Goal: Task Accomplishment & Management: Use online tool/utility

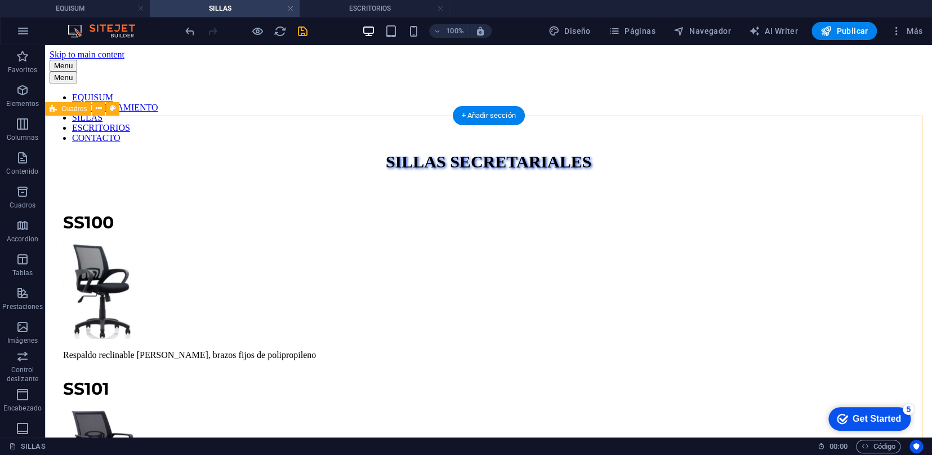
click at [97, 110] on icon at bounding box center [99, 109] width 6 height 12
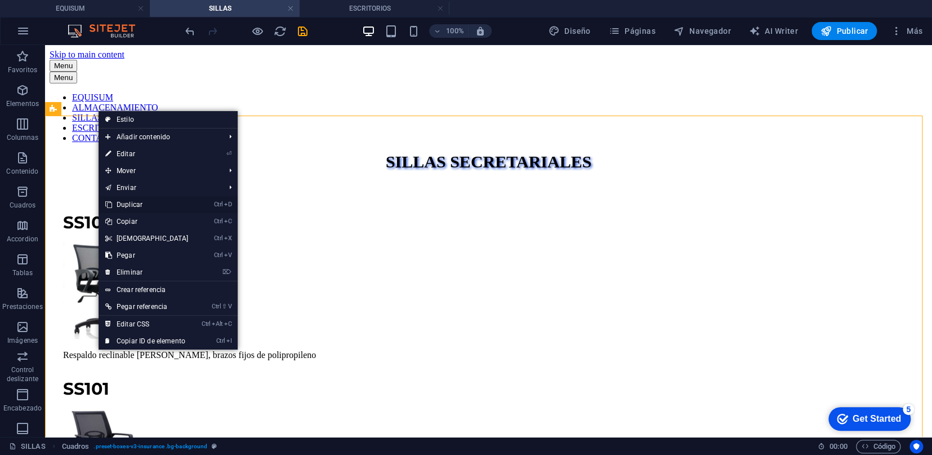
click at [140, 207] on link "Ctrl D Duplicar" at bounding box center [147, 204] width 97 height 17
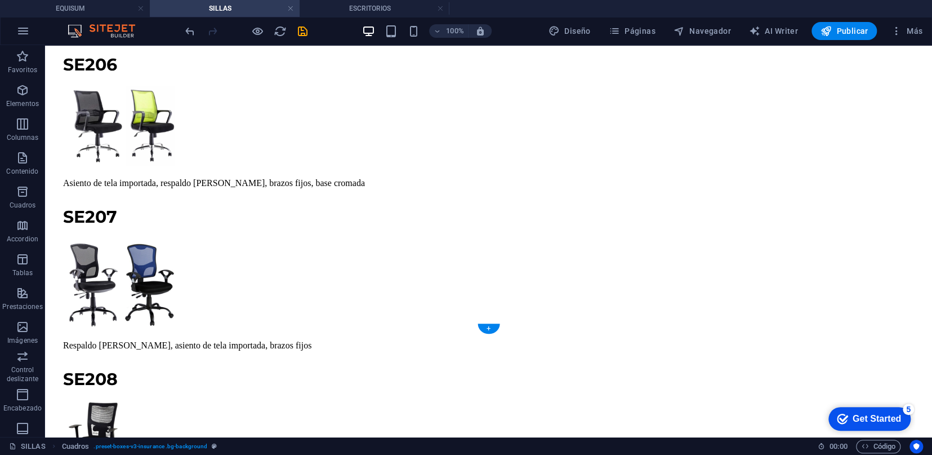
scroll to position [8641, 0]
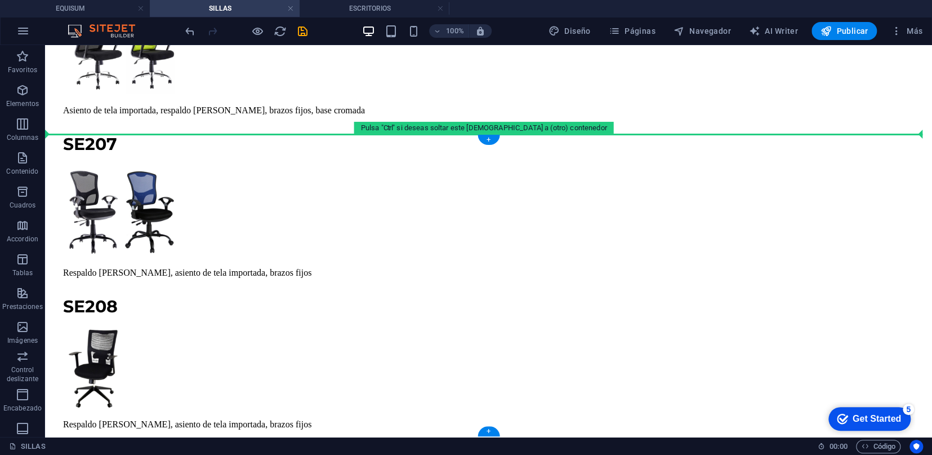
drag, startPoint x: 118, startPoint y: 260, endPoint x: 315, endPoint y: 152, distance: 224.6
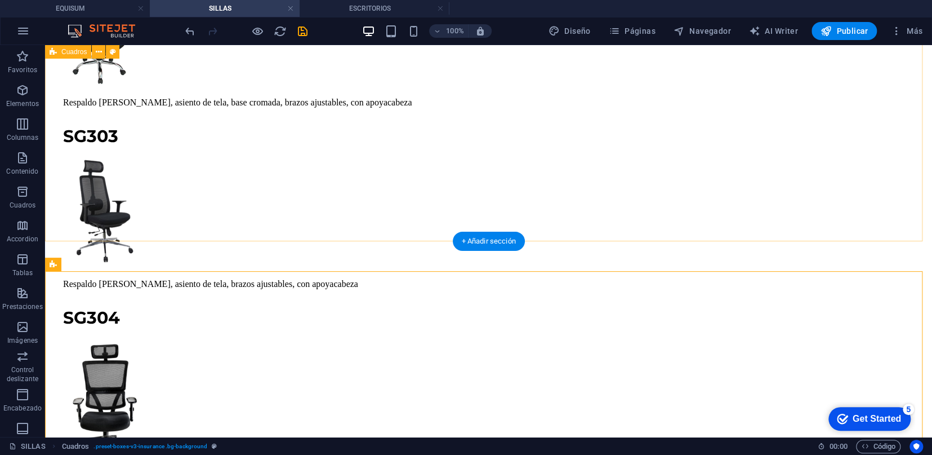
scroll to position [7166, 0]
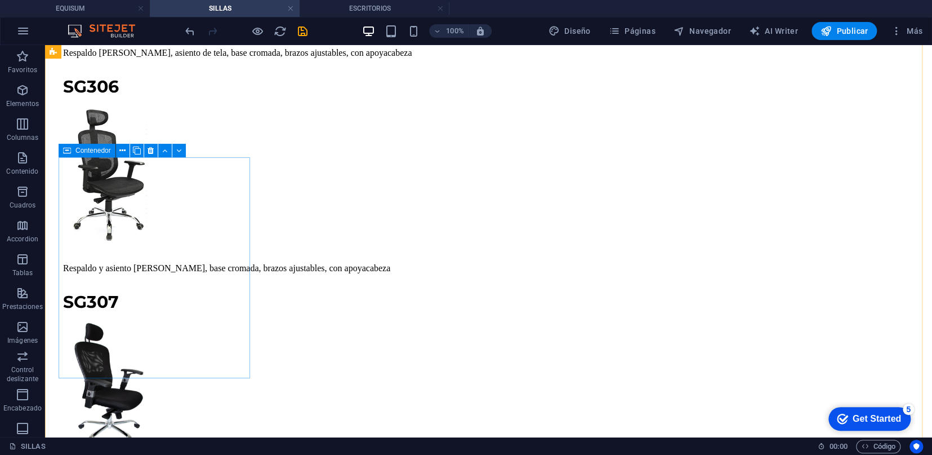
scroll to position [7855, 0]
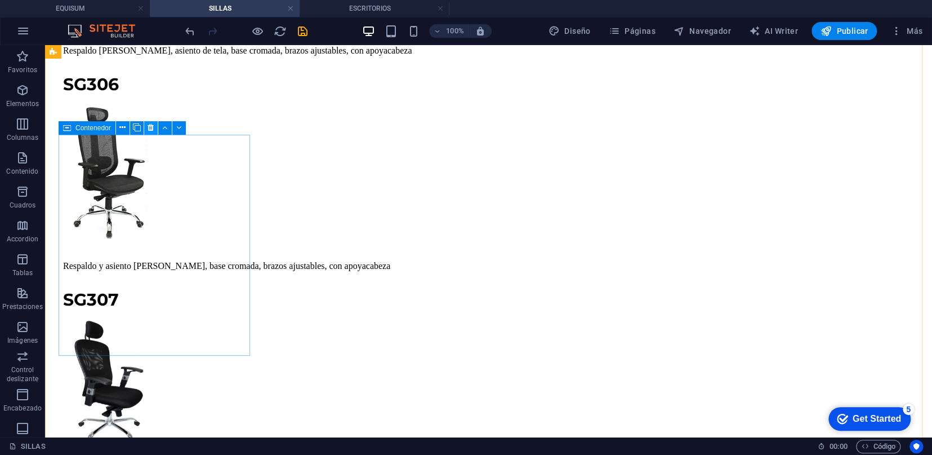
click at [152, 131] on icon at bounding box center [151, 128] width 6 height 12
click at [154, 130] on button at bounding box center [151, 128] width 14 height 14
click at [150, 131] on icon at bounding box center [151, 128] width 6 height 12
click at [146, 131] on button at bounding box center [151, 128] width 14 height 14
click at [152, 127] on icon at bounding box center [151, 128] width 6 height 12
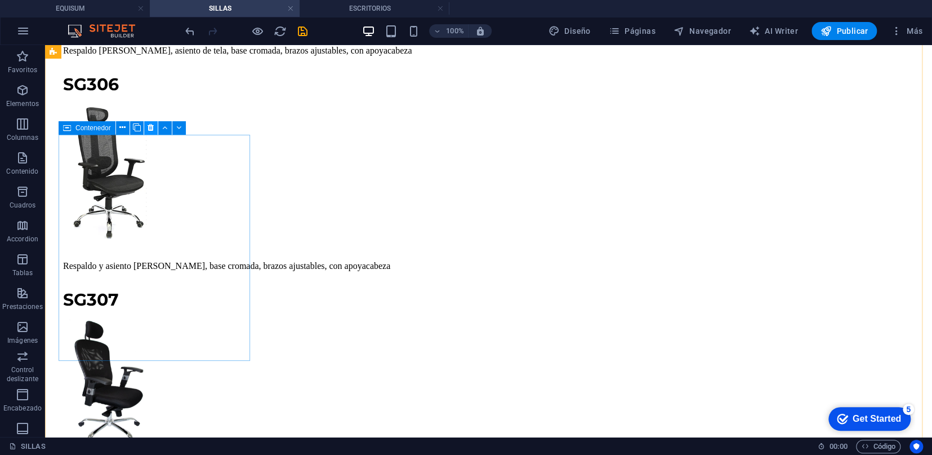
click at [150, 130] on icon at bounding box center [151, 128] width 6 height 12
click at [155, 127] on button at bounding box center [151, 128] width 14 height 14
click at [149, 132] on icon at bounding box center [151, 128] width 6 height 12
click at [149, 124] on icon at bounding box center [151, 128] width 6 height 12
click at [146, 130] on button at bounding box center [151, 128] width 14 height 14
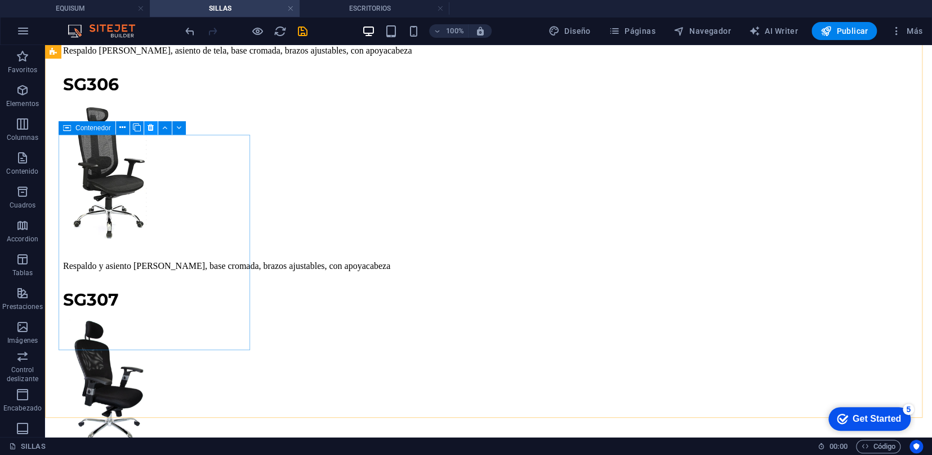
click at [150, 126] on icon at bounding box center [151, 128] width 6 height 12
click at [148, 121] on button at bounding box center [151, 128] width 14 height 14
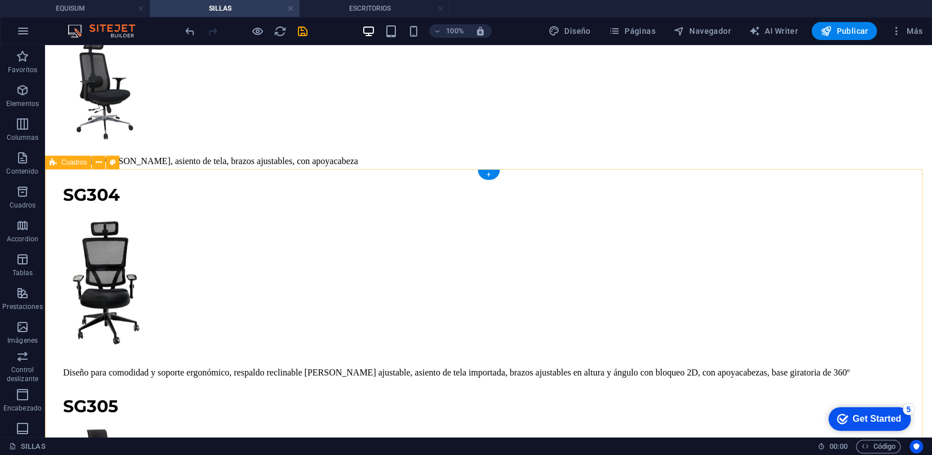
scroll to position [7292, 0]
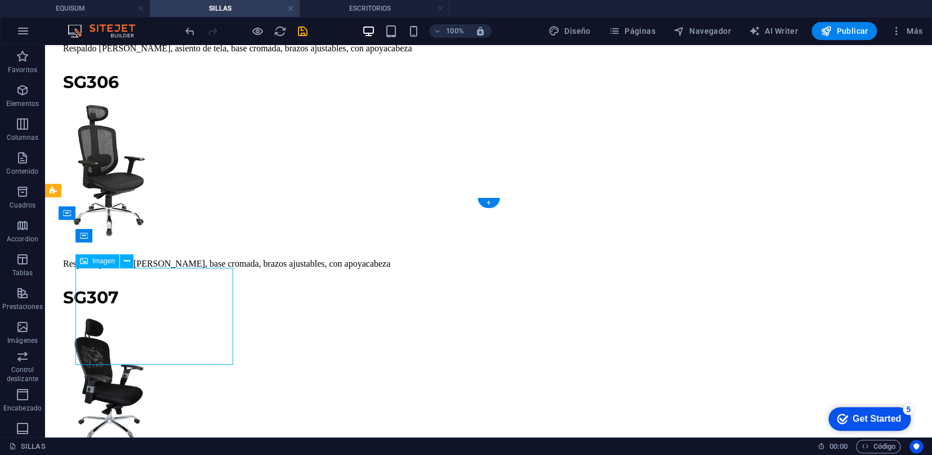
select select "px"
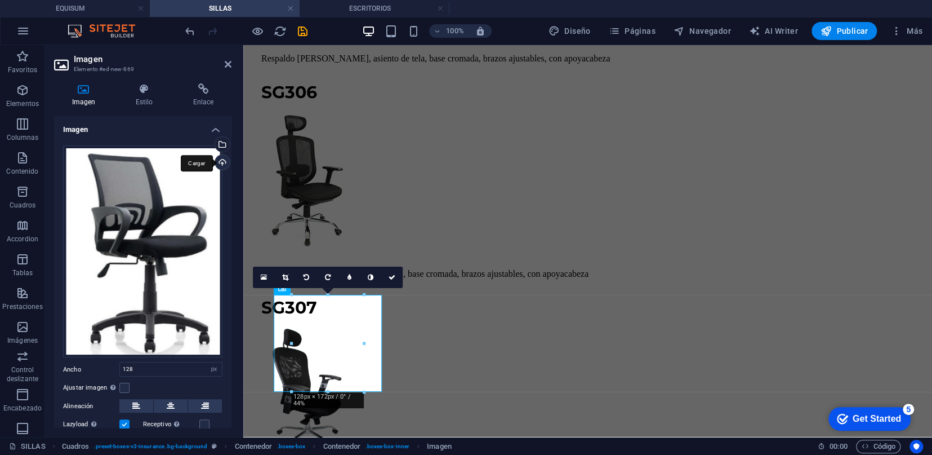
click at [224, 166] on div "Cargar" at bounding box center [221, 163] width 17 height 17
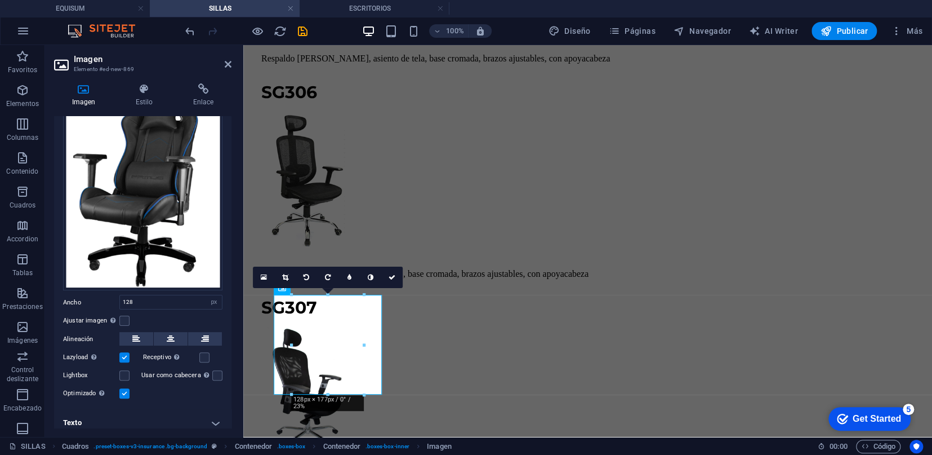
scroll to position [78, 0]
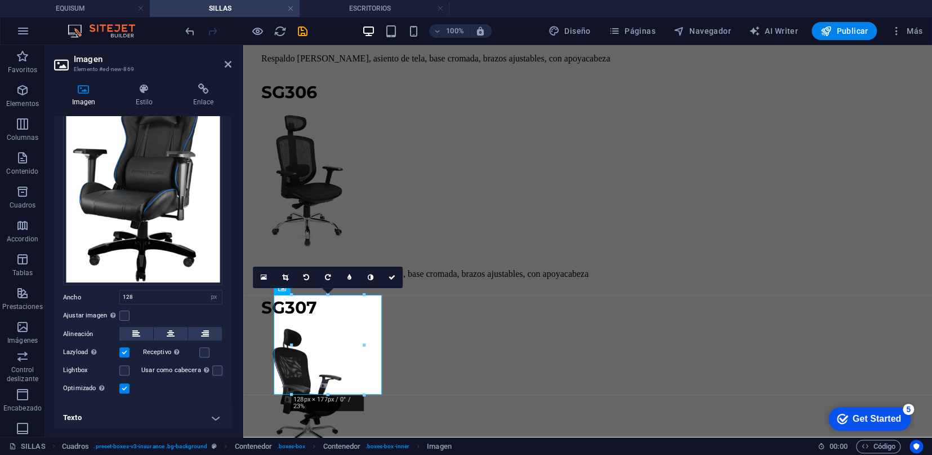
click at [121, 385] on label at bounding box center [124, 388] width 10 height 10
click at [0, 0] on input "Optimizado Las imágenes se comprimen para así mejorar la velocidad de las págin…" at bounding box center [0, 0] width 0 height 0
click at [371, 274] on icon at bounding box center [370, 277] width 7 height 7
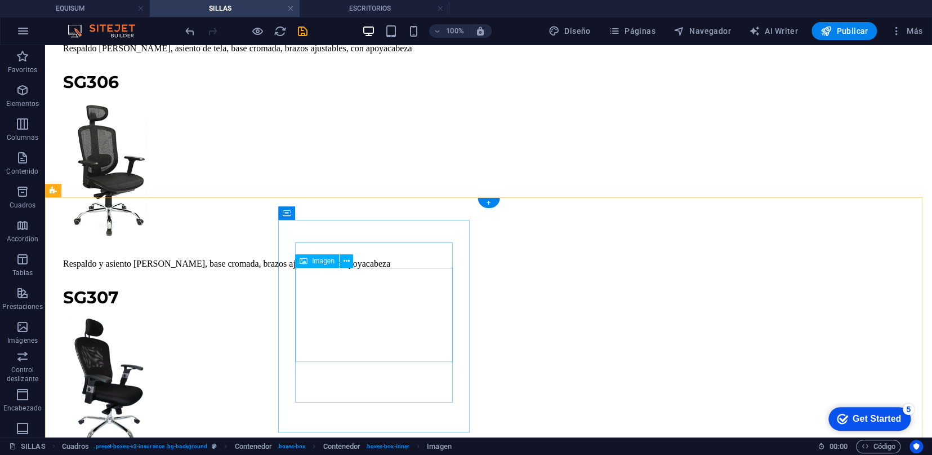
scroll to position [7292, 0]
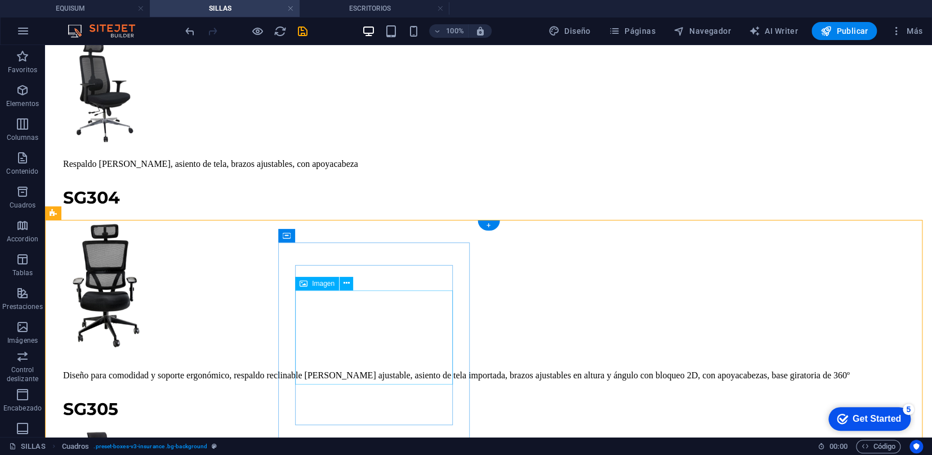
scroll to position [7394, 0]
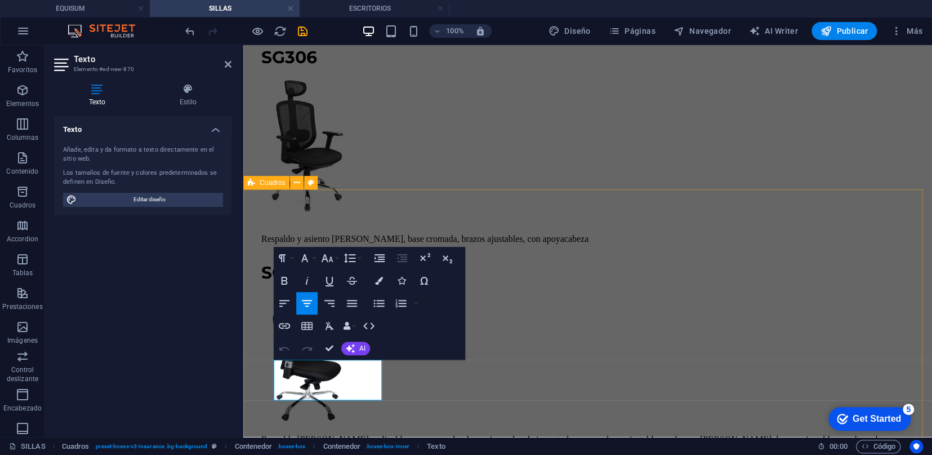
drag, startPoint x: 364, startPoint y: 393, endPoint x: 247, endPoint y: 361, distance: 121.3
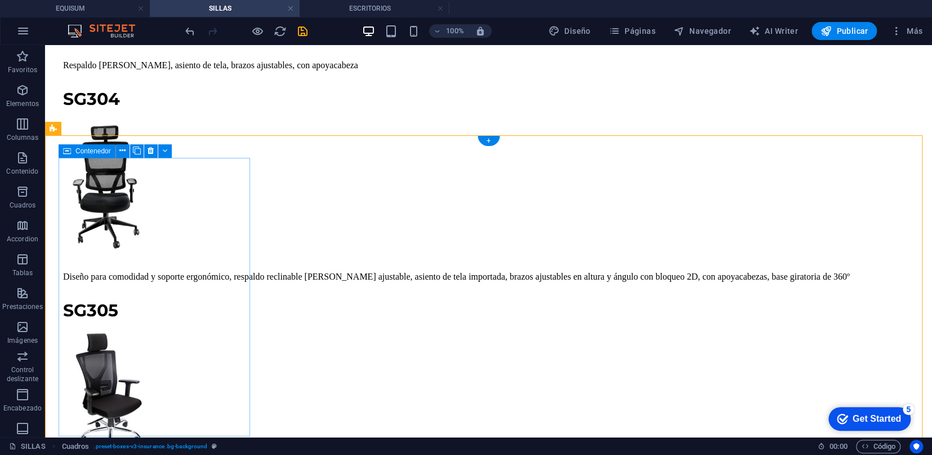
scroll to position [7425, 0]
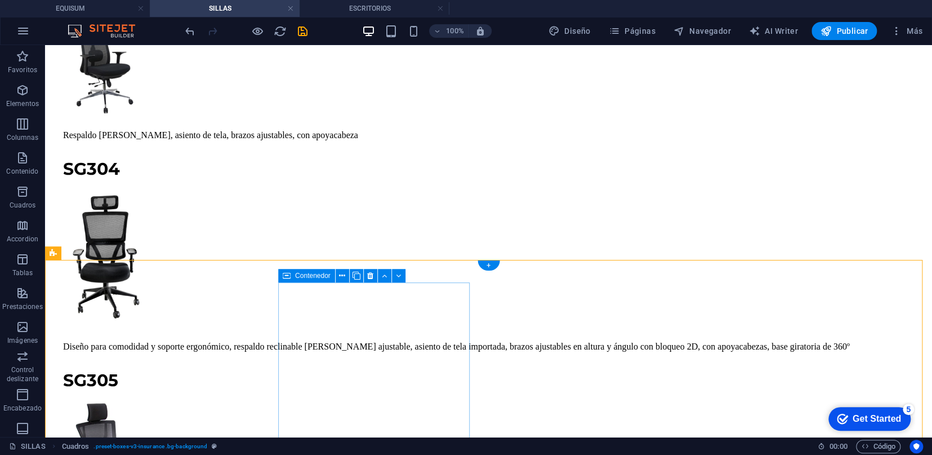
scroll to position [7362, 0]
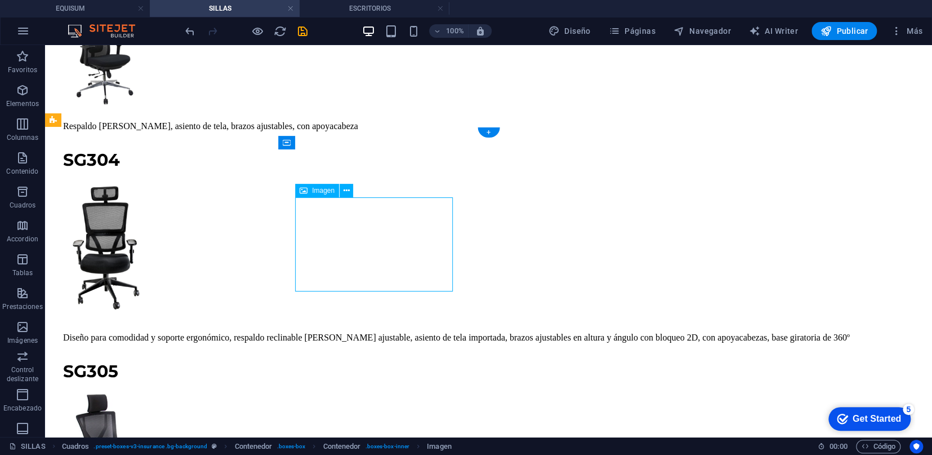
select select "px"
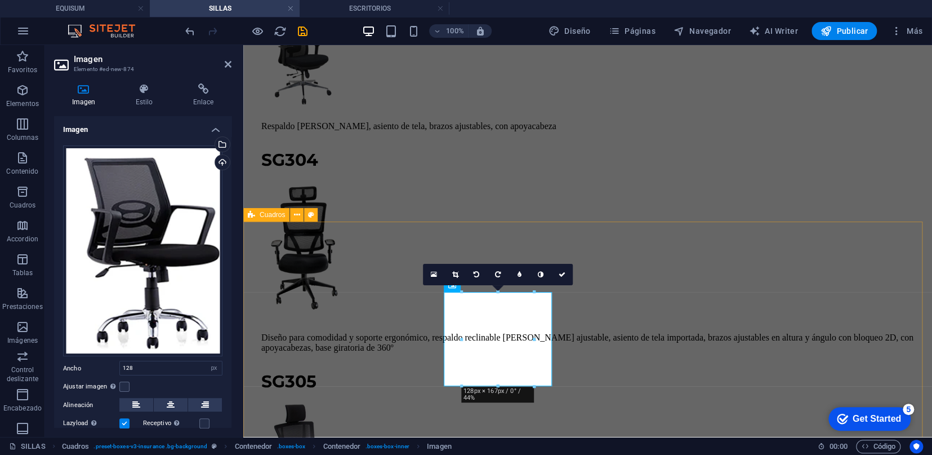
scroll to position [7860, 0]
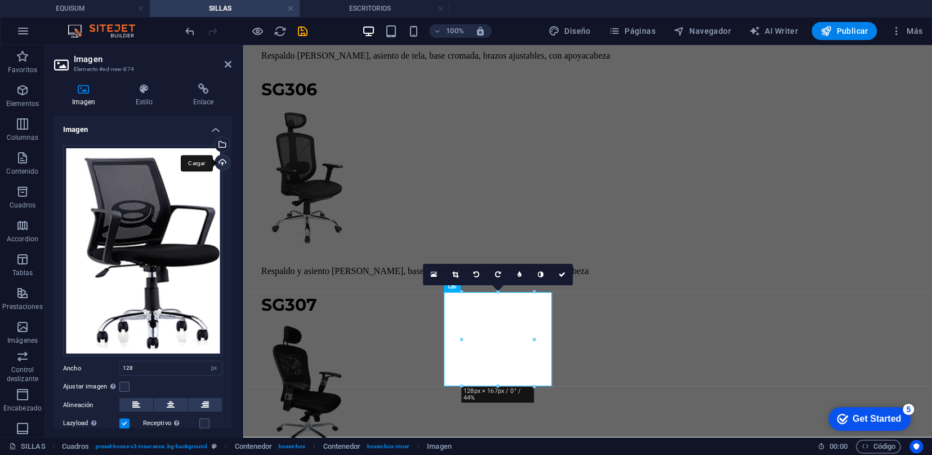
click at [217, 163] on div "Cargar" at bounding box center [221, 163] width 17 height 17
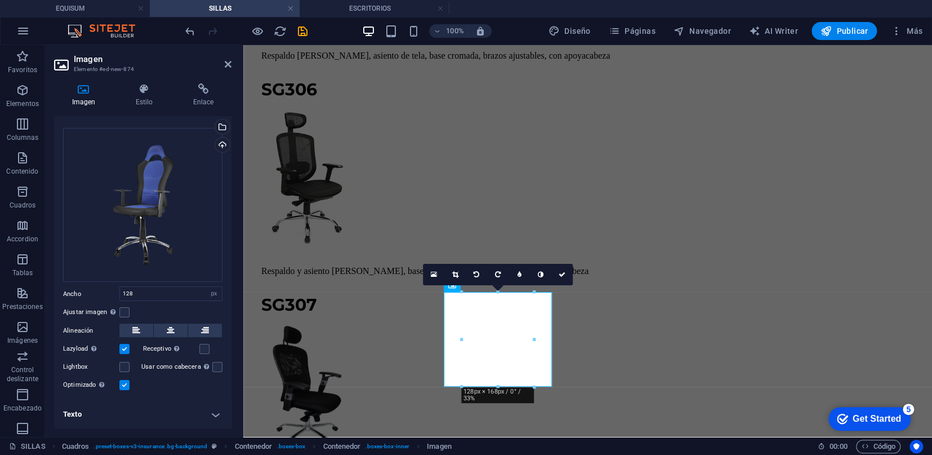
scroll to position [15, 0]
click at [123, 383] on label at bounding box center [124, 388] width 10 height 10
click at [0, 0] on input "Optimizado Las imágenes se comprimen para así mejorar la velocidad de las págin…" at bounding box center [0, 0] width 0 height 0
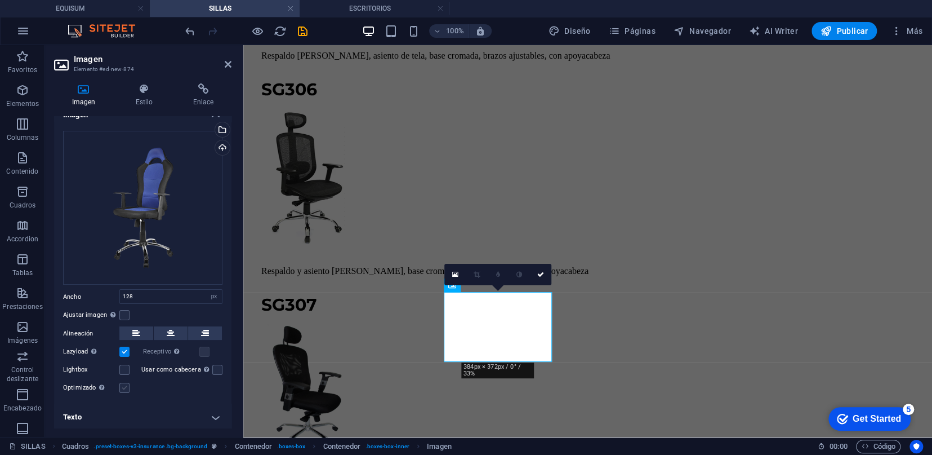
click at [123, 384] on label at bounding box center [124, 388] width 10 height 10
click at [0, 0] on input "Optimizado Las imágenes se comprimen para así mejorar la velocidad de las págin…" at bounding box center [0, 0] width 0 height 0
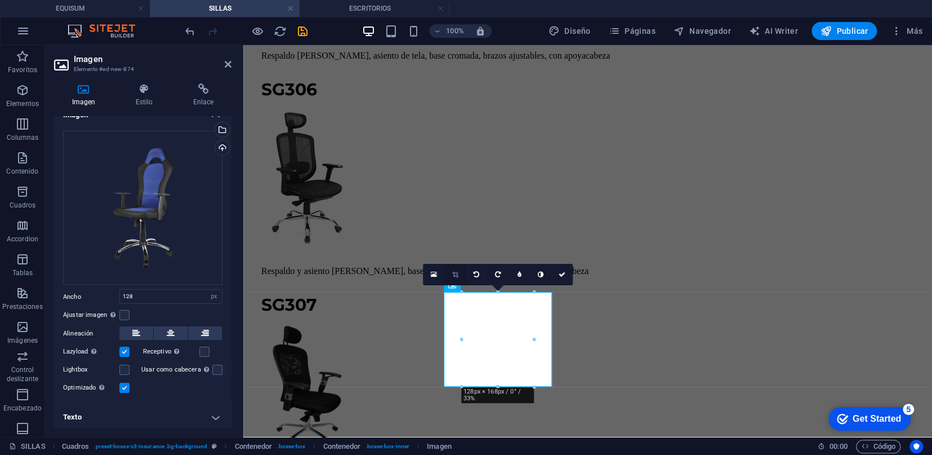
click at [455, 278] on link at bounding box center [454, 274] width 21 height 21
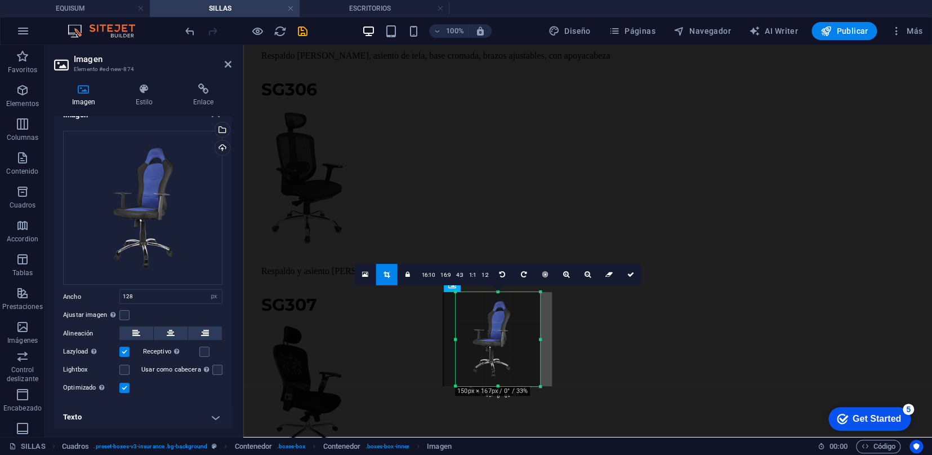
drag, startPoint x: 536, startPoint y: 386, endPoint x: 548, endPoint y: 389, distance: 12.2
click at [540, 386] on div "180 170 160 150 140 130 120 110 100 90 80 70 60 50 40 30 20 10 0 -10 -20 -30 -4…" at bounding box center [498, 339] width 85 height 94
drag, startPoint x: 456, startPoint y: 341, endPoint x: 442, endPoint y: 337, distance: 13.9
click at [450, 337] on div "180 170 160 150 140 130 120 110 100 90 80 70 60 50 40 30 20 10 0 -10 -20 -30 -4…" at bounding box center [498, 339] width 97 height 94
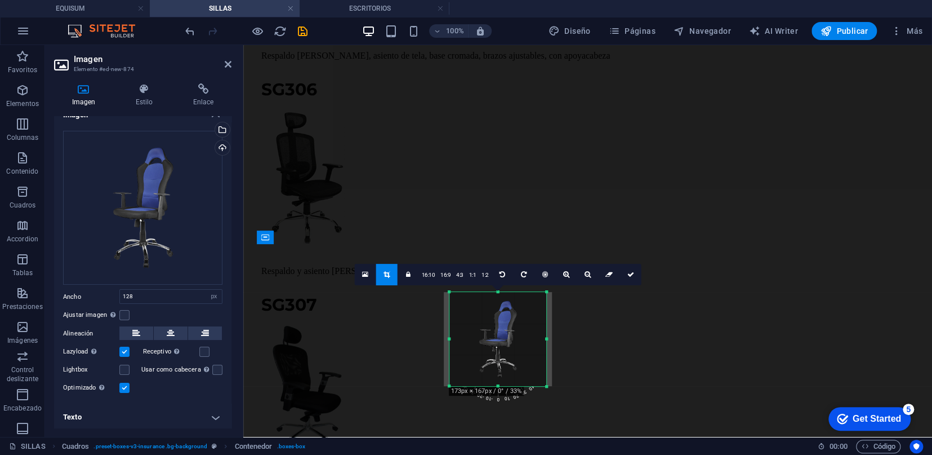
type input "172"
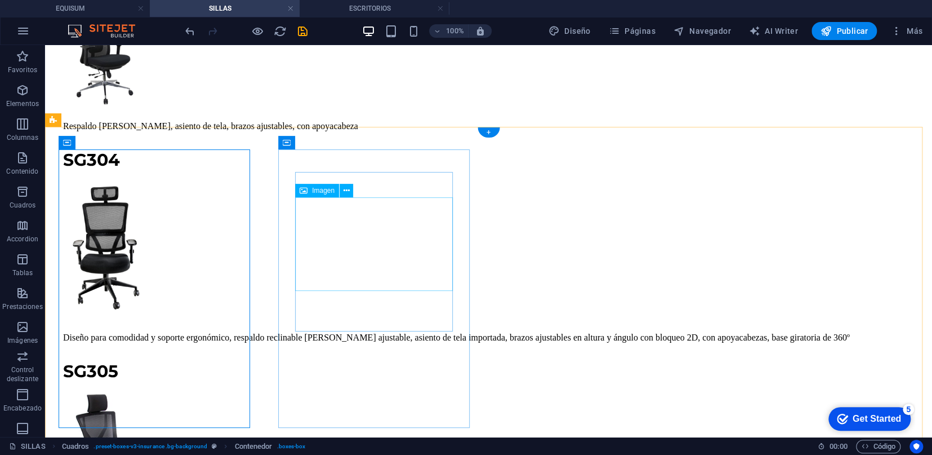
select select "px"
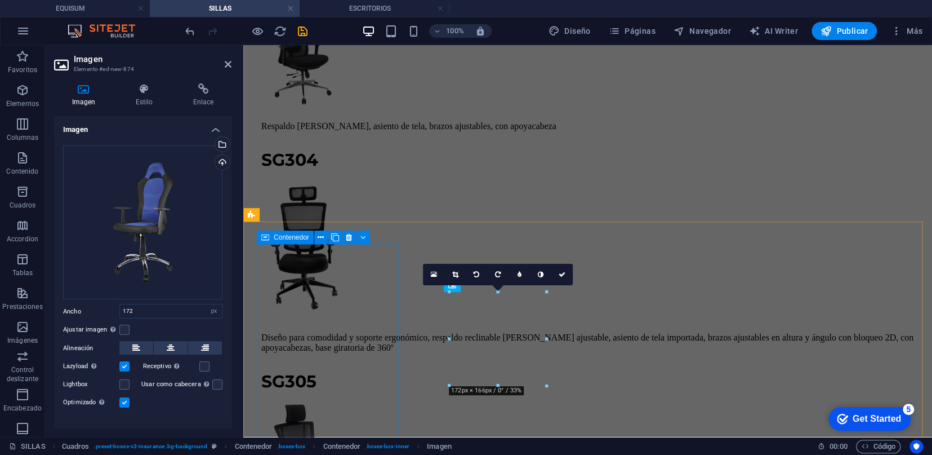
scroll to position [7860, 0]
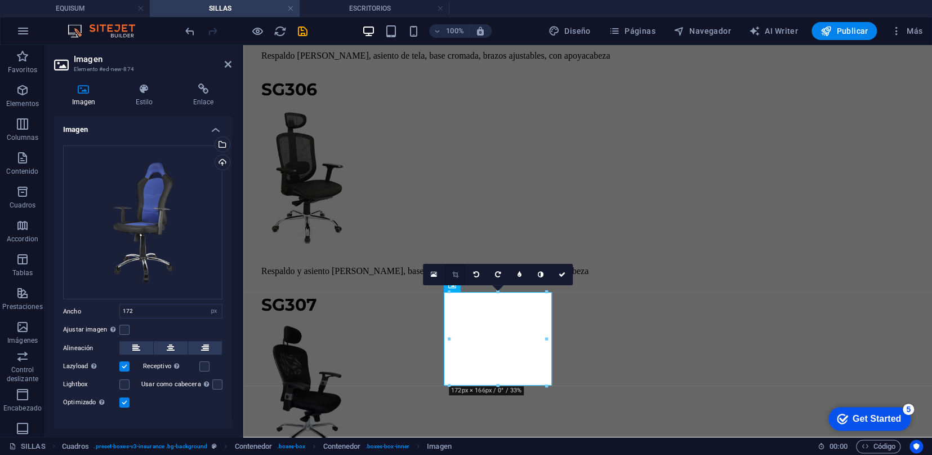
click at [452, 277] on icon at bounding box center [455, 274] width 6 height 7
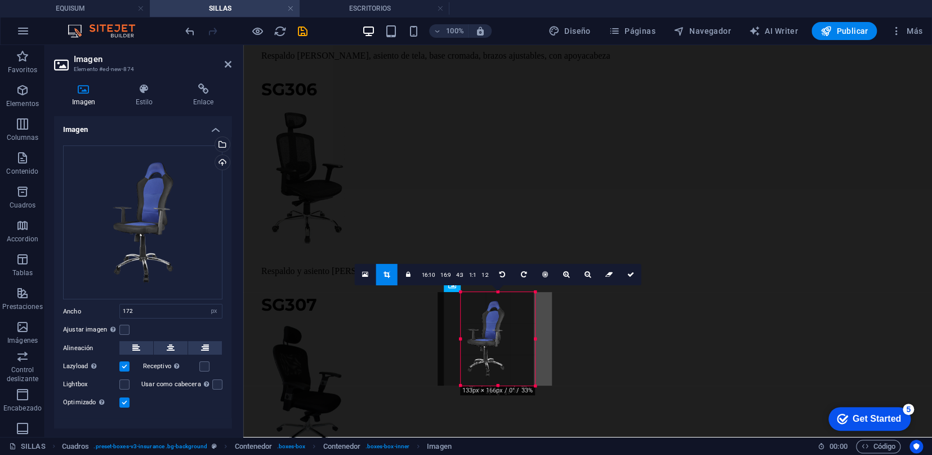
drag, startPoint x: 451, startPoint y: 339, endPoint x: 473, endPoint y: 339, distance: 22.5
click at [473, 339] on div "180 170 160 150 140 130 120 110 100 90 80 70 60 50 40 30 20 10 0 -10 -20 -30 -4…" at bounding box center [498, 339] width 75 height 94
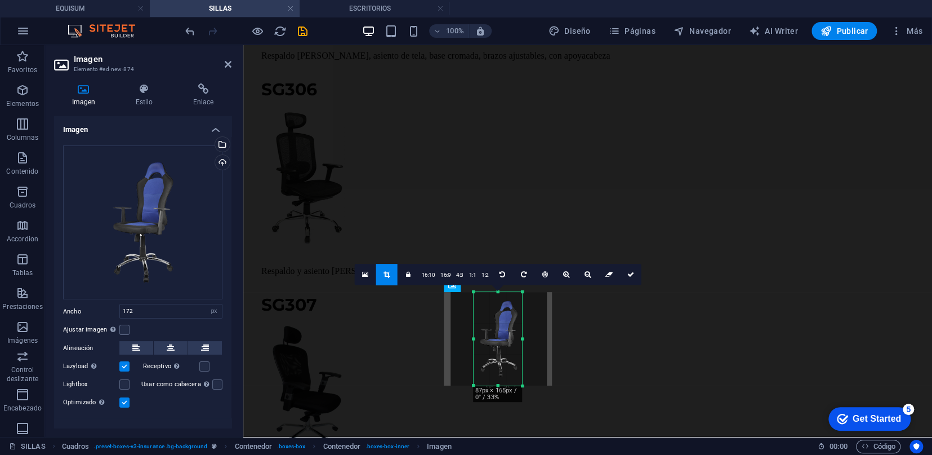
drag, startPoint x: 536, startPoint y: 340, endPoint x: 511, endPoint y: 335, distance: 25.4
click at [511, 335] on div "180 170 160 150 140 130 120 110 100 90 80 70 60 50 40 30 20 10 0 -10 -20 -30 -4…" at bounding box center [498, 338] width 49 height 93
drag, startPoint x: 496, startPoint y: 292, endPoint x: 496, endPoint y: 299, distance: 6.8
click at [496, 299] on div "180 170 160 150 140 130 120 110 100 90 80 70 60 50 40 30 20 10 0 -10 -20 -30 -4…" at bounding box center [498, 335] width 49 height 86
drag, startPoint x: 497, startPoint y: 377, endPoint x: 500, endPoint y: 370, distance: 7.3
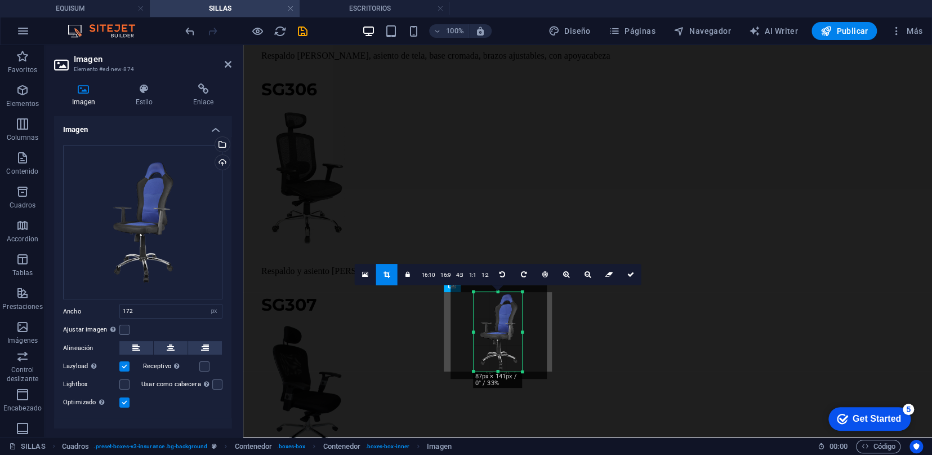
click at [500, 370] on div at bounding box center [498, 372] width 49 height 4
click at [395, 274] on link at bounding box center [386, 274] width 21 height 21
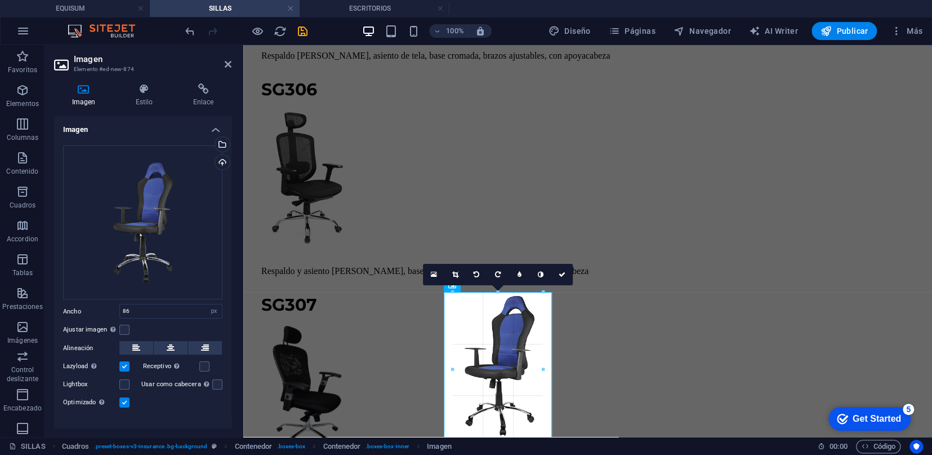
drag, startPoint x: 523, startPoint y: 371, endPoint x: 565, endPoint y: 439, distance: 79.9
type input "159"
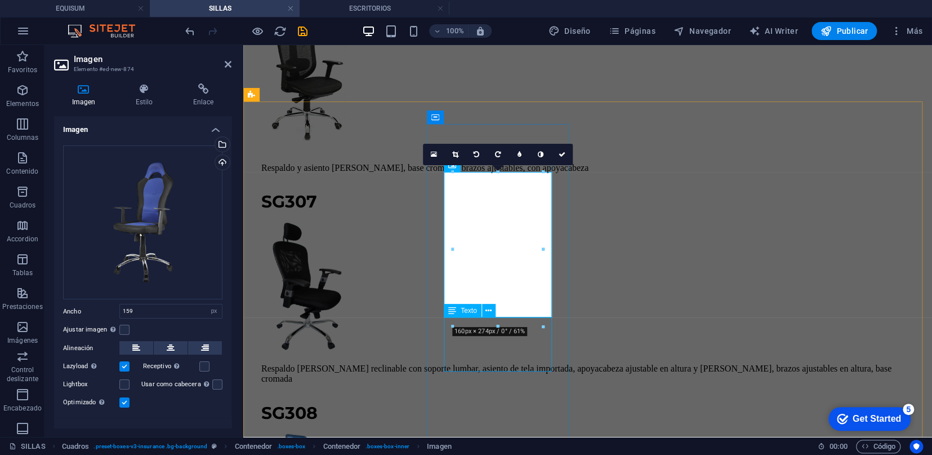
scroll to position [7985, 0]
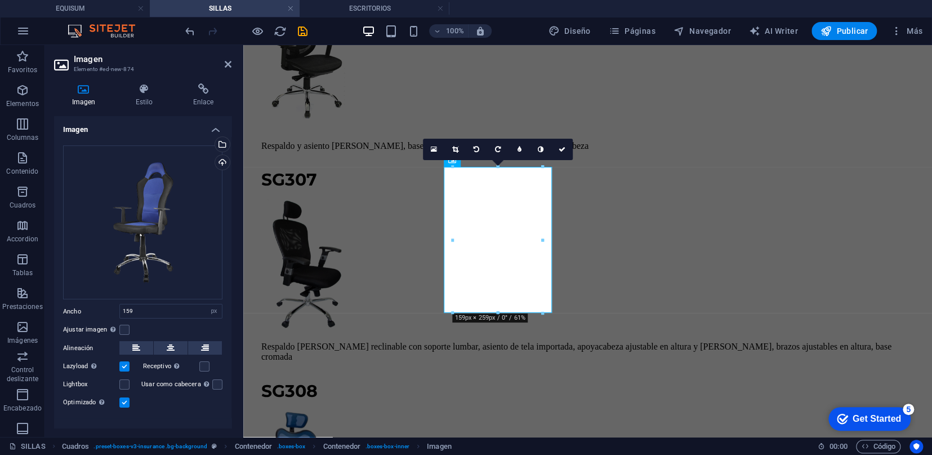
click at [127, 403] on label at bounding box center [124, 402] width 10 height 10
click at [0, 0] on input "Optimizado Las imágenes se comprimen para así mejorar la velocidad de las págin…" at bounding box center [0, 0] width 0 height 0
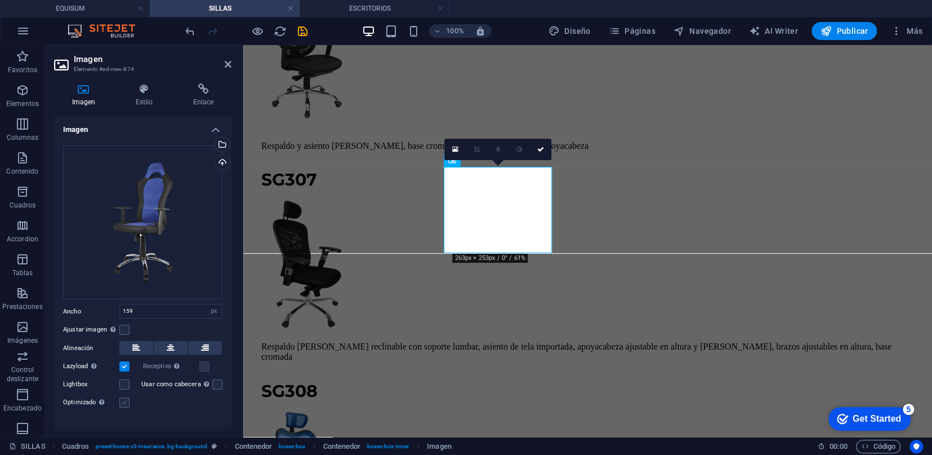
click at [127, 403] on label at bounding box center [124, 402] width 10 height 10
click at [0, 0] on input "Optimizado Las imágenes se comprimen para así mejorar la velocidad de las págin…" at bounding box center [0, 0] width 0 height 0
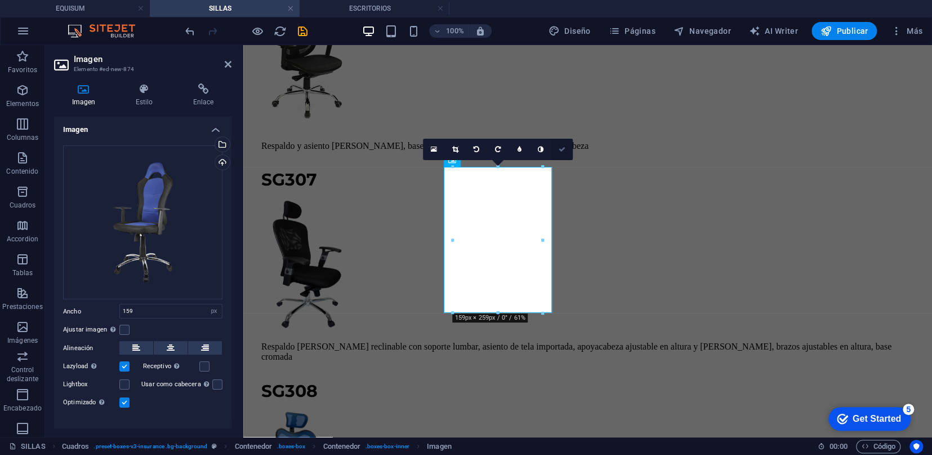
click at [560, 142] on link at bounding box center [562, 149] width 21 height 21
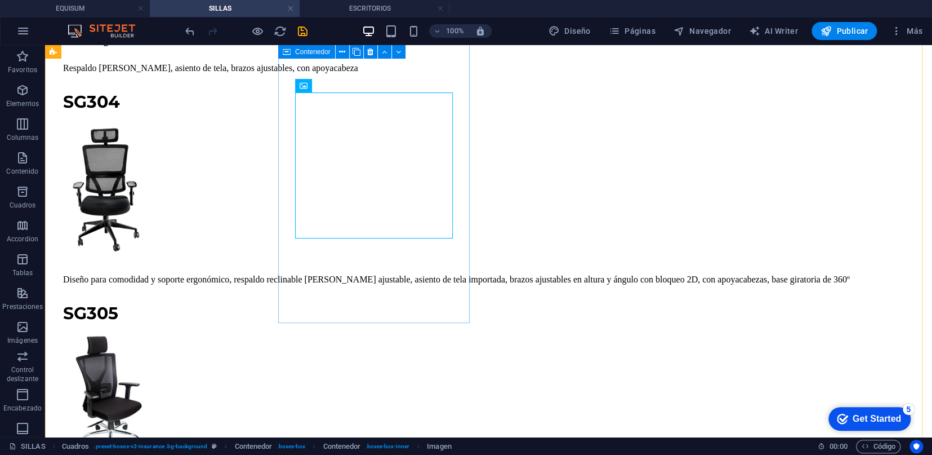
scroll to position [7362, 0]
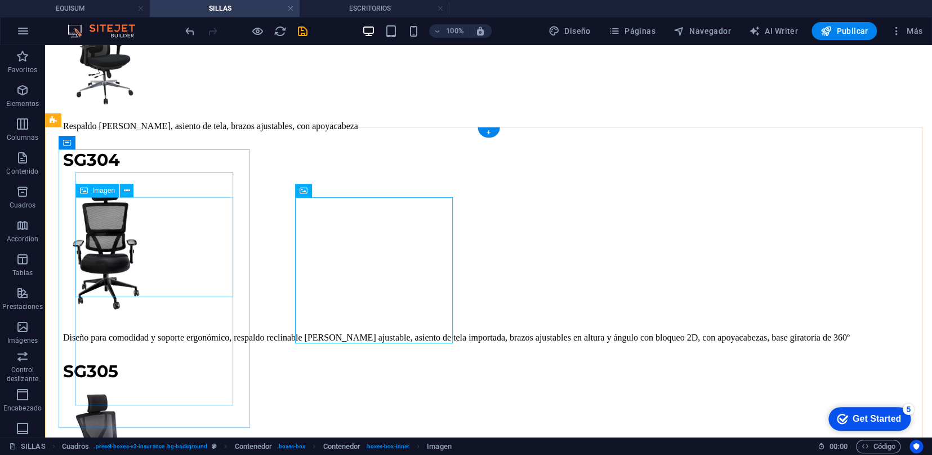
select select "px"
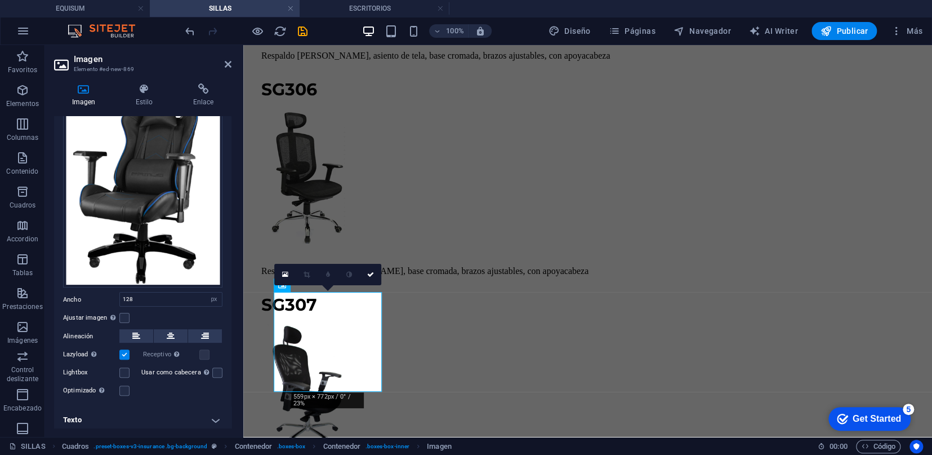
scroll to position [78, 0]
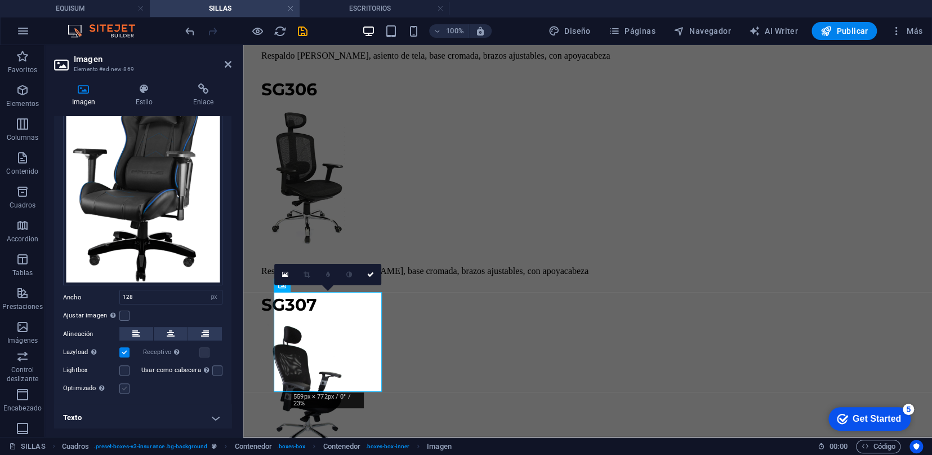
click at [122, 386] on label at bounding box center [124, 388] width 10 height 10
click at [0, 0] on input "Optimizado Las imágenes se comprimen para así mejorar la velocidad de las págin…" at bounding box center [0, 0] width 0 height 0
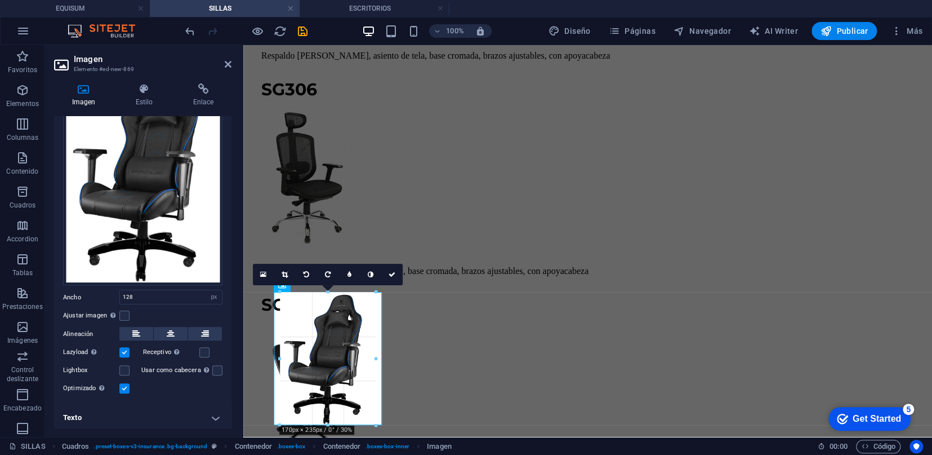
drag, startPoint x: 365, startPoint y: 388, endPoint x: 379, endPoint y: 421, distance: 36.4
type input "169"
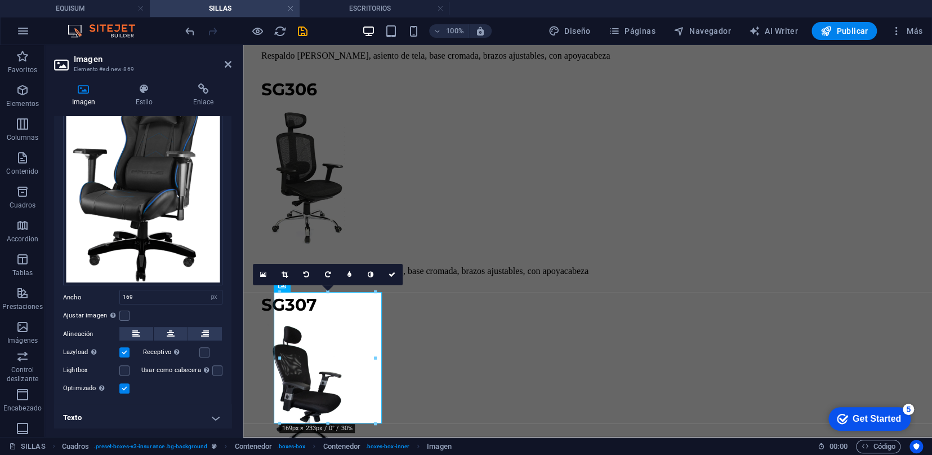
click at [119, 384] on label at bounding box center [124, 388] width 10 height 10
click at [0, 0] on input "Optimizado Las imágenes se comprimen para así mejorar la velocidad de las págin…" at bounding box center [0, 0] width 0 height 0
click at [119, 384] on label at bounding box center [124, 388] width 10 height 10
click at [0, 0] on input "Optimizado Las imágenes se comprimen para así mejorar la velocidad de las págin…" at bounding box center [0, 0] width 0 height 0
click at [394, 271] on icon at bounding box center [392, 274] width 7 height 7
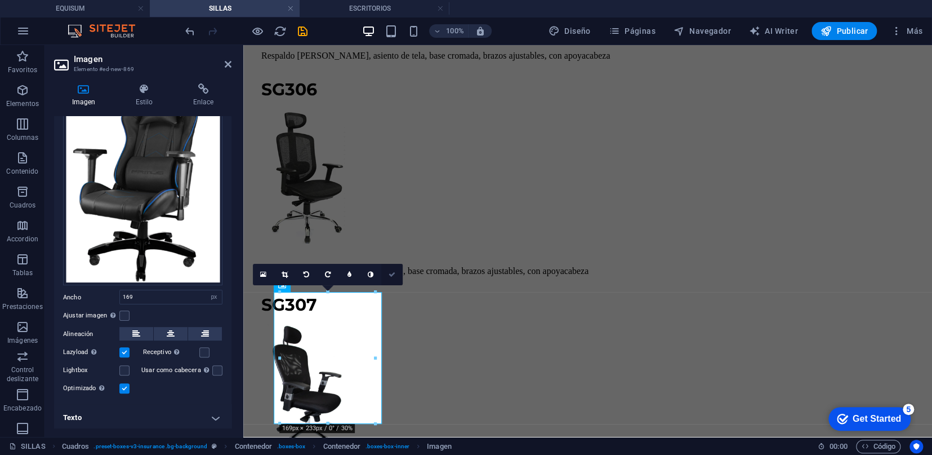
scroll to position [7362, 0]
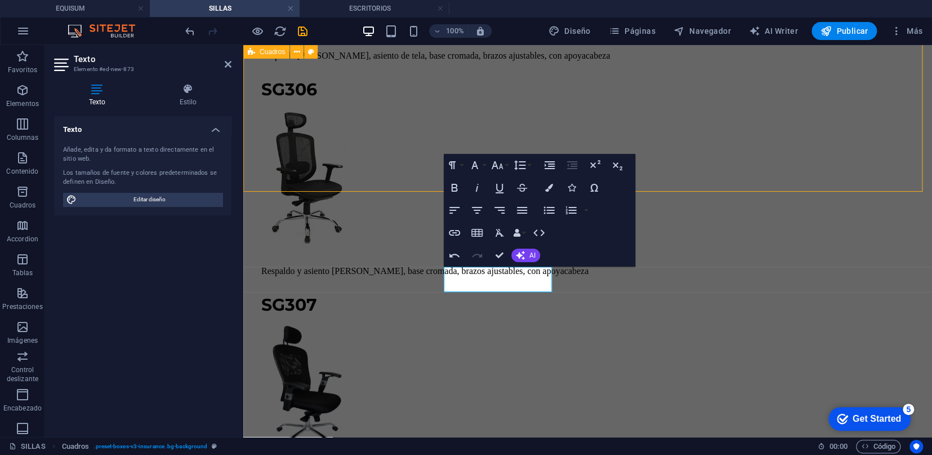
scroll to position [7295, 0]
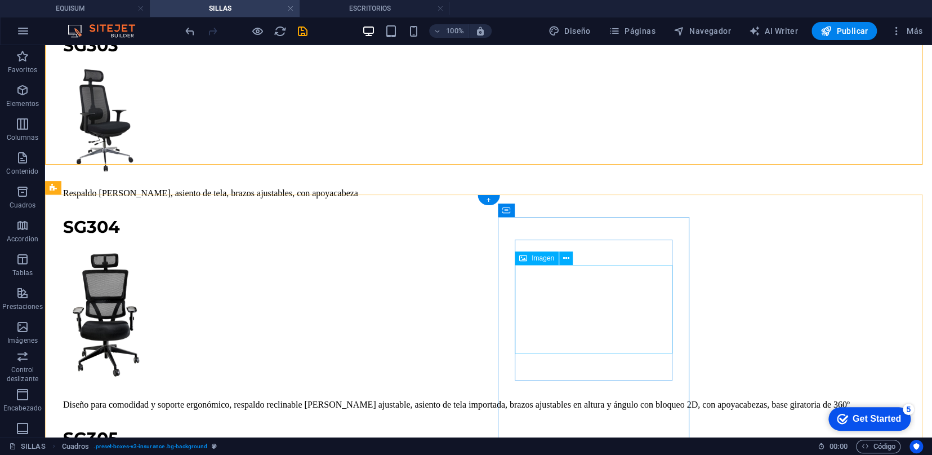
select select "px"
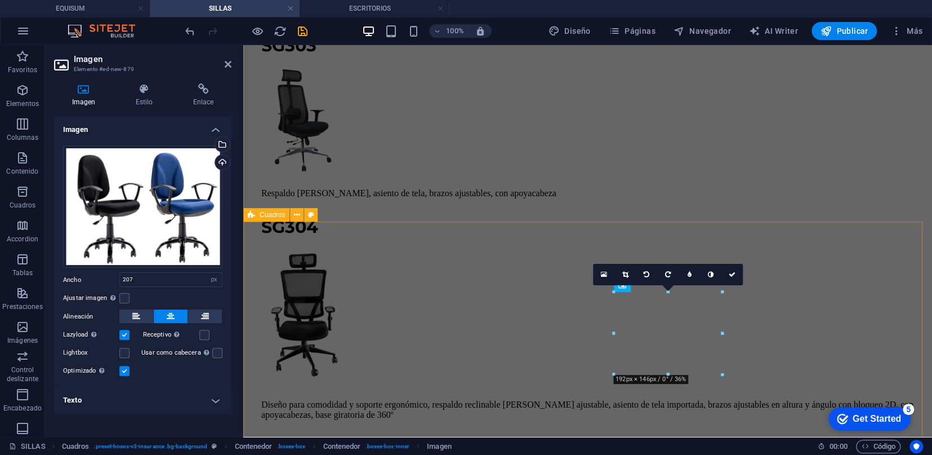
scroll to position [7860, 0]
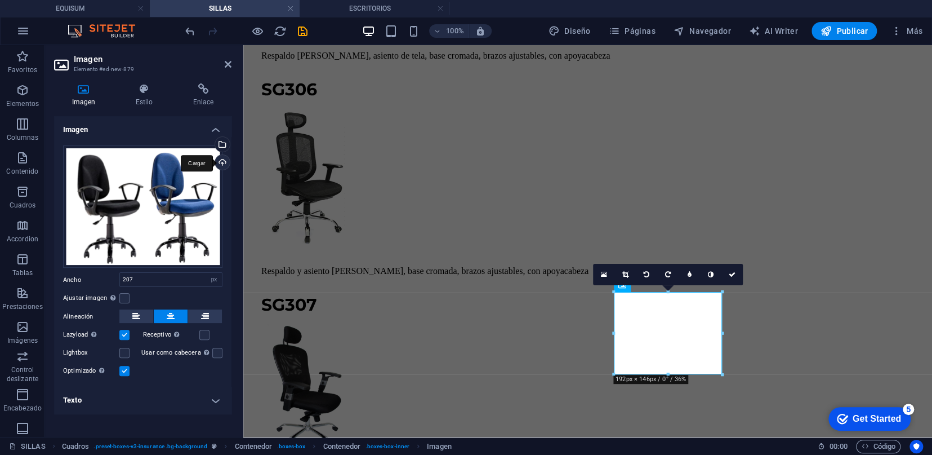
click at [229, 157] on div "Cargar" at bounding box center [221, 163] width 17 height 17
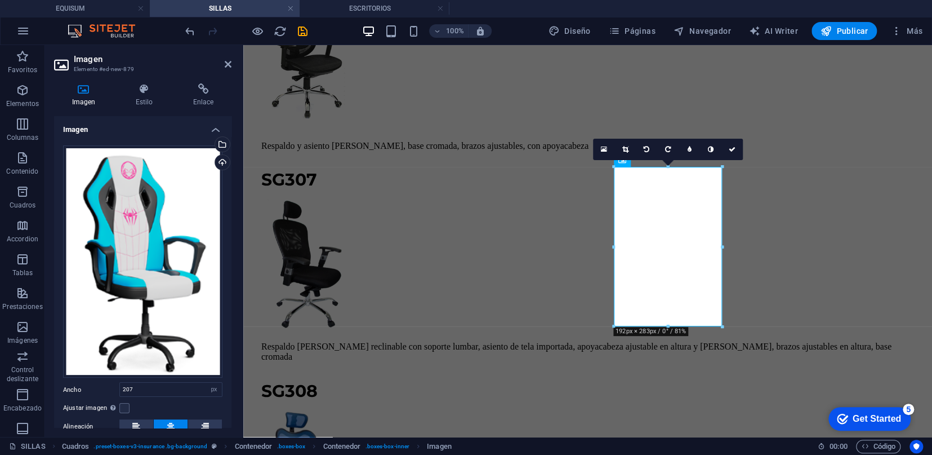
scroll to position [92, 0]
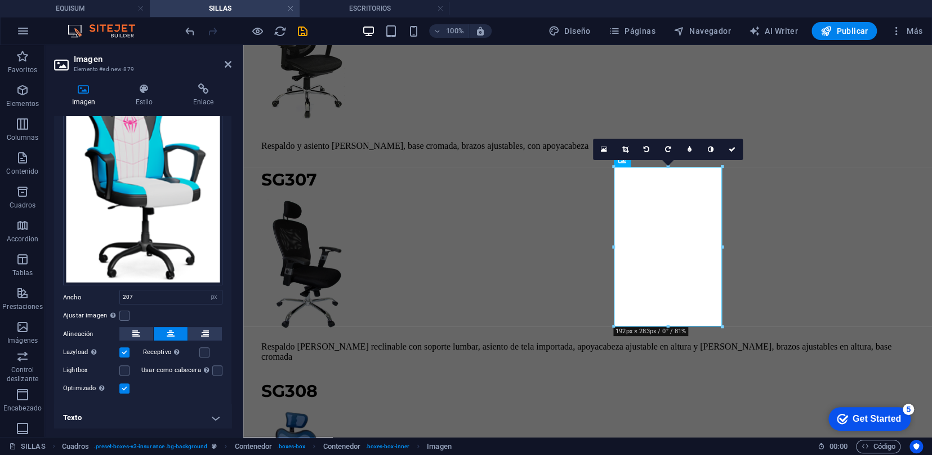
click at [128, 384] on label at bounding box center [124, 388] width 10 height 10
click at [0, 0] on input "Optimizado Las imágenes se comprimen para así mejorar la velocidad de las págin…" at bounding box center [0, 0] width 0 height 0
click at [709, 146] on icon at bounding box center [711, 149] width 7 height 7
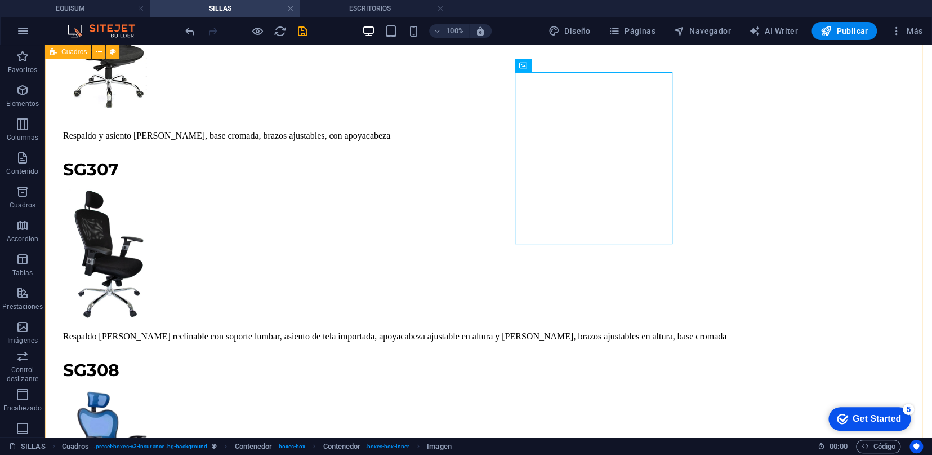
scroll to position [7487, 0]
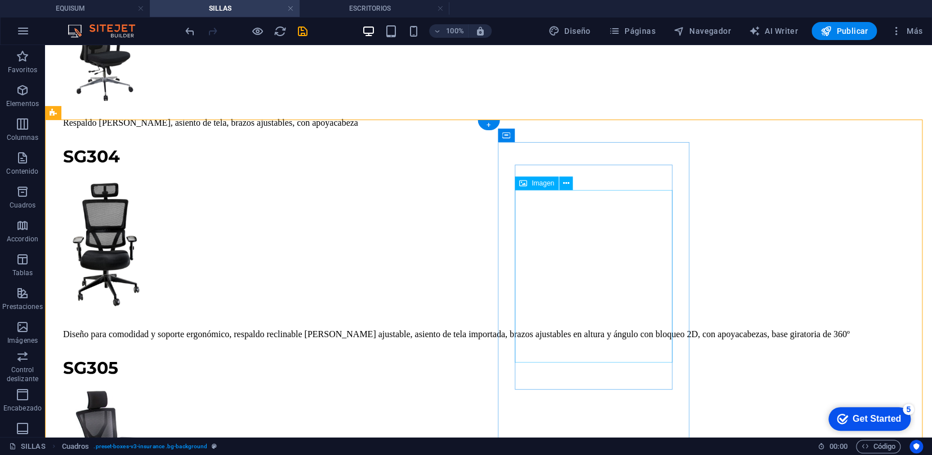
scroll to position [7362, 0]
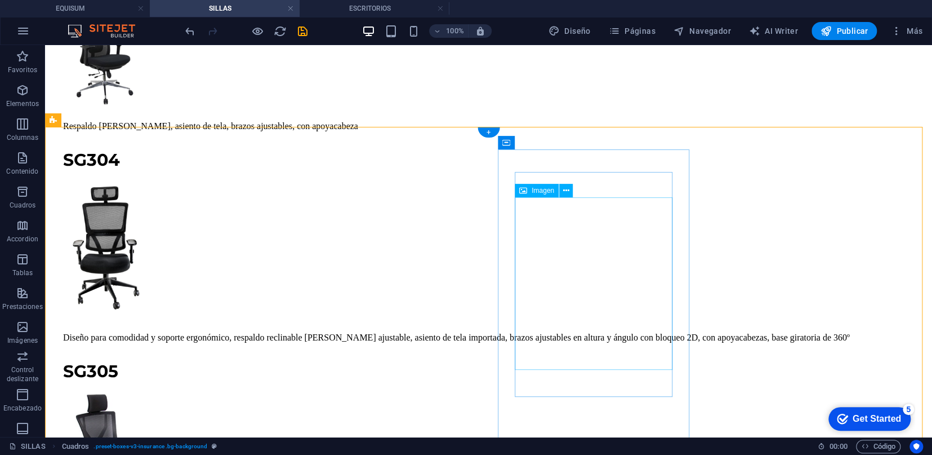
select select "px"
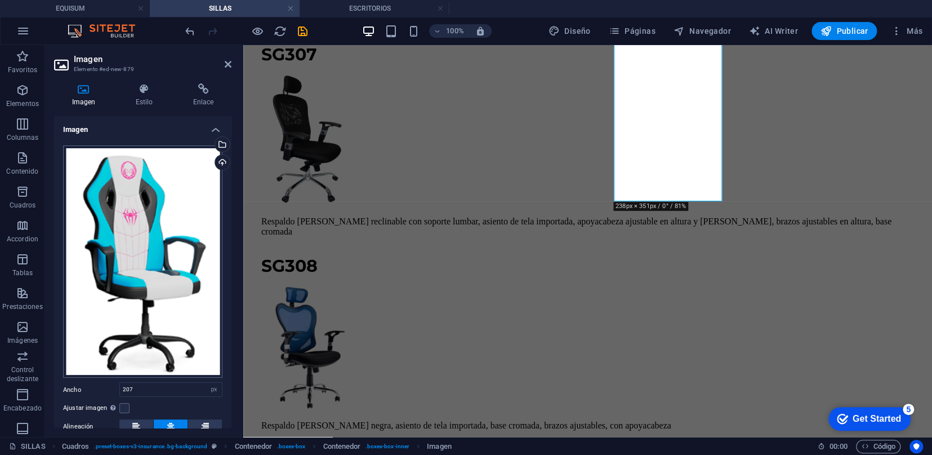
scroll to position [92, 0]
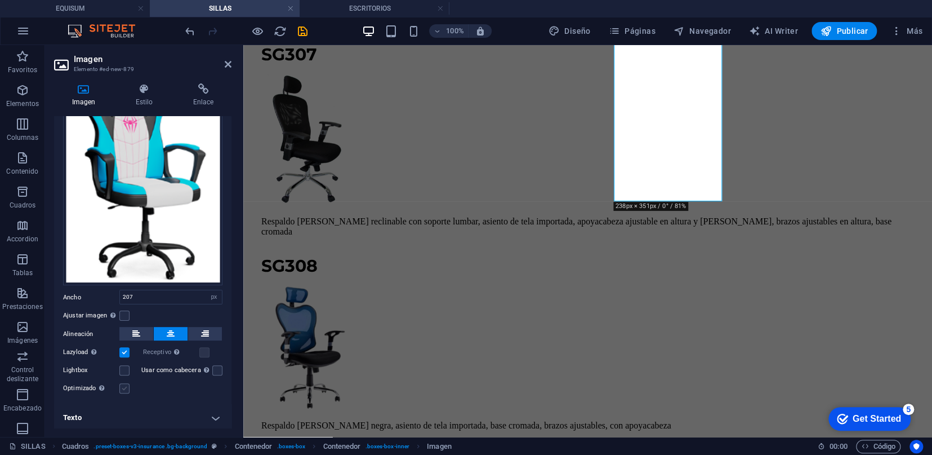
click at [126, 386] on label at bounding box center [124, 388] width 10 height 10
click at [0, 0] on input "Optimizado Las imágenes se comprimen para así mejorar la velocidad de las págin…" at bounding box center [0, 0] width 0 height 0
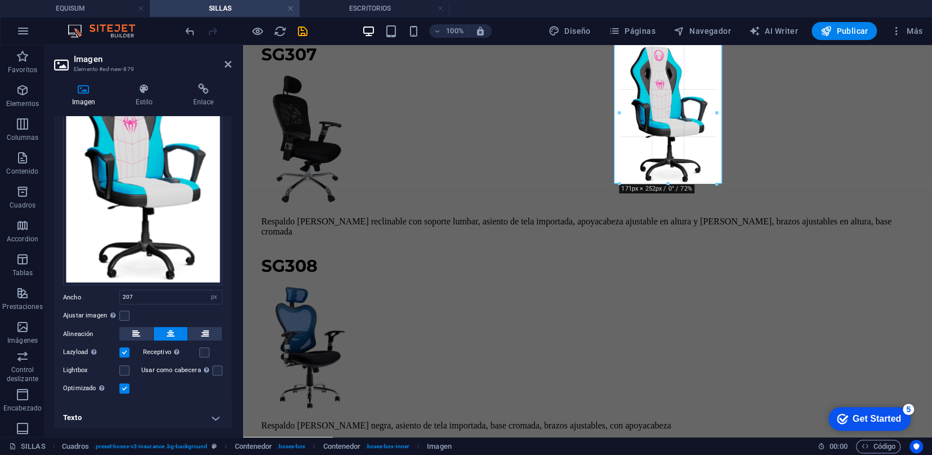
drag, startPoint x: 721, startPoint y: 199, endPoint x: 705, endPoint y: 171, distance: 32.0
type input "171"
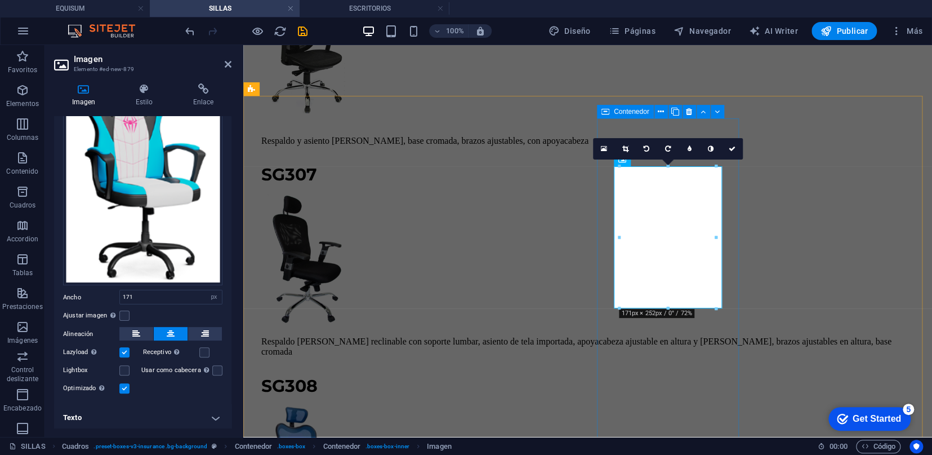
scroll to position [7985, 0]
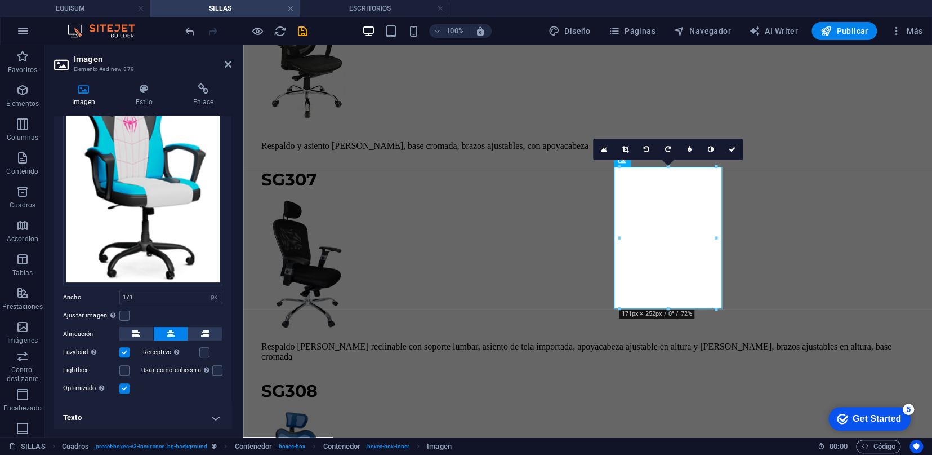
click at [126, 385] on label at bounding box center [124, 388] width 10 height 10
click at [0, 0] on input "Optimizado Las imágenes se comprimen para así mejorar la velocidad de las págin…" at bounding box center [0, 0] width 0 height 0
click at [126, 385] on label at bounding box center [124, 388] width 10 height 10
click at [0, 0] on input "Optimizado Las imágenes se comprimen para así mejorar la velocidad de las págin…" at bounding box center [0, 0] width 0 height 0
click at [730, 147] on icon at bounding box center [732, 149] width 7 height 7
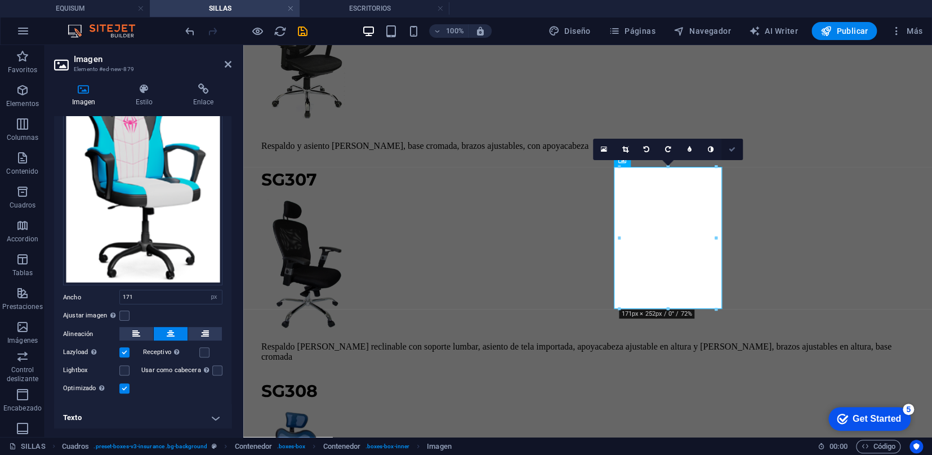
scroll to position [7487, 0]
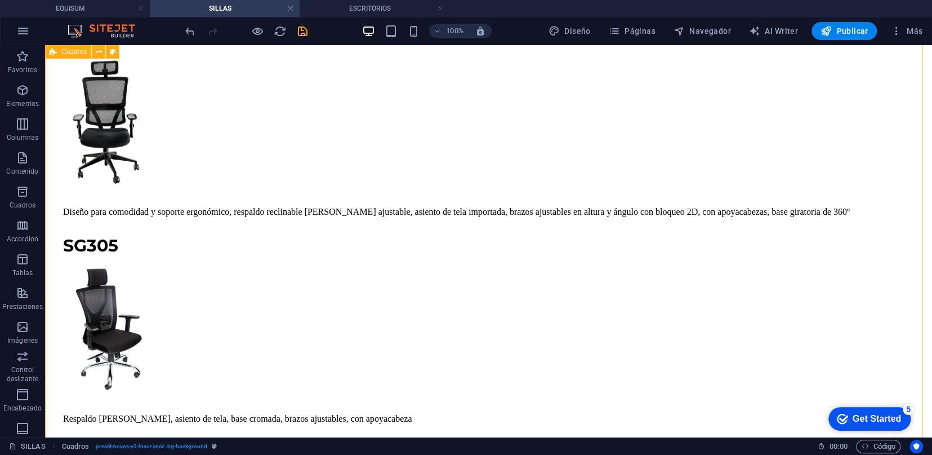
scroll to position [7362, 0]
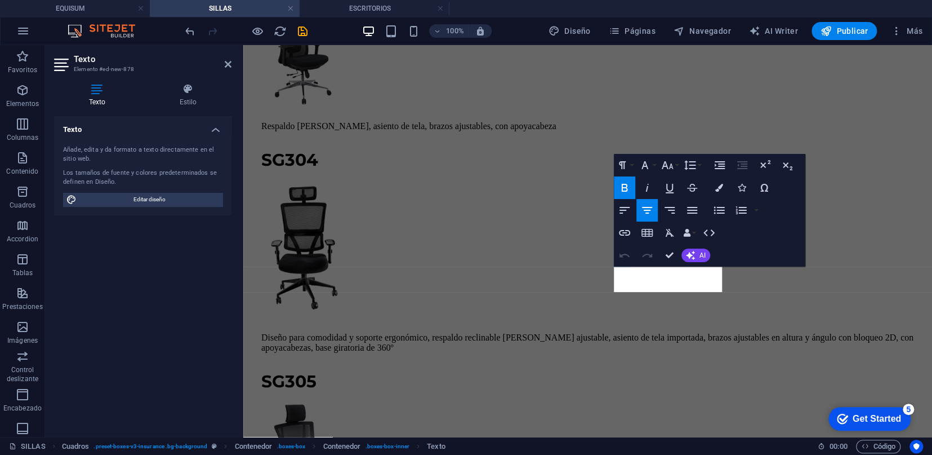
scroll to position [7860, 0]
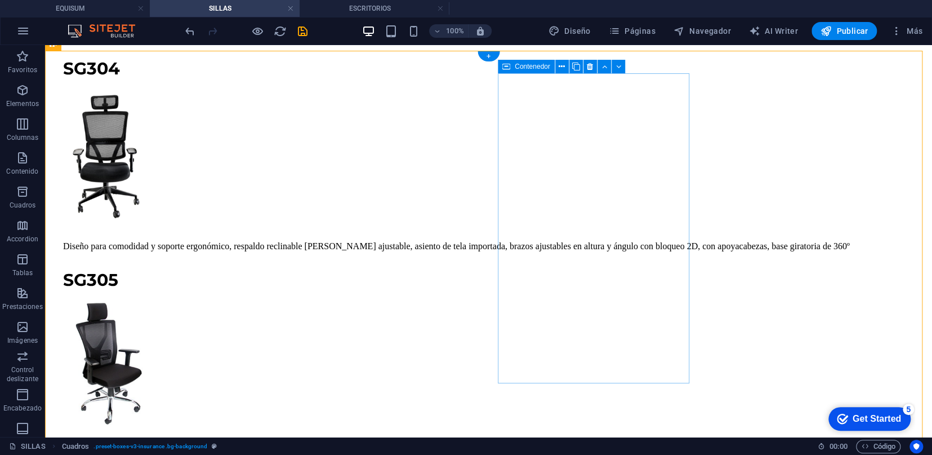
scroll to position [7455, 0]
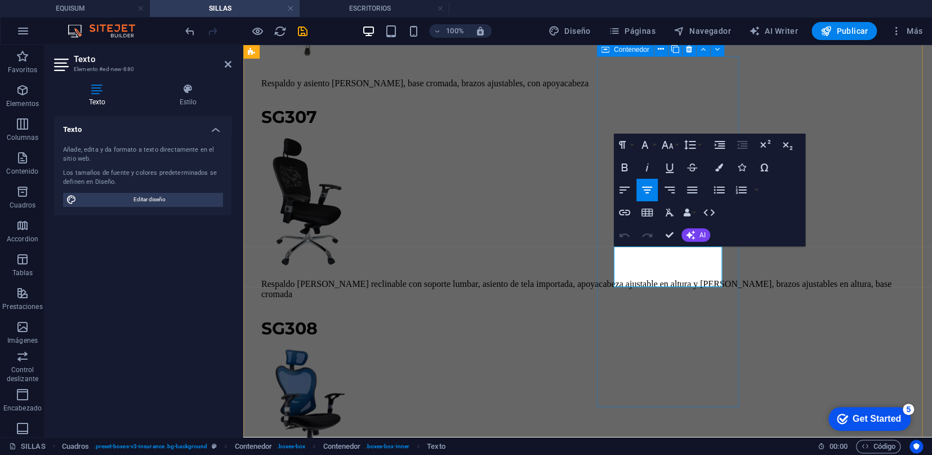
drag, startPoint x: 687, startPoint y: 275, endPoint x: 602, endPoint y: 230, distance: 96.0
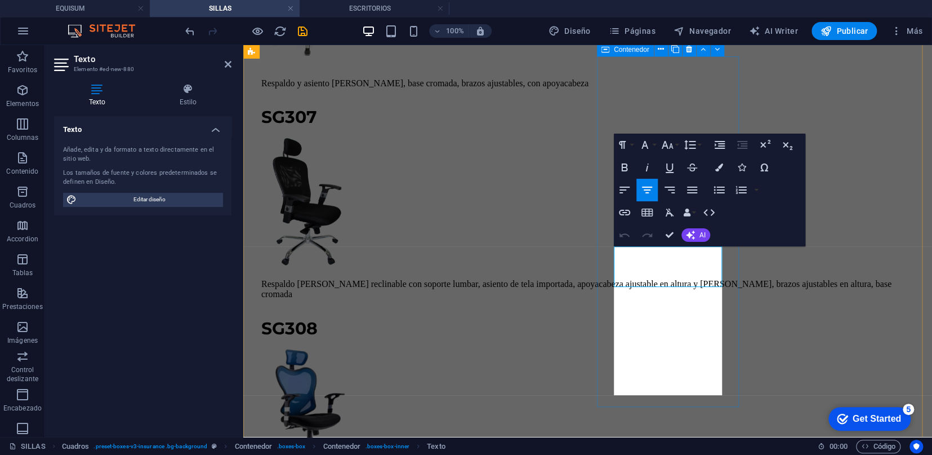
scroll to position [1563, 5]
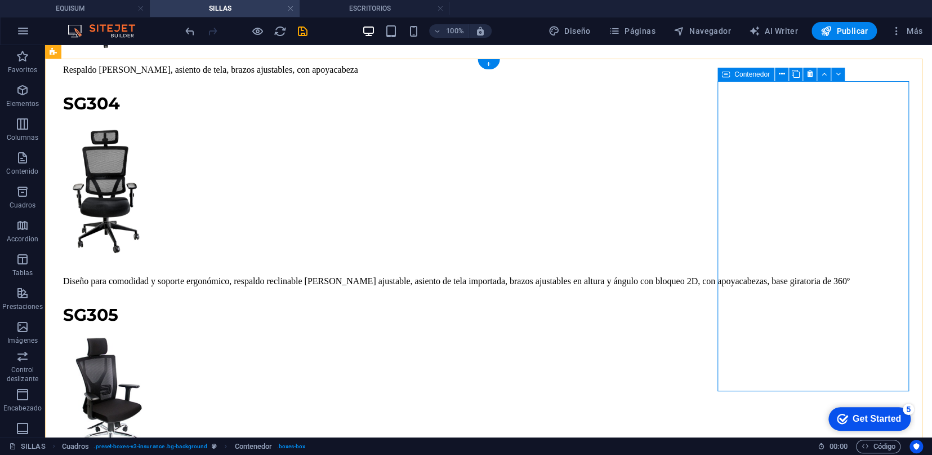
scroll to position [7393, 0]
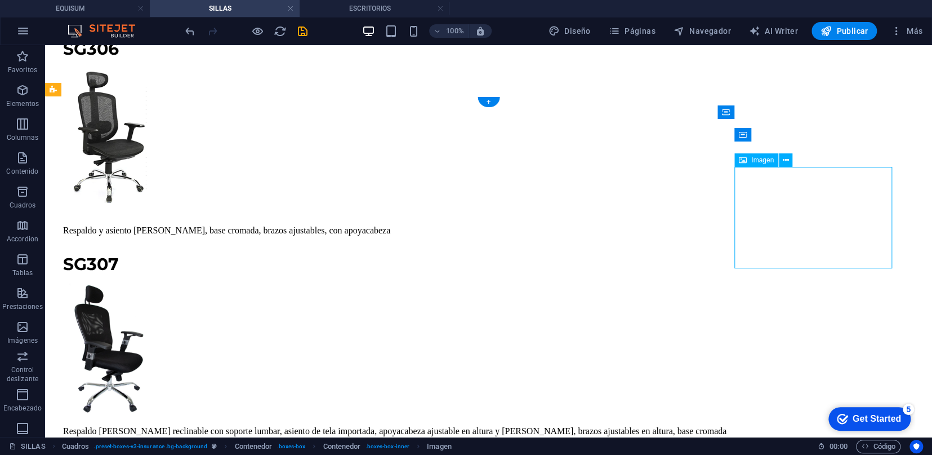
select select "px"
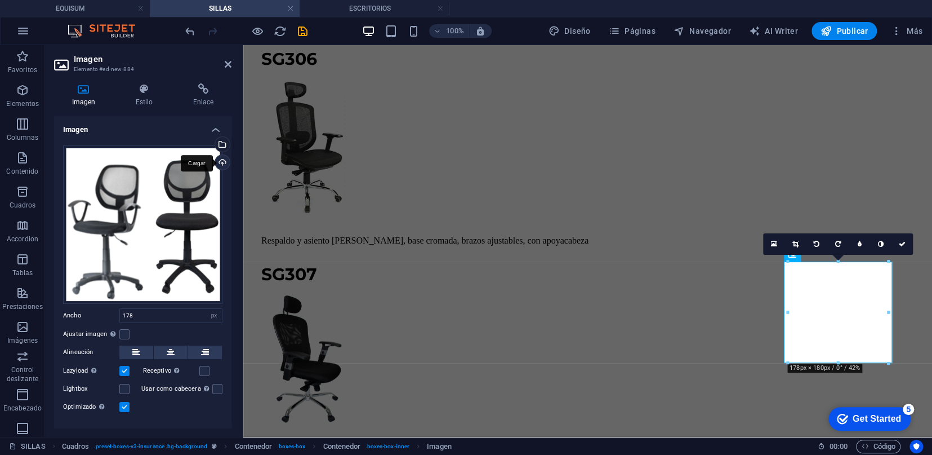
click at [215, 160] on div "Cargar" at bounding box center [221, 163] width 17 height 17
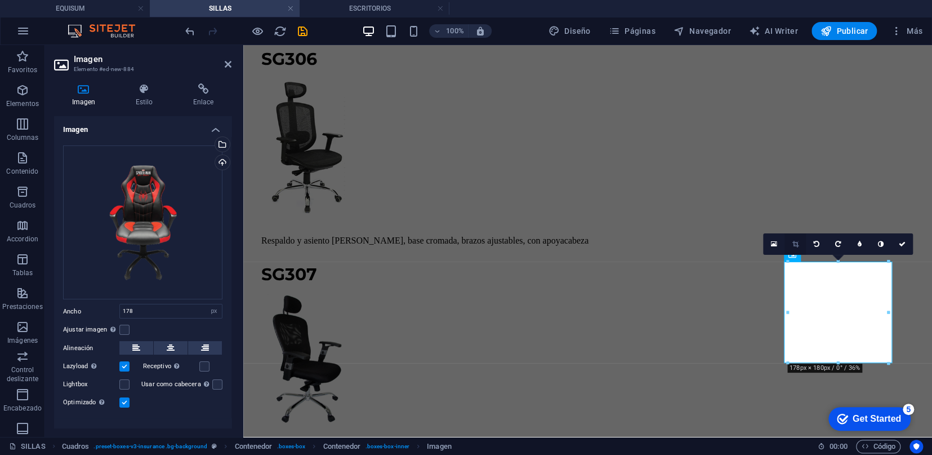
click at [798, 243] on icon at bounding box center [795, 244] width 6 height 7
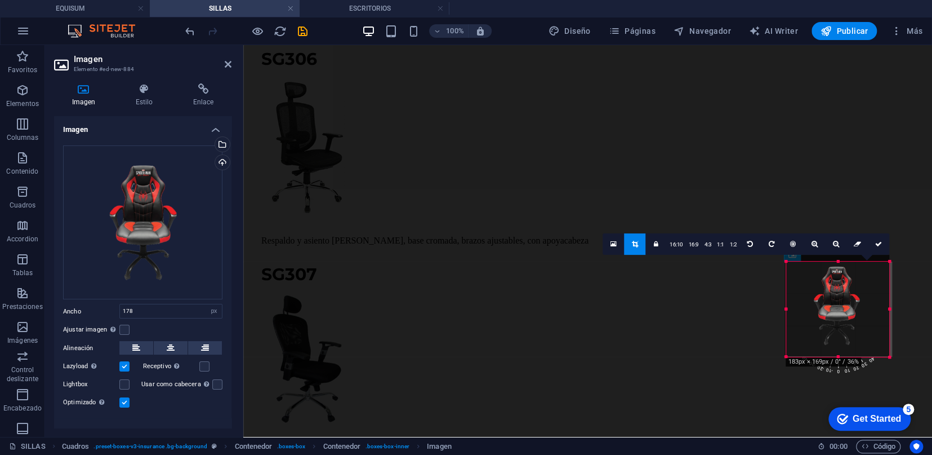
drag, startPoint x: 838, startPoint y: 263, endPoint x: 838, endPoint y: 269, distance: 6.8
click at [838, 269] on div "180 170 160 150 140 130 120 110 100 90 80 70 60 50 40 30 20 10 0 -10 -20 -30 -4…" at bounding box center [837, 308] width 103 height 95
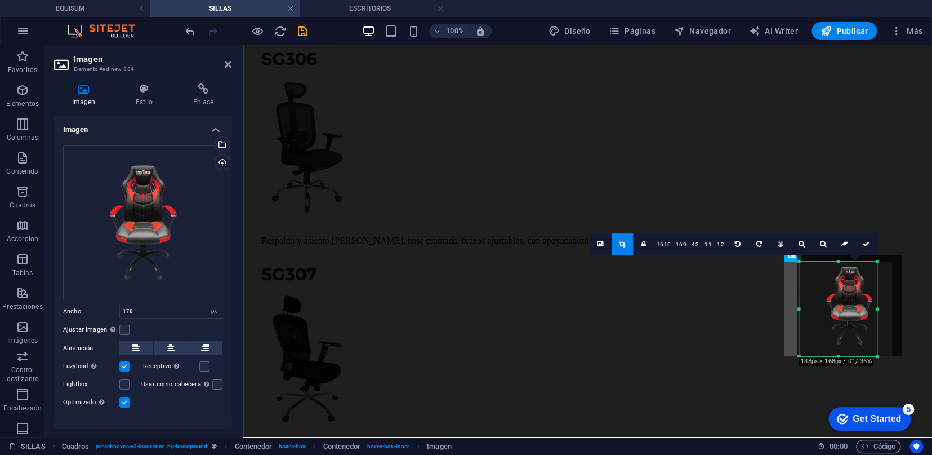
drag, startPoint x: 891, startPoint y: 310, endPoint x: 865, endPoint y: 313, distance: 25.5
click at [865, 313] on div "180 170 160 150 140 130 120 110 100 90 80 70 60 50 40 30 20 10 0 -10 -20 -30 -4…" at bounding box center [838, 308] width 78 height 95
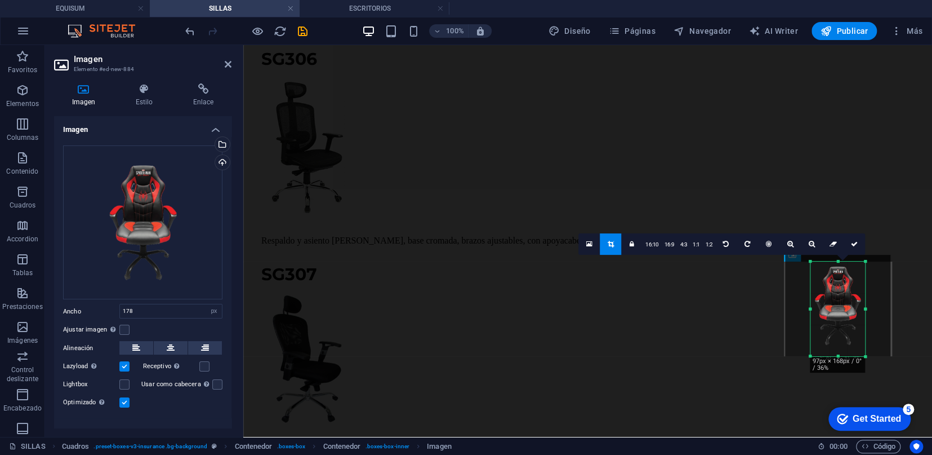
drag, startPoint x: 799, startPoint y: 308, endPoint x: 822, endPoint y: 307, distance: 23.1
click at [822, 307] on div "180 170 160 150 140 130 120 110 100 90 80 70 60 50 40 30 20 10 0 -10 -20 -30 -4…" at bounding box center [838, 308] width 55 height 95
drag, startPoint x: 839, startPoint y: 354, endPoint x: 836, endPoint y: 344, distance: 10.0
click at [836, 345] on div at bounding box center [838, 347] width 55 height 4
click at [610, 250] on link at bounding box center [610, 243] width 21 height 21
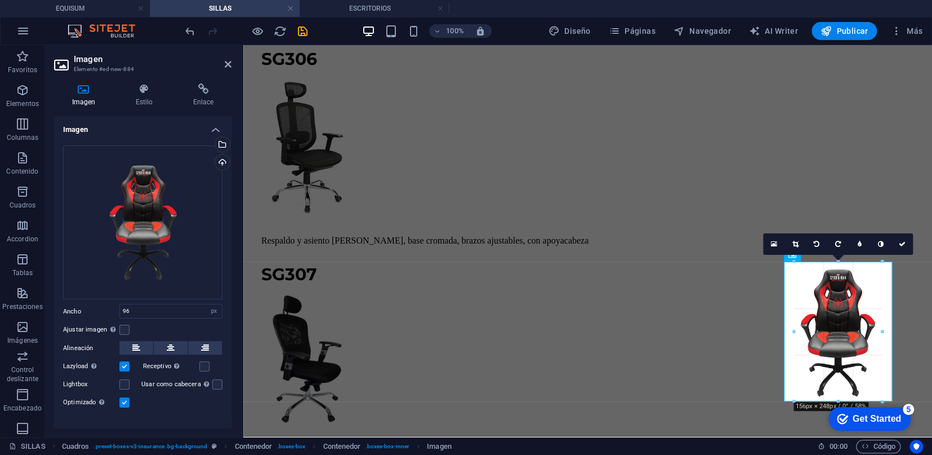
drag, startPoint x: 809, startPoint y: 348, endPoint x: 780, endPoint y: 403, distance: 61.7
type input "156"
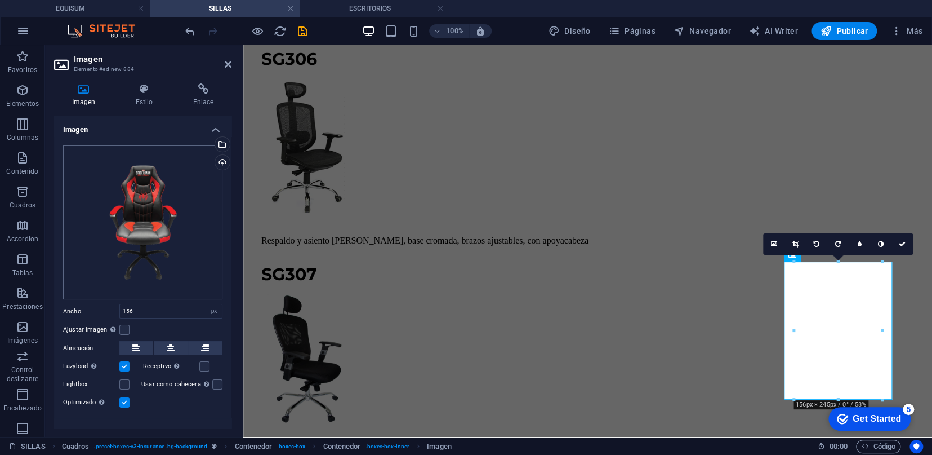
scroll to position [15, 0]
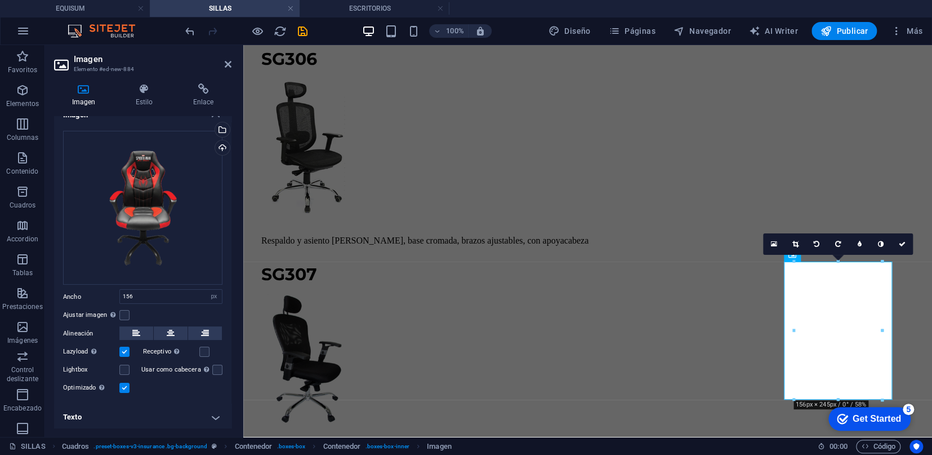
click at [126, 386] on label at bounding box center [124, 388] width 10 height 10
click at [0, 0] on input "Optimizado Las imágenes se comprimen para así mejorar la velocidad de las págin…" at bounding box center [0, 0] width 0 height 0
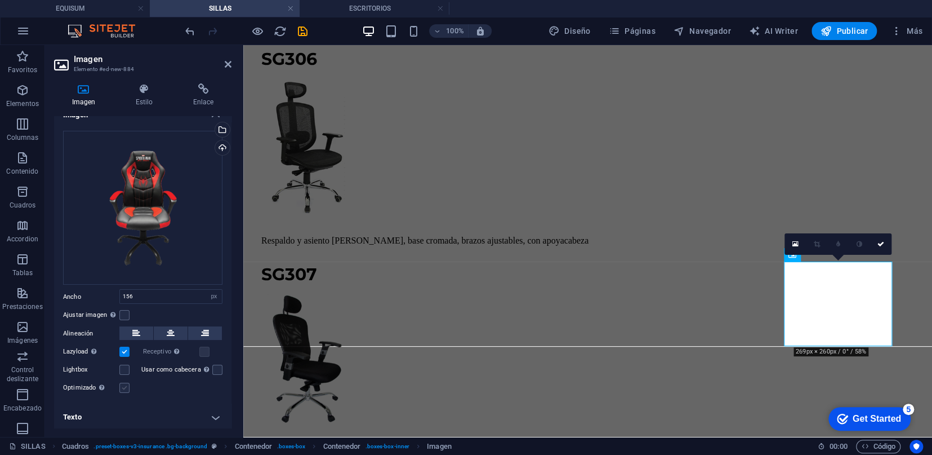
click at [126, 386] on label at bounding box center [124, 388] width 10 height 10
click at [0, 0] on input "Optimizado Las imágenes se comprimen para así mejorar la velocidad de las págin…" at bounding box center [0, 0] width 0 height 0
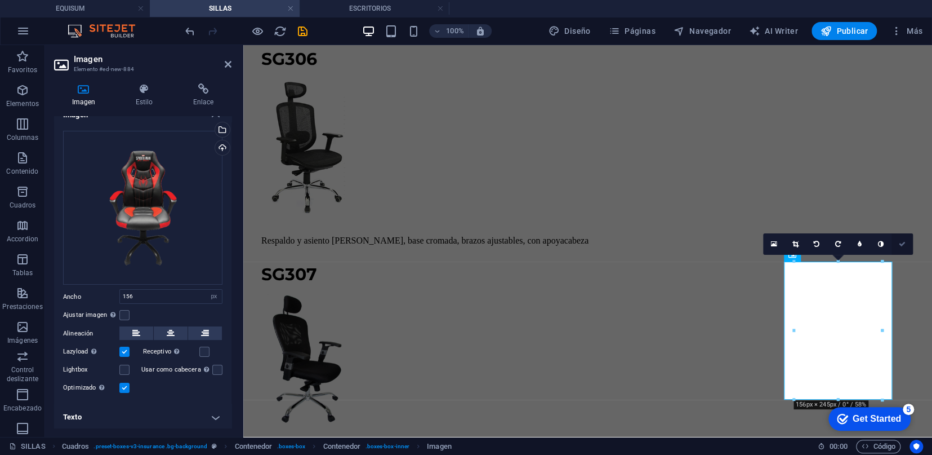
click at [902, 246] on icon at bounding box center [902, 244] width 7 height 7
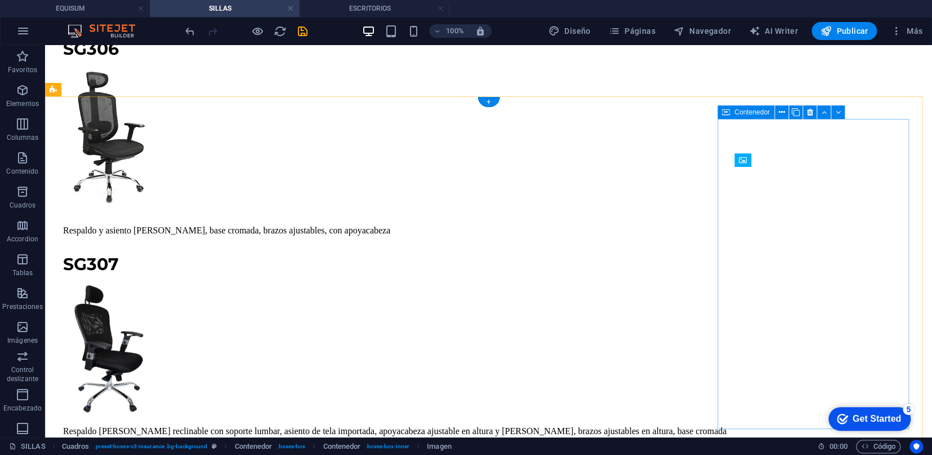
scroll to position [7393, 0]
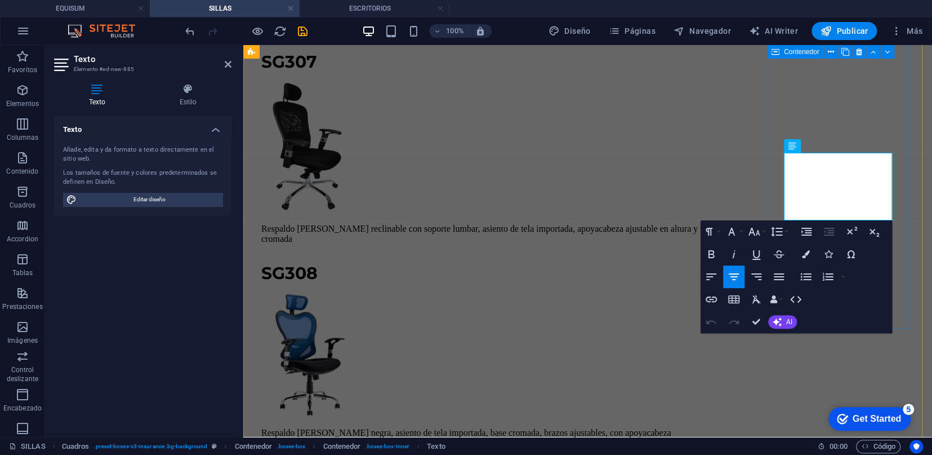
scroll to position [8141, 0]
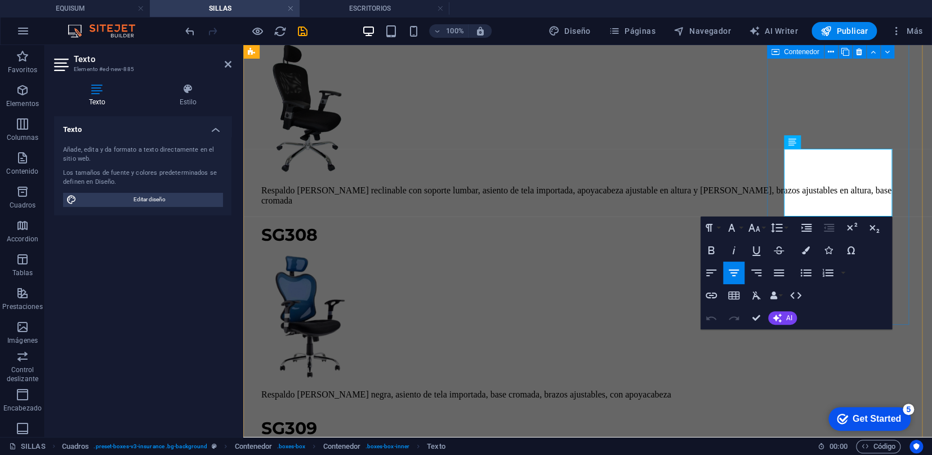
drag, startPoint x: 877, startPoint y: 204, endPoint x: 780, endPoint y: 155, distance: 108.6
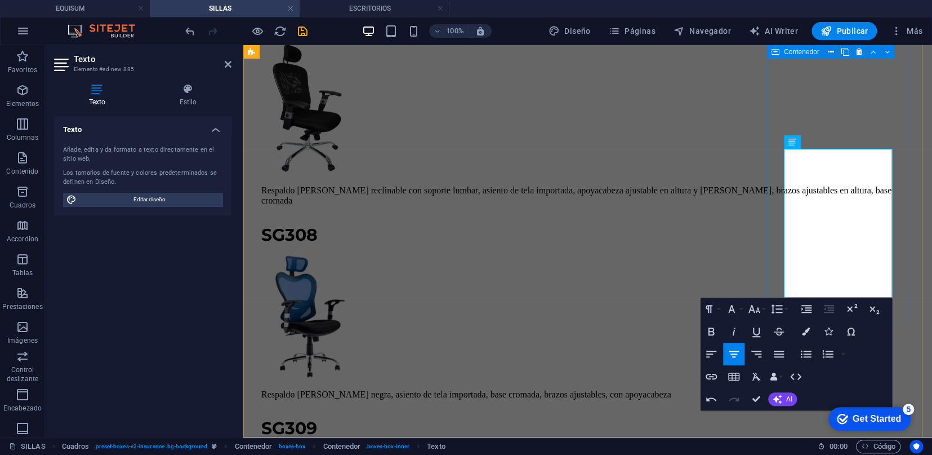
scroll to position [1563, 5]
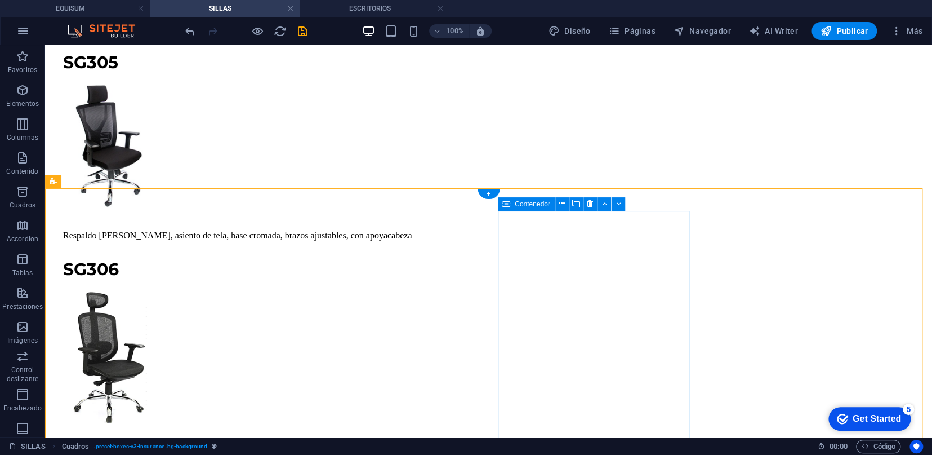
scroll to position [7673, 0]
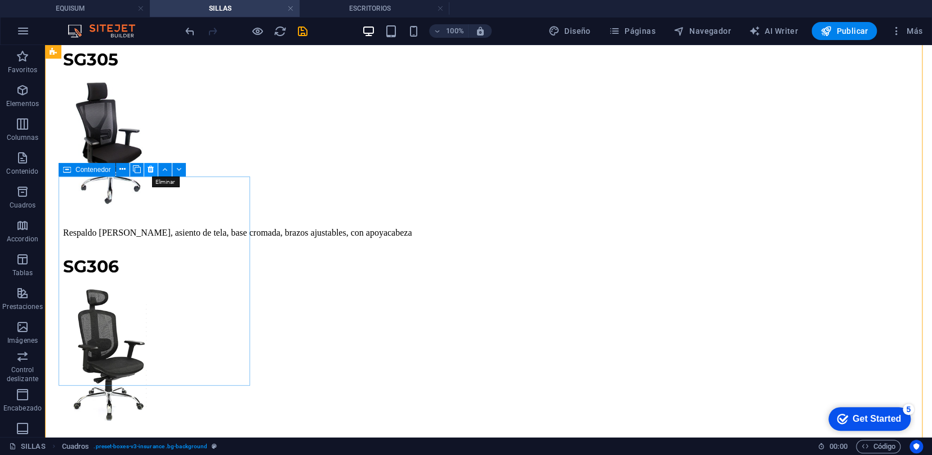
click at [146, 163] on button at bounding box center [151, 170] width 14 height 14
click at [148, 172] on icon at bounding box center [151, 169] width 6 height 12
click at [150, 174] on icon at bounding box center [151, 169] width 6 height 12
click at [149, 171] on icon at bounding box center [151, 169] width 6 height 12
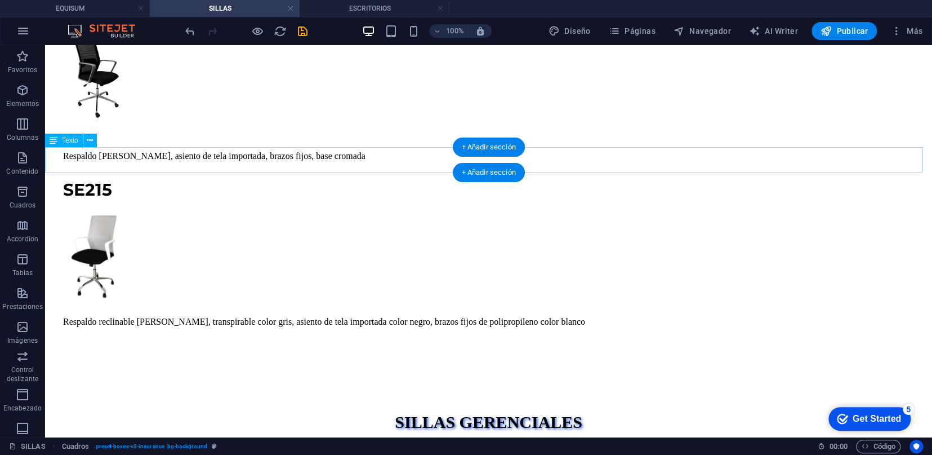
scroll to position [5983, 0]
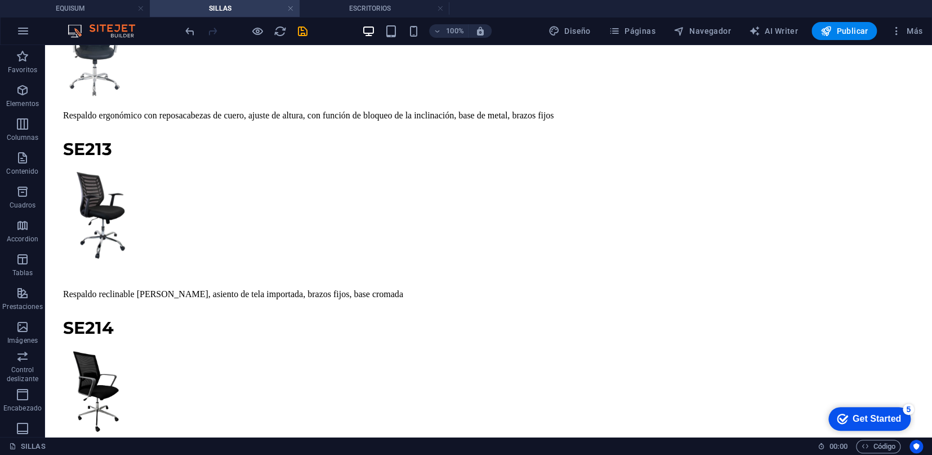
click at [310, 32] on div "100% Diseño Páginas Navegador AI Writer Publicar Más" at bounding box center [555, 31] width 744 height 18
click at [306, 33] on icon "save" at bounding box center [302, 31] width 13 height 13
click at [632, 30] on span "Páginas" at bounding box center [632, 30] width 47 height 11
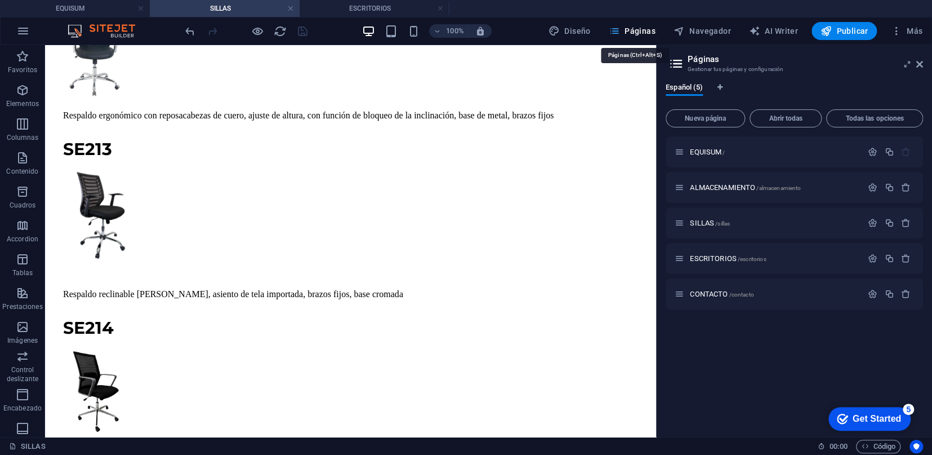
scroll to position [6715, 0]
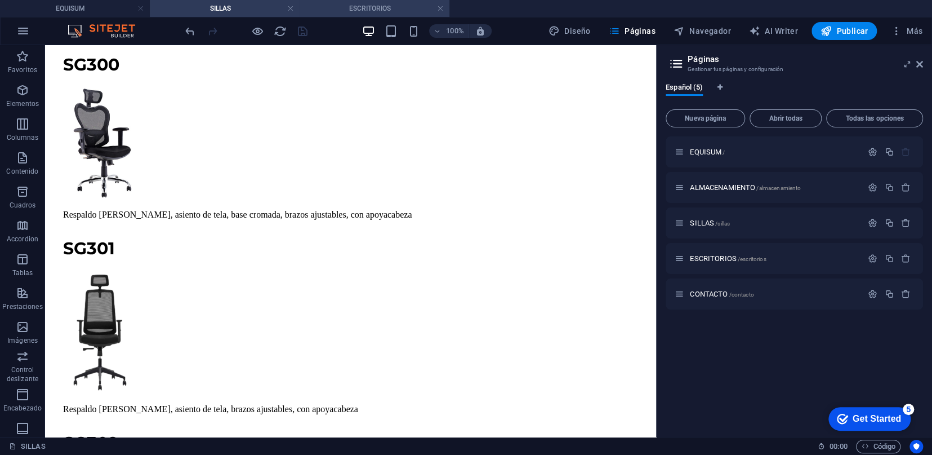
click at [410, 8] on h4 "ESCRITORIOS" at bounding box center [375, 8] width 150 height 12
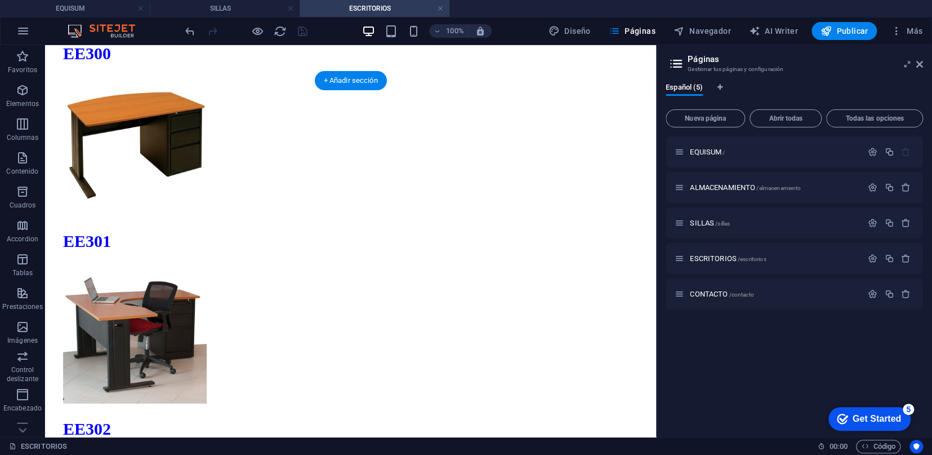
scroll to position [4151, 0]
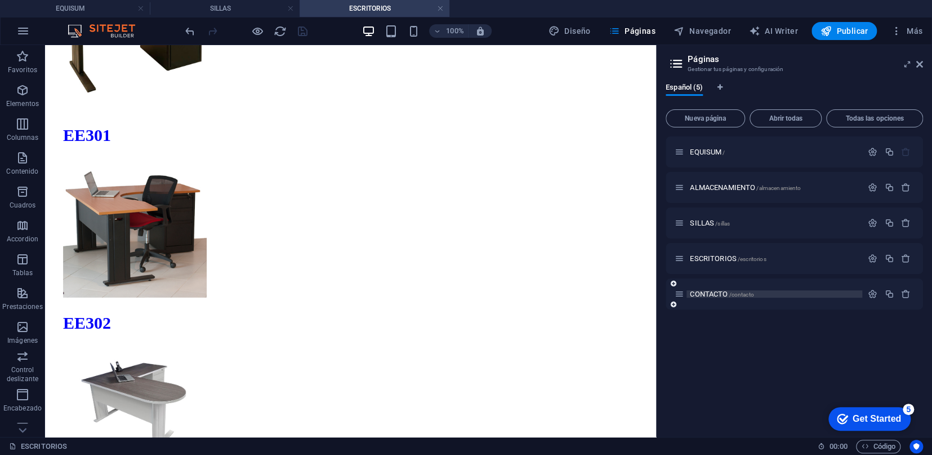
click at [722, 295] on span "CONTACTO /contacto" at bounding box center [722, 294] width 64 height 8
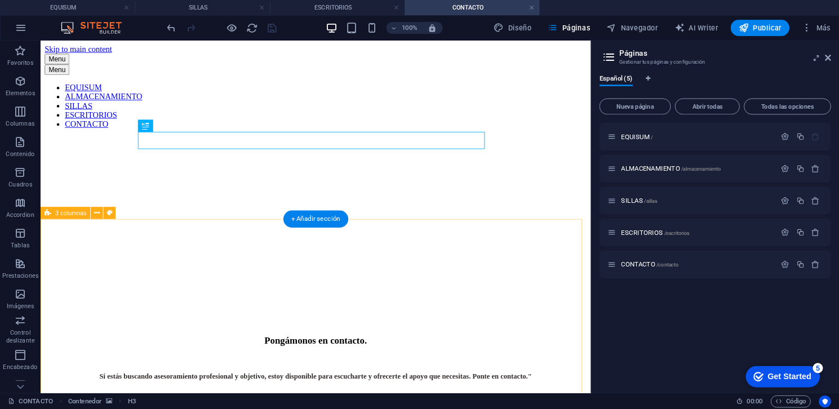
scroll to position [0, 0]
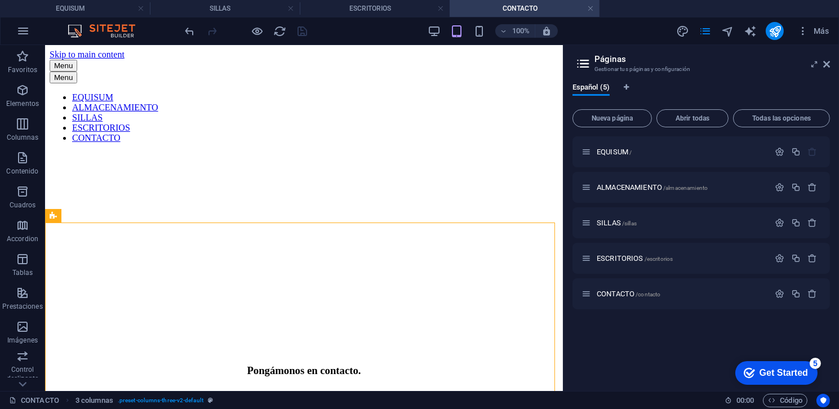
click at [831, 60] on aside "Páginas Gestionar tus páginas y configuración Español (5) Nueva página Abrir to…" at bounding box center [701, 218] width 276 height 346
click at [828, 67] on icon at bounding box center [826, 64] width 7 height 9
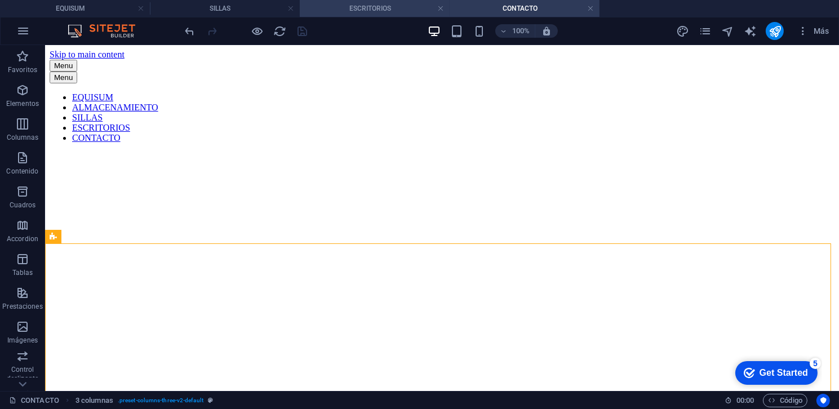
click at [375, 8] on h4 "ESCRITORIOS" at bounding box center [375, 8] width 150 height 12
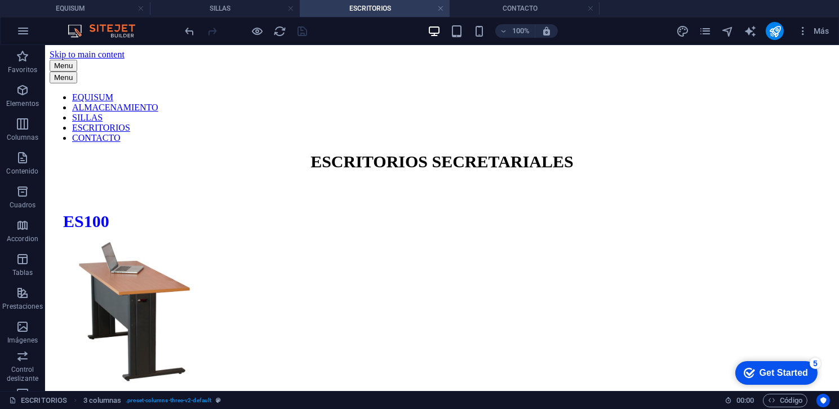
scroll to position [4105, 0]
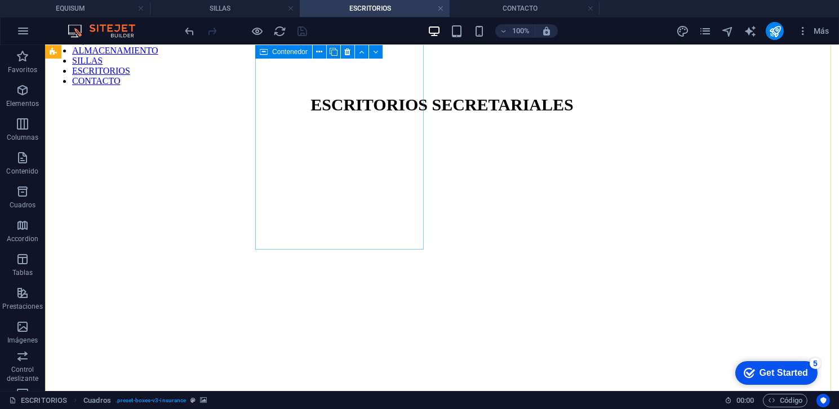
scroll to position [0, 0]
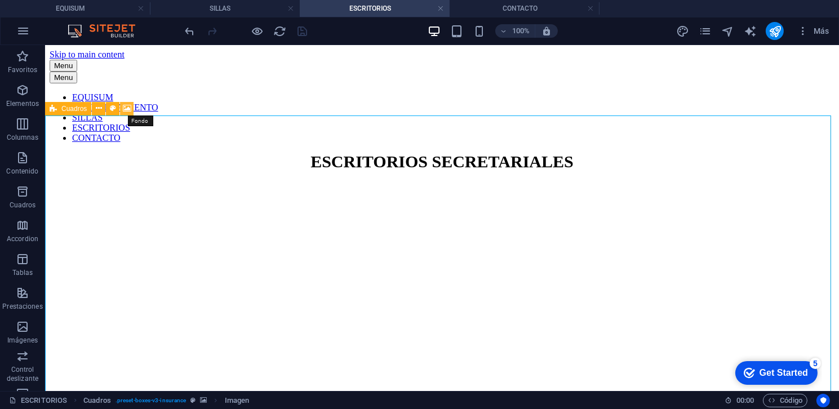
click at [130, 109] on icon at bounding box center [127, 109] width 8 height 12
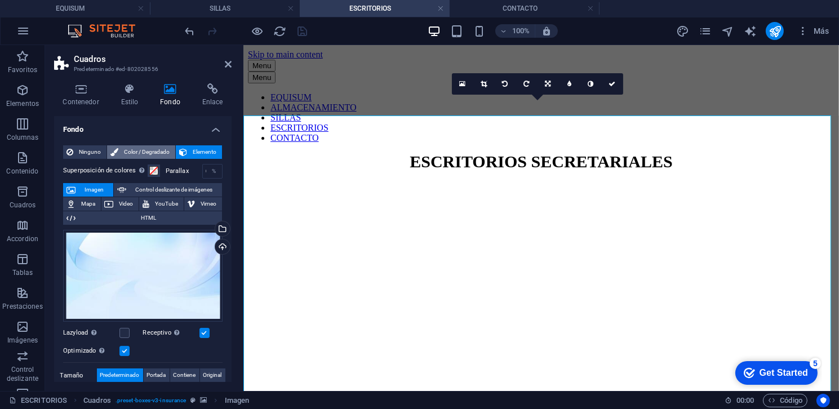
click at [137, 154] on span "Color / Degradado" at bounding box center [147, 152] width 50 height 14
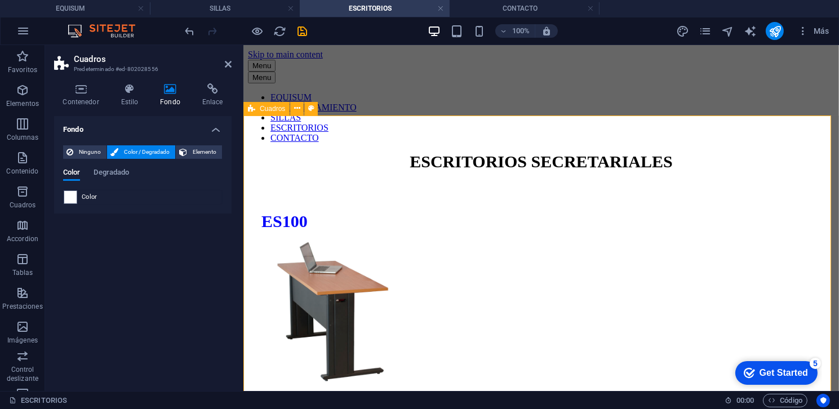
click at [225, 63] on icon at bounding box center [228, 64] width 7 height 9
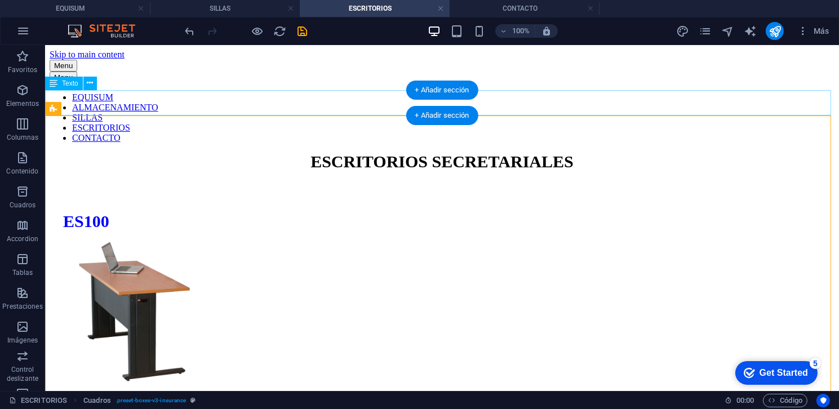
click at [385, 152] on div "ESCRITORIOS SECRETARIALES" at bounding box center [441, 161] width 785 height 19
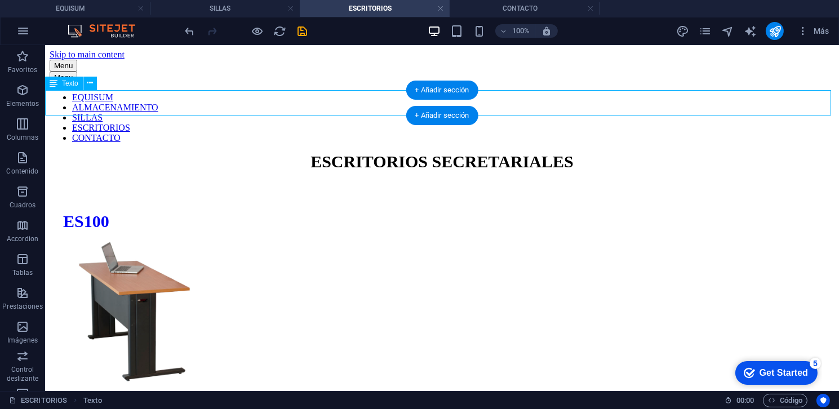
click at [385, 152] on div "ESCRITORIOS SECRETARIALES" at bounding box center [441, 161] width 785 height 19
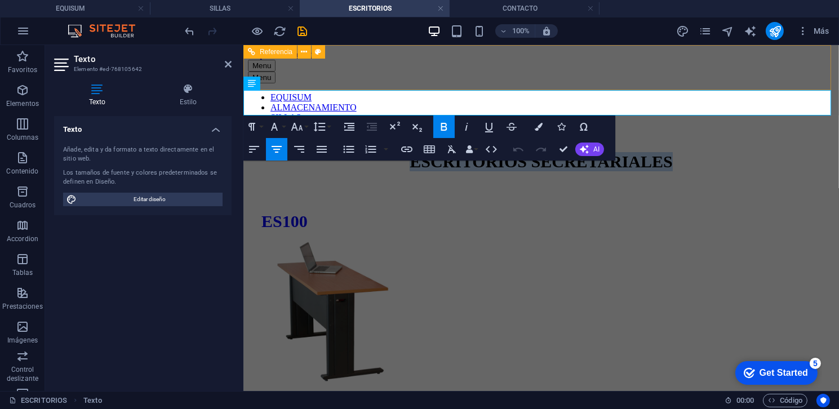
drag, startPoint x: 401, startPoint y: 101, endPoint x: 724, endPoint y: 87, distance: 323.7
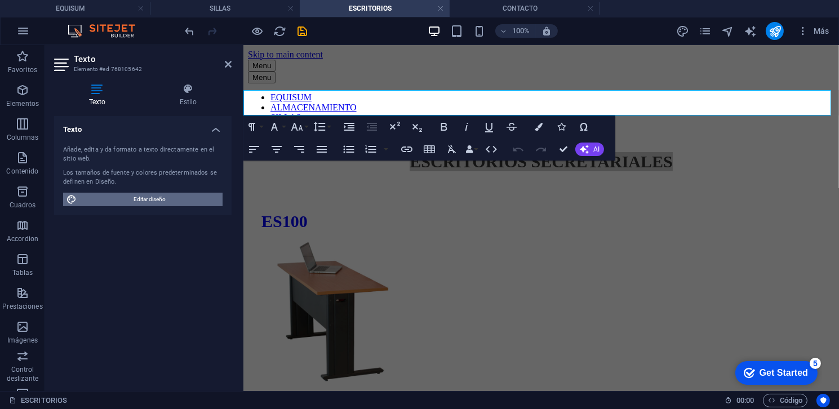
click at [160, 195] on span "Editar diseño" at bounding box center [149, 200] width 139 height 14
select select "ease-in-out"
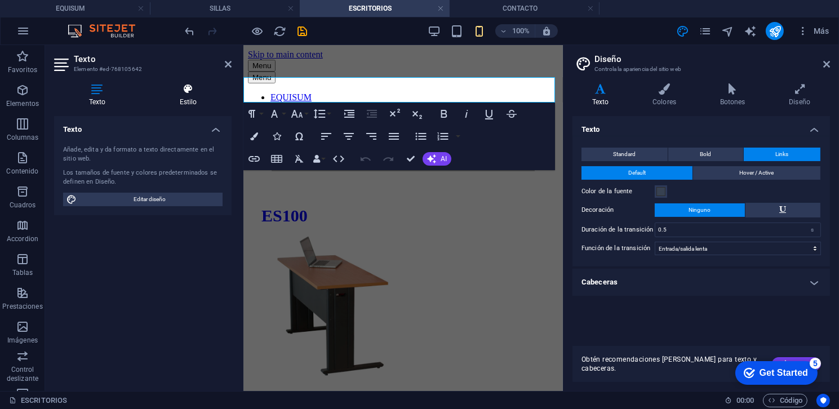
click at [178, 93] on icon at bounding box center [188, 88] width 87 height 11
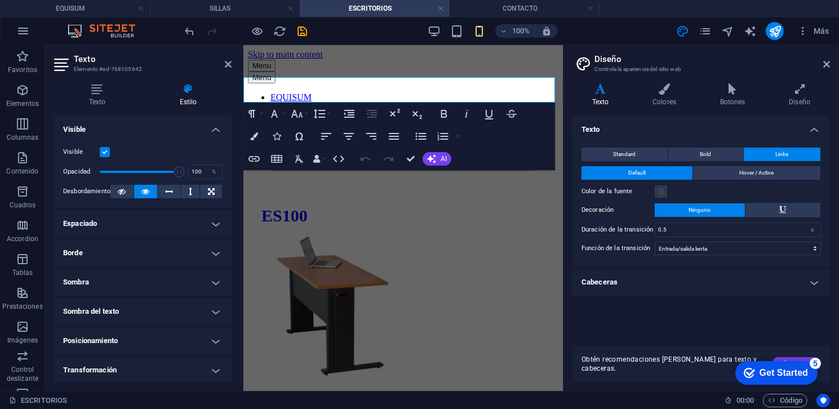
click at [122, 313] on h4 "Sombra del texto" at bounding box center [142, 311] width 177 height 27
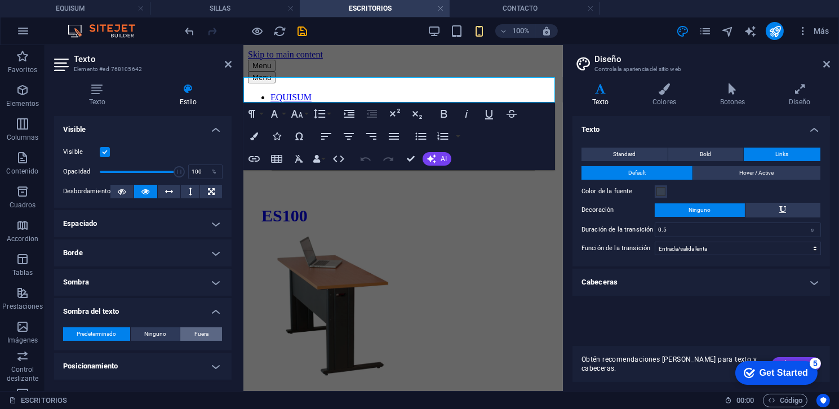
click at [195, 337] on span "Fuera" at bounding box center [201, 334] width 14 height 14
type input "rgba(0, 0, 0, 0.2)"
type input "2"
type input "4"
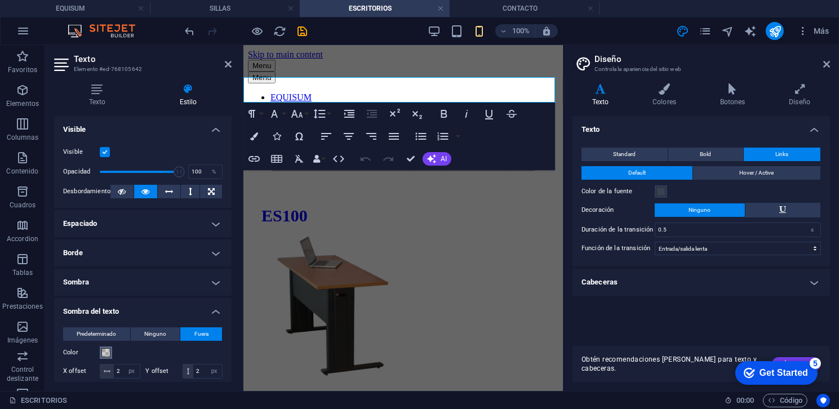
click at [105, 353] on span at bounding box center [105, 352] width 9 height 9
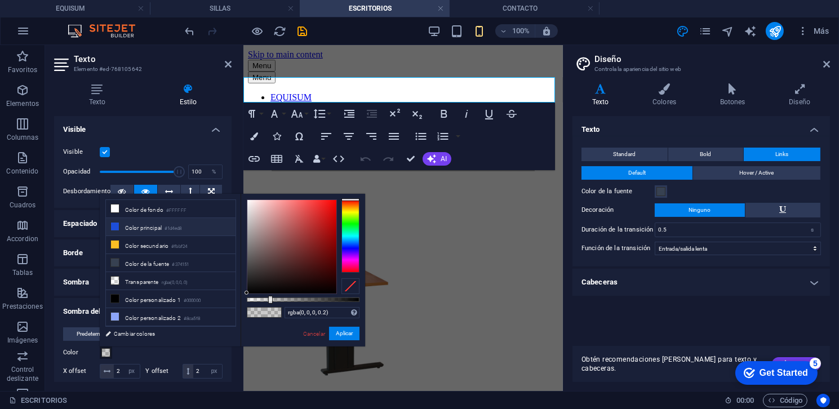
click at [139, 226] on li "Color principal #1d4ed8" at bounding box center [171, 227] width 130 height 18
type input "#1d4ed8"
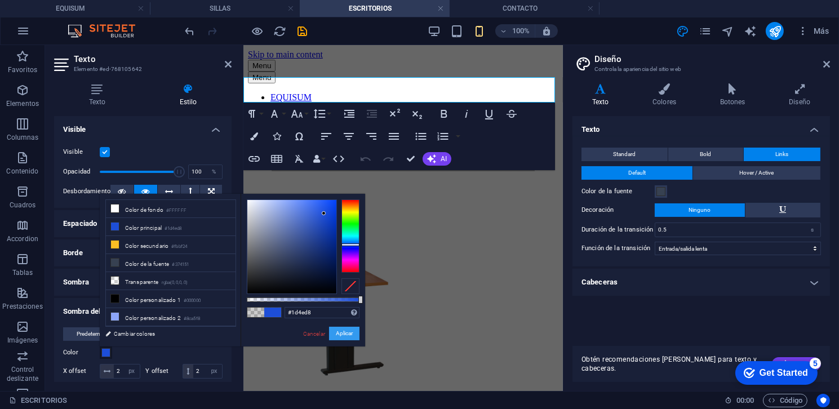
click at [336, 336] on button "Aplicar" at bounding box center [344, 334] width 30 height 14
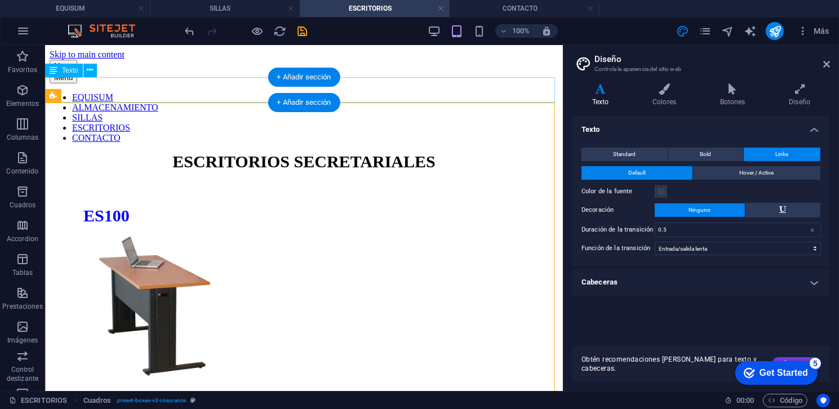
click at [229, 152] on div "ESCRITORIOS SECRETARIALES" at bounding box center [303, 161] width 509 height 19
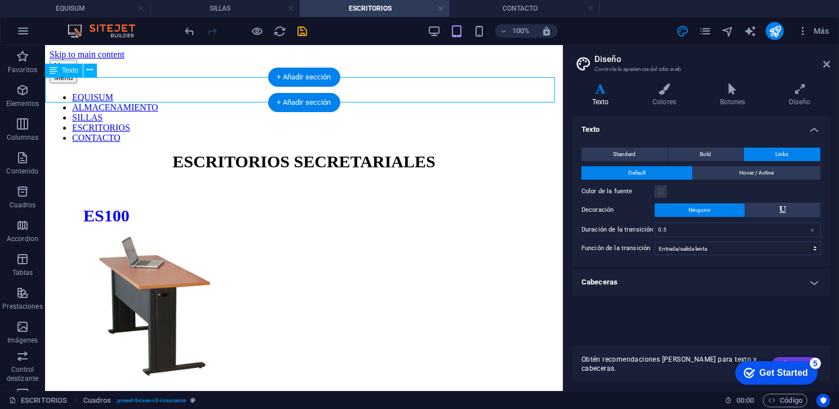
click at [229, 152] on div "ESCRITORIOS SECRETARIALES" at bounding box center [303, 161] width 509 height 19
select select "px"
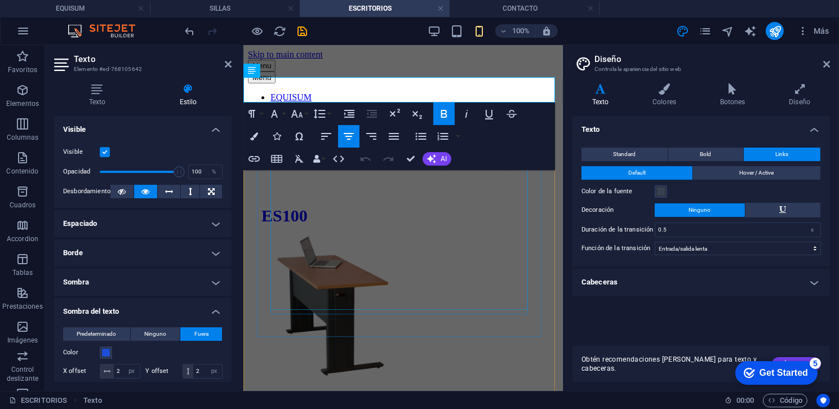
click at [326, 250] on figure at bounding box center [402, 306] width 283 height 145
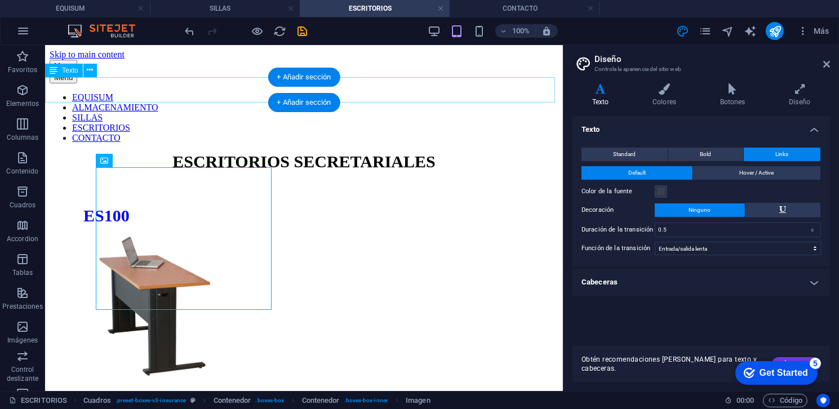
click at [495, 152] on div "ESCRITORIOS SECRETARIALES" at bounding box center [303, 161] width 509 height 19
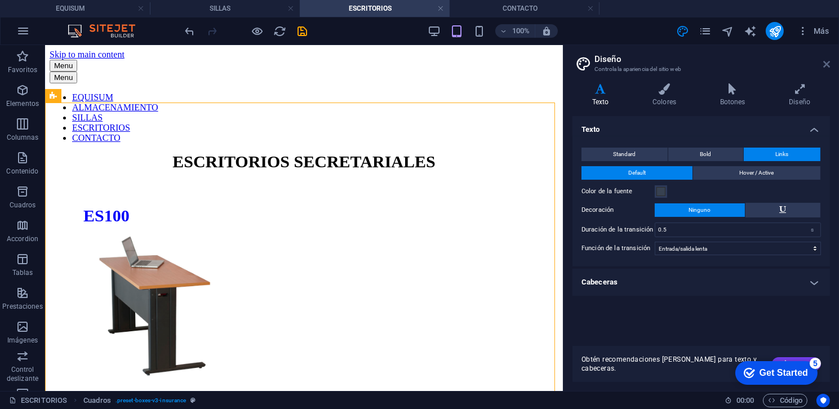
click at [829, 61] on icon at bounding box center [826, 64] width 7 height 9
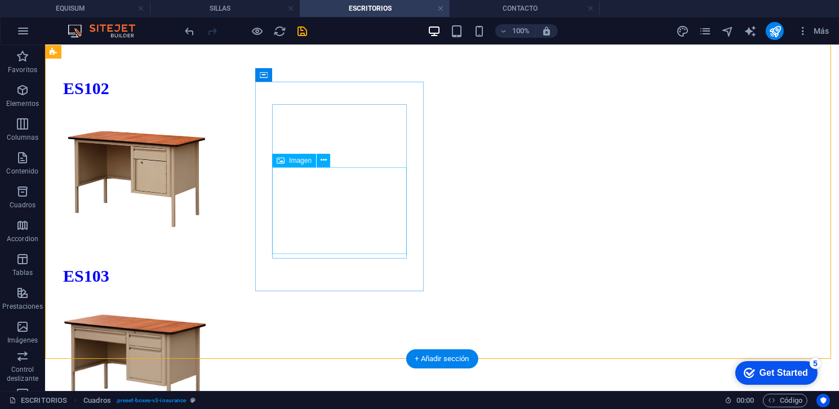
scroll to position [732, 0]
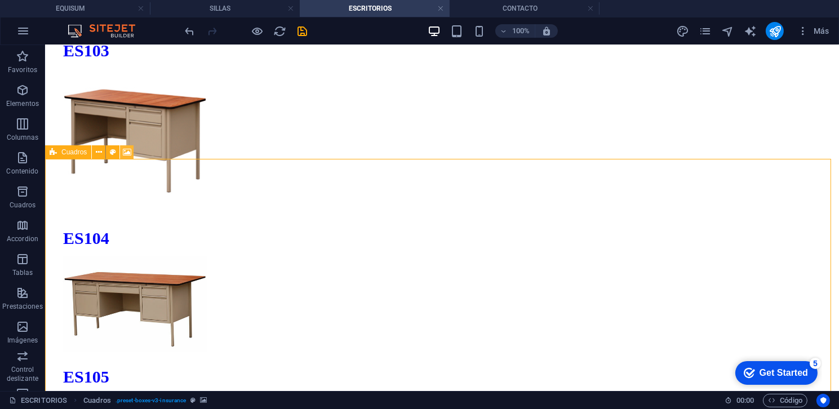
click at [128, 151] on icon at bounding box center [127, 152] width 8 height 12
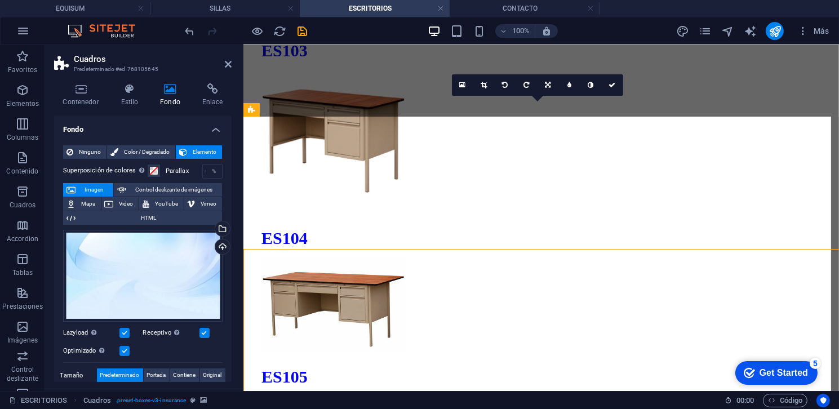
select select "px"
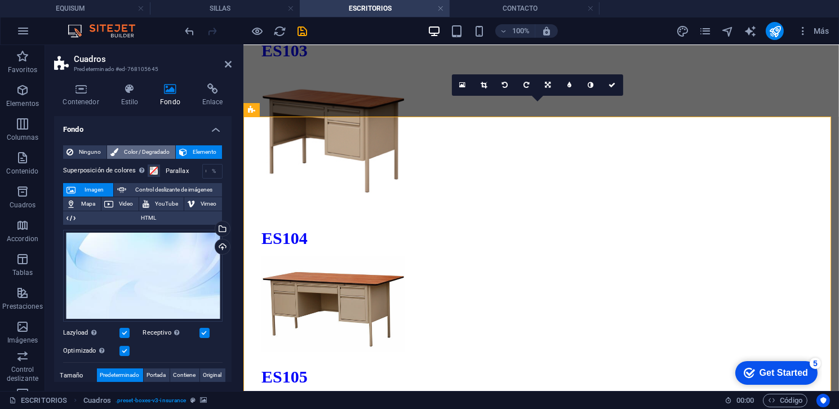
scroll to position [642, 0]
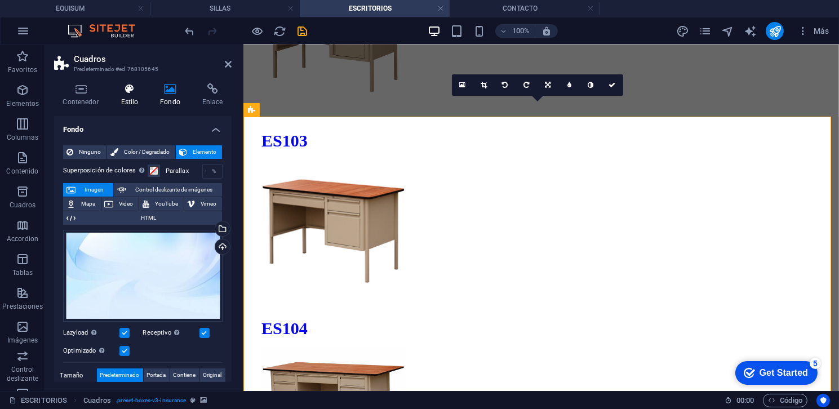
click at [128, 98] on h4 "Estilo" at bounding box center [131, 95] width 39 height 24
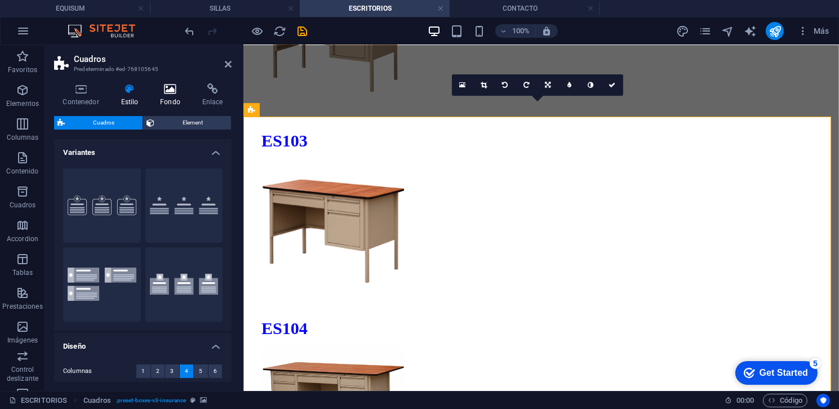
click at [169, 92] on icon at bounding box center [171, 88] width 38 height 11
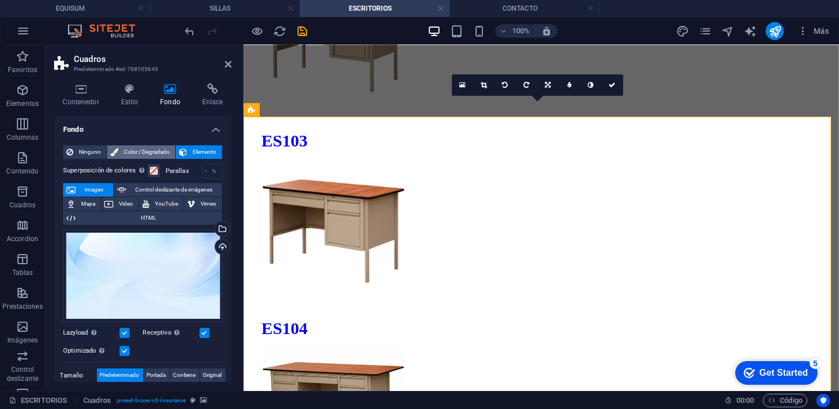
click at [123, 149] on span "Color / Degradado" at bounding box center [147, 152] width 50 height 14
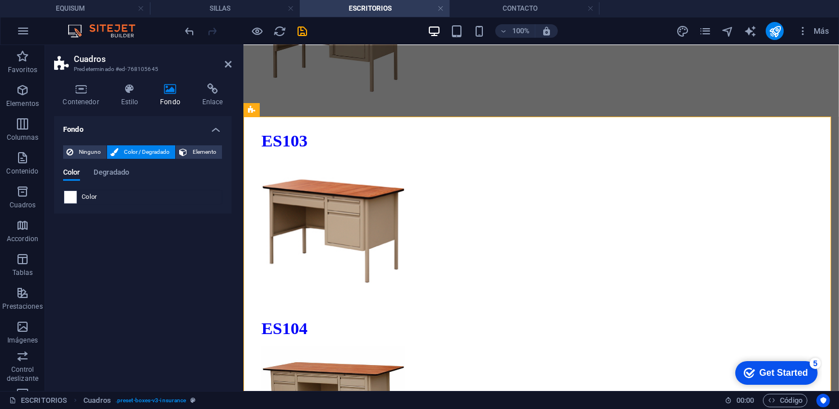
click at [74, 195] on span at bounding box center [70, 197] width 12 height 12
type input "#ffffff"
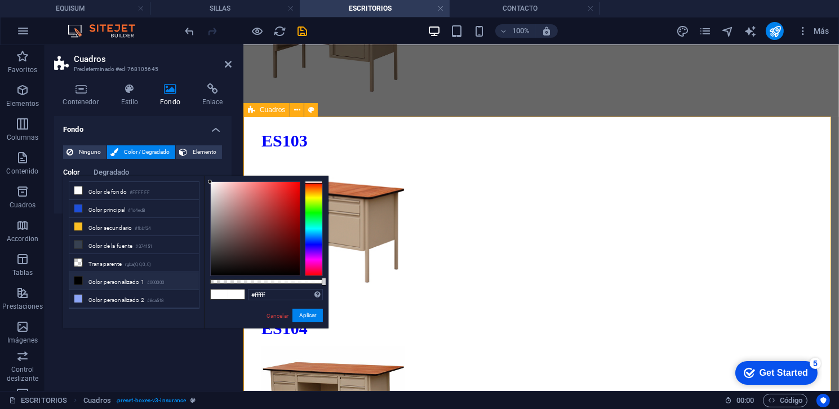
click at [225, 61] on icon at bounding box center [228, 64] width 7 height 9
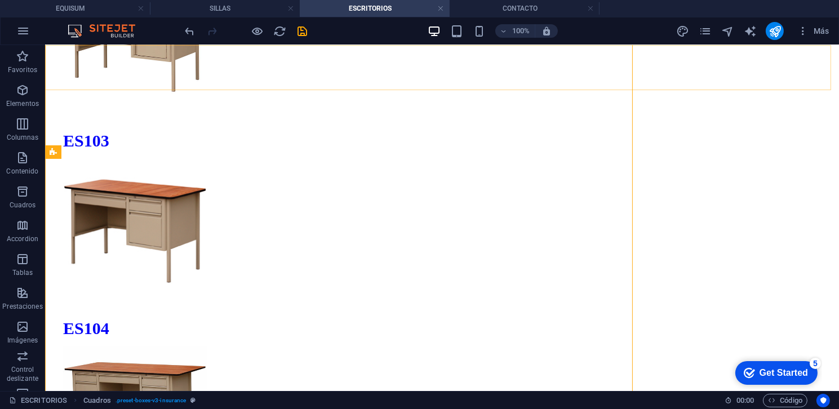
scroll to position [732, 0]
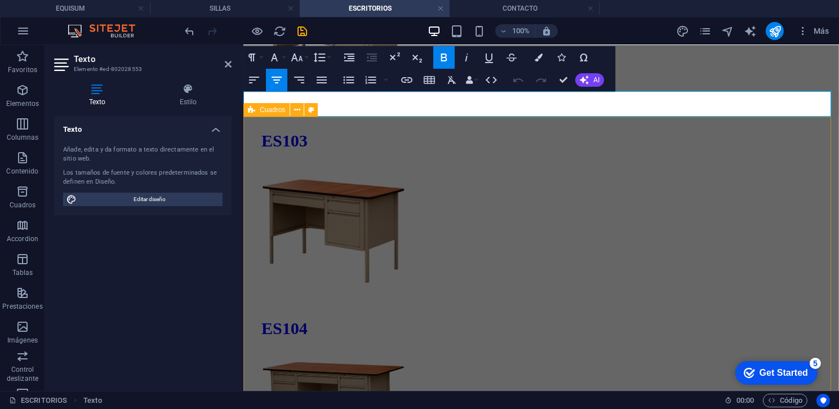
drag, startPoint x: 657, startPoint y: 103, endPoint x: 462, endPoint y: 216, distance: 225.9
click at [167, 98] on h4 "Estilo" at bounding box center [188, 95] width 87 height 24
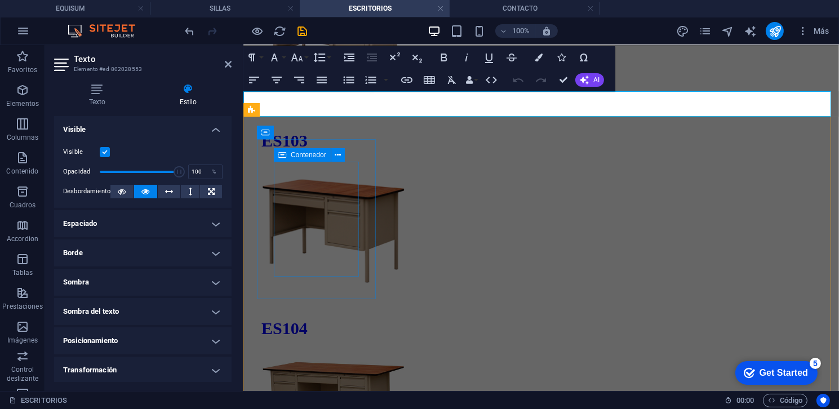
click at [180, 312] on h4 "Sombra del texto" at bounding box center [142, 311] width 177 height 27
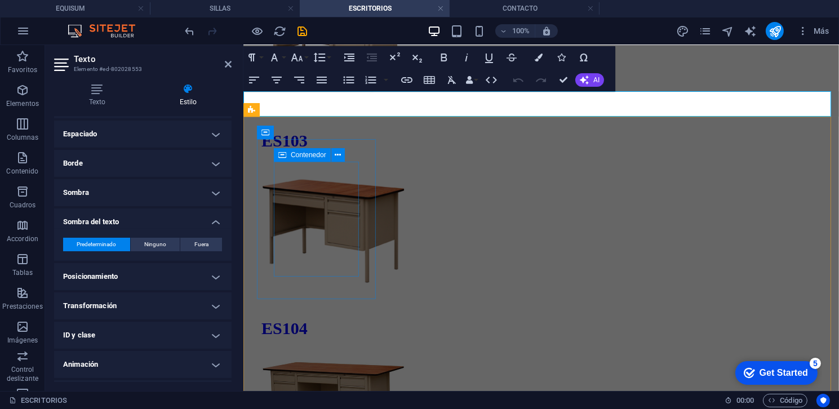
scroll to position [113, 0]
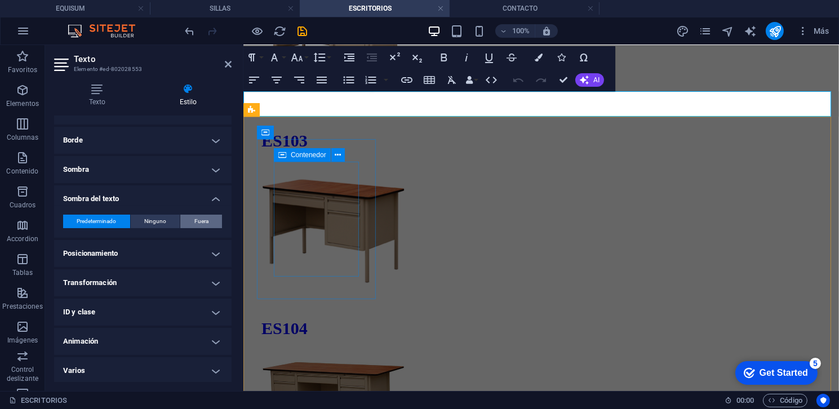
click at [201, 216] on span "Fuera" at bounding box center [201, 222] width 14 height 14
type input "2"
type input "4"
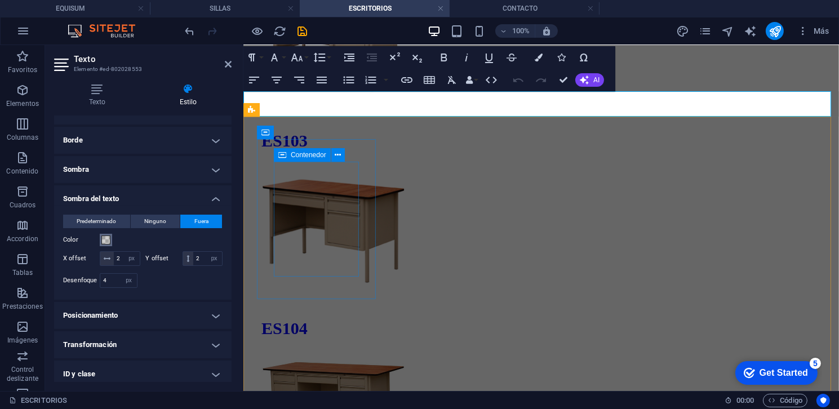
click at [104, 242] on span at bounding box center [105, 239] width 9 height 9
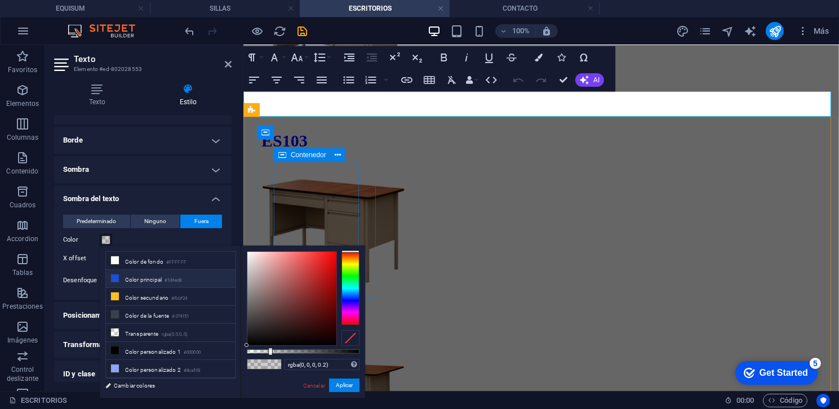
click at [157, 277] on li "Color principal #1d4ed8" at bounding box center [171, 279] width 130 height 18
type input "#1d4ed8"
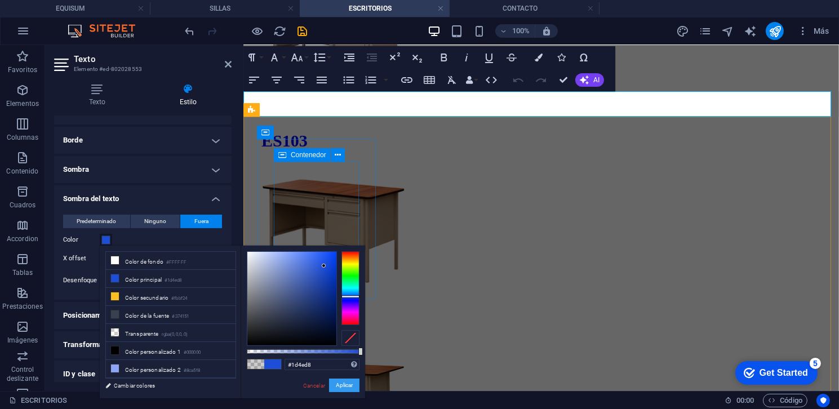
click at [340, 388] on button "Aplicar" at bounding box center [344, 386] width 30 height 14
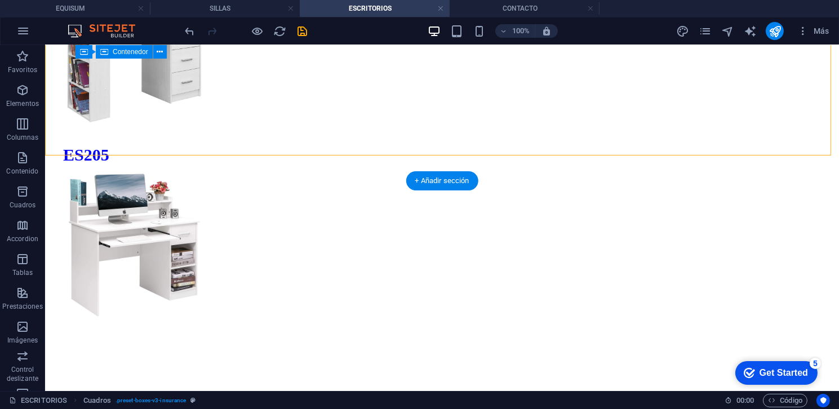
scroll to position [1994, 0]
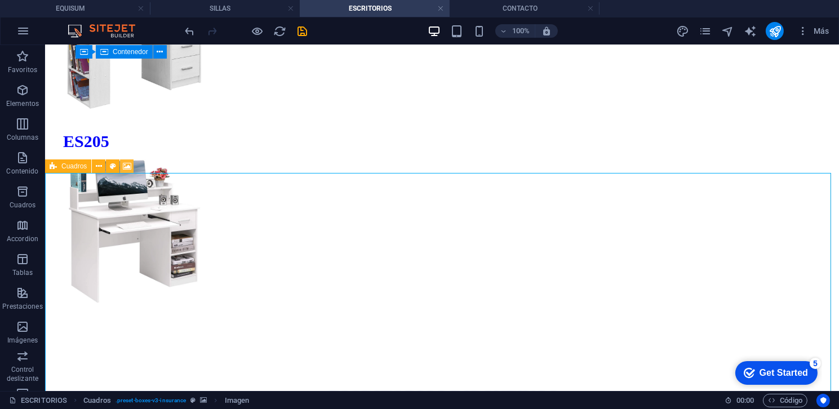
click at [124, 164] on icon at bounding box center [127, 167] width 8 height 12
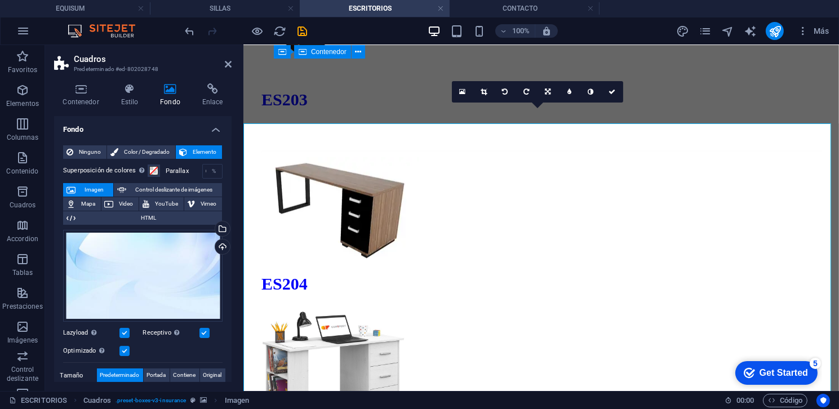
click at [132, 143] on div "Ninguno Color / Degradado Elemento Estirar fondo a ancho completo Superposición…" at bounding box center [142, 342] width 177 height 412
click at [134, 150] on span "Color / Degradado" at bounding box center [147, 152] width 50 height 14
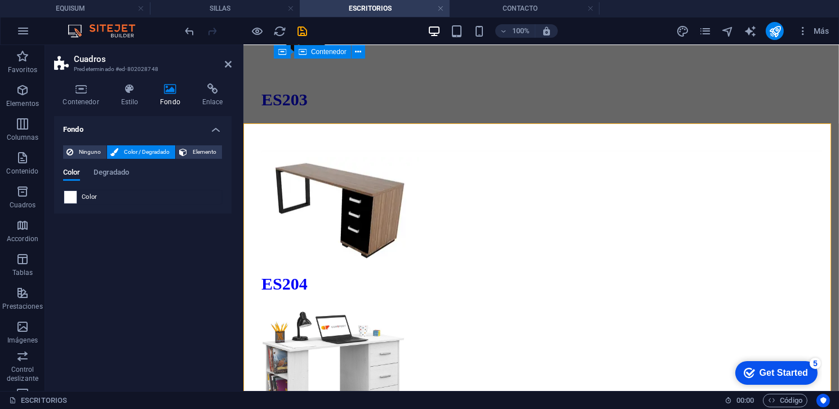
click at [70, 193] on span at bounding box center [70, 197] width 12 height 12
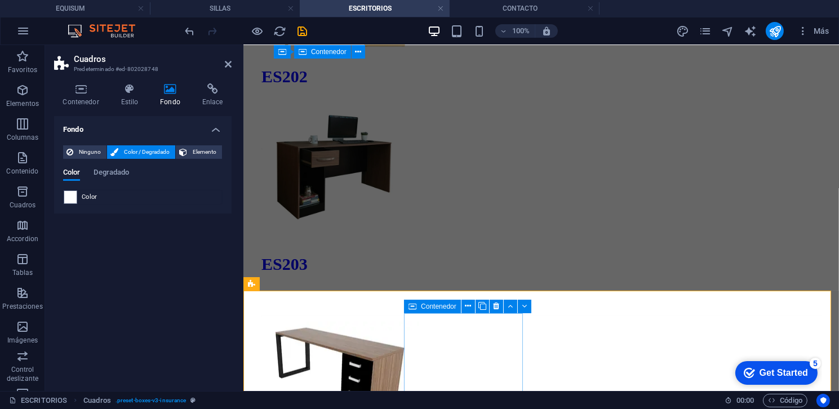
scroll to position [1495, 0]
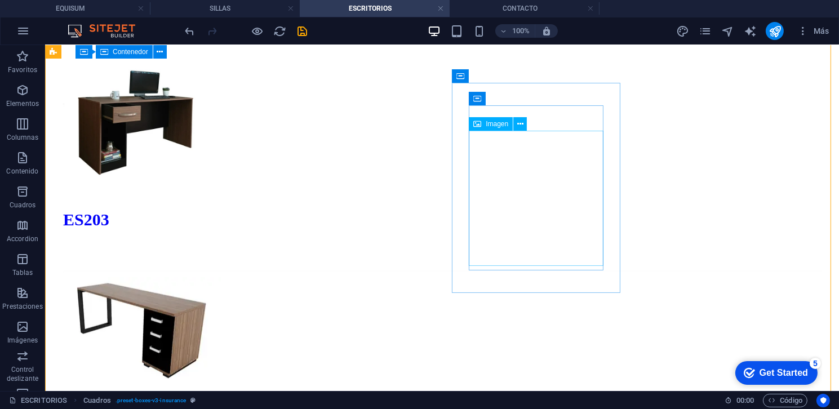
scroll to position [1826, 0]
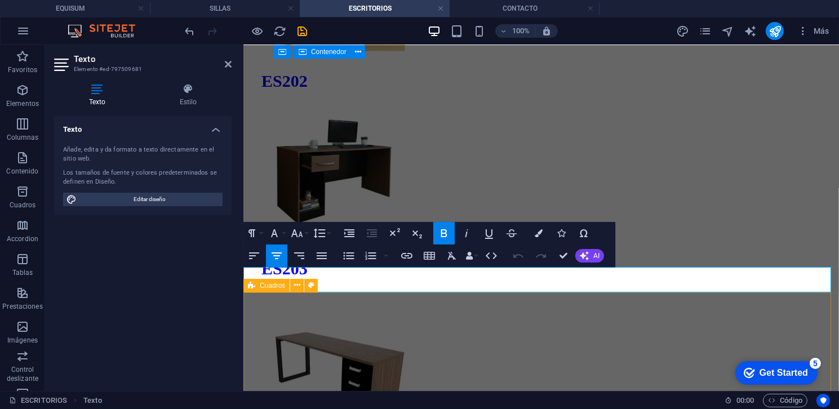
drag, startPoint x: 806, startPoint y: 275, endPoint x: 335, endPoint y: 296, distance: 470.9
click at [176, 104] on h4 "Estilo" at bounding box center [188, 95] width 87 height 24
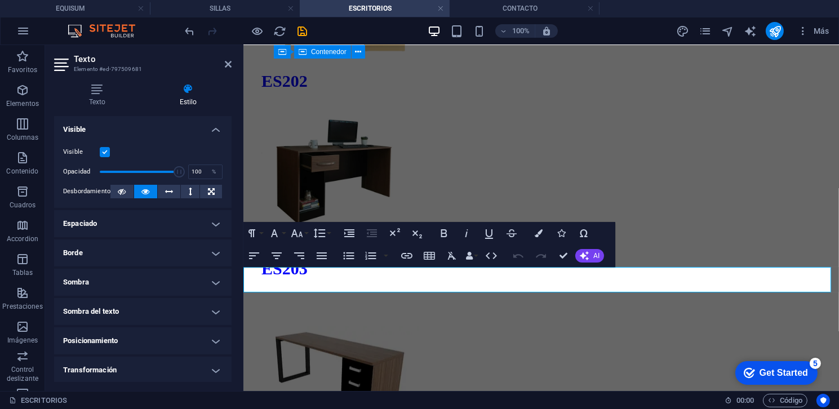
click at [118, 285] on h4 "Sombra" at bounding box center [142, 282] width 177 height 27
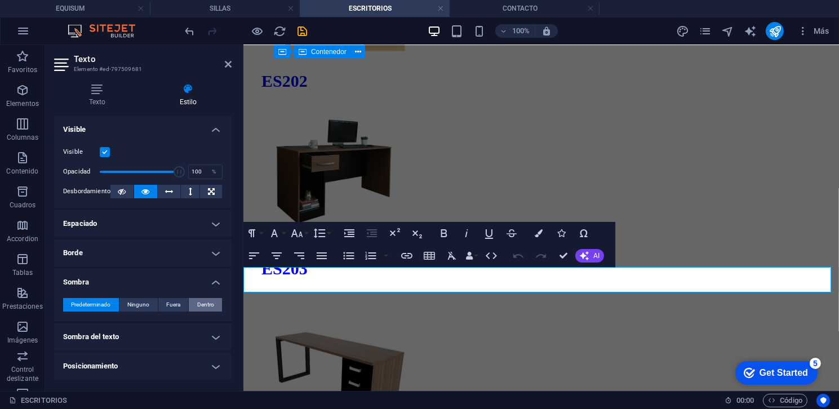
click at [201, 307] on span "Dentro" at bounding box center [205, 305] width 17 height 14
type input "2"
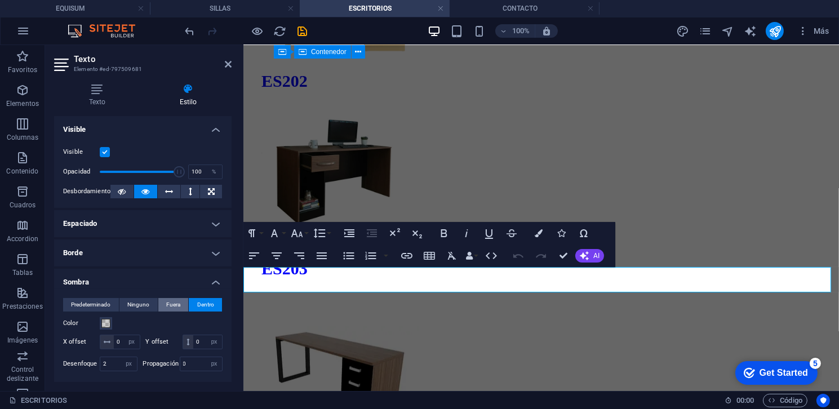
click at [167, 305] on span "Fuera" at bounding box center [173, 305] width 14 height 14
click at [106, 324] on span at bounding box center [105, 323] width 9 height 9
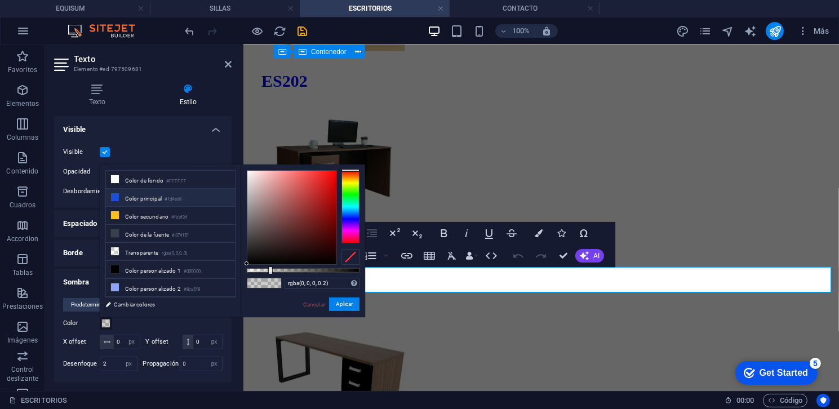
click at [135, 192] on li "Color principal #1d4ed8" at bounding box center [171, 198] width 130 height 18
type input "#1d4ed8"
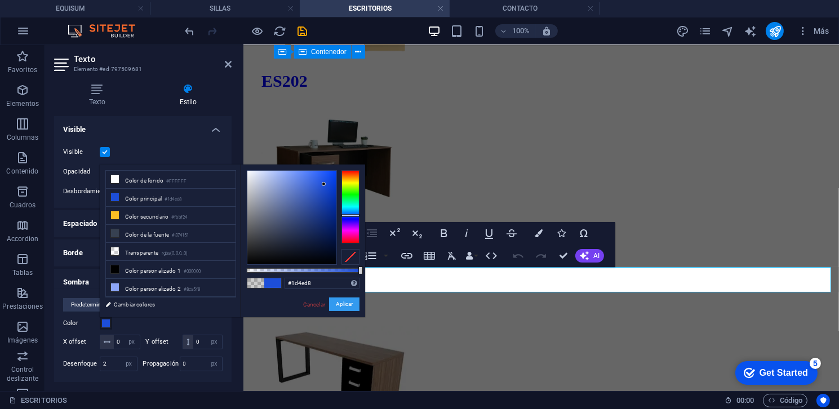
click at [347, 306] on button "Aplicar" at bounding box center [344, 304] width 30 height 14
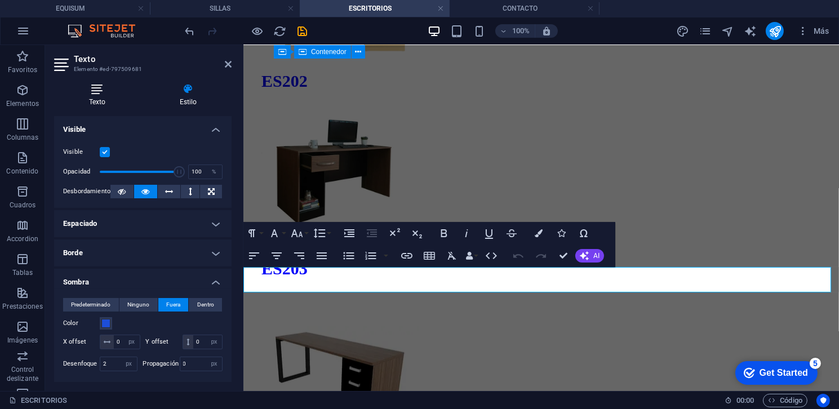
click at [114, 85] on icon at bounding box center [97, 88] width 86 height 11
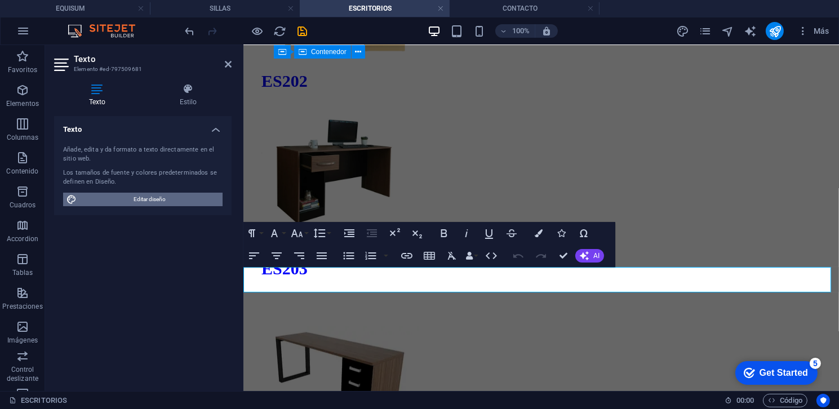
click at [161, 201] on span "Editar diseño" at bounding box center [149, 200] width 139 height 14
select select "ease-in-out"
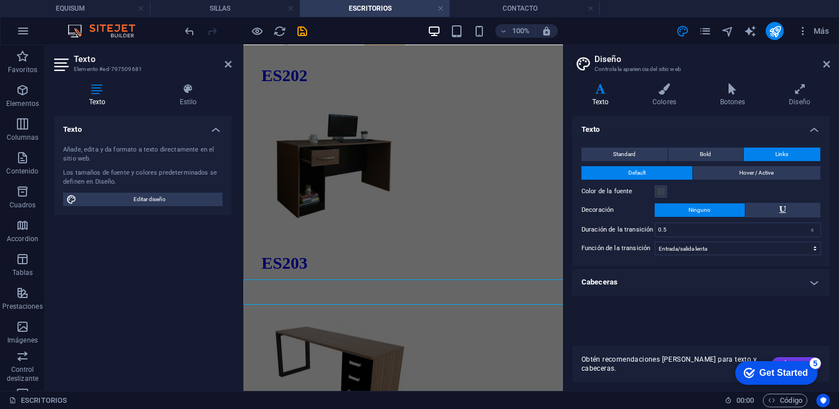
scroll to position [1482, 0]
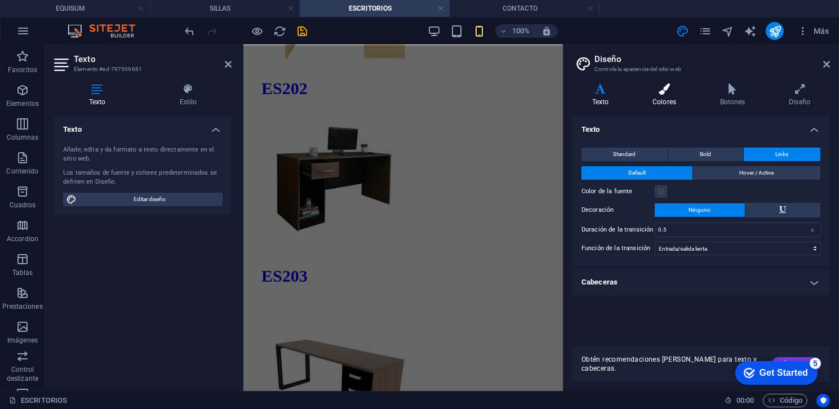
click at [652, 97] on h4 "Colores" at bounding box center [667, 95] width 68 height 24
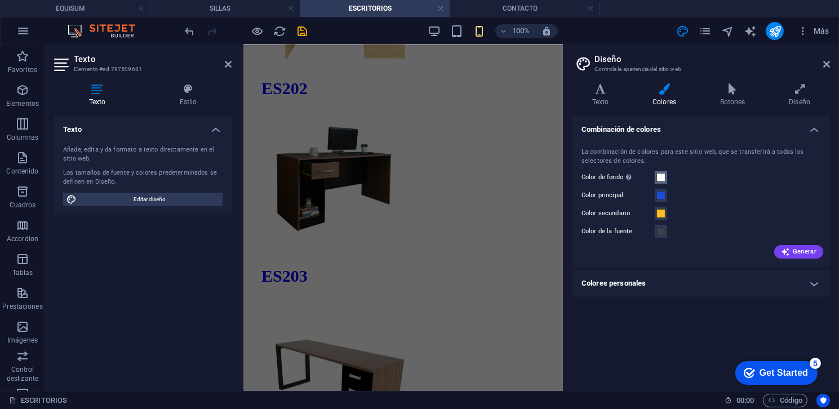
click at [660, 174] on span at bounding box center [660, 177] width 9 height 9
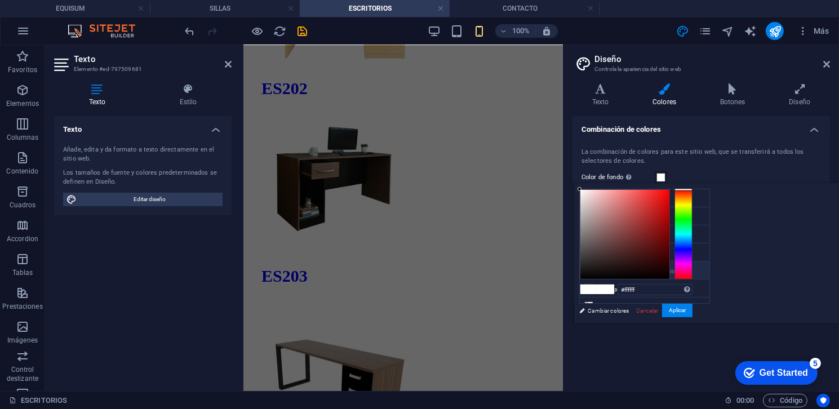
click at [598, 263] on li "Color personalizado 1 #000000" at bounding box center [645, 270] width 130 height 18
type input "#000000"
click at [692, 312] on button "Aplicar" at bounding box center [677, 311] width 30 height 14
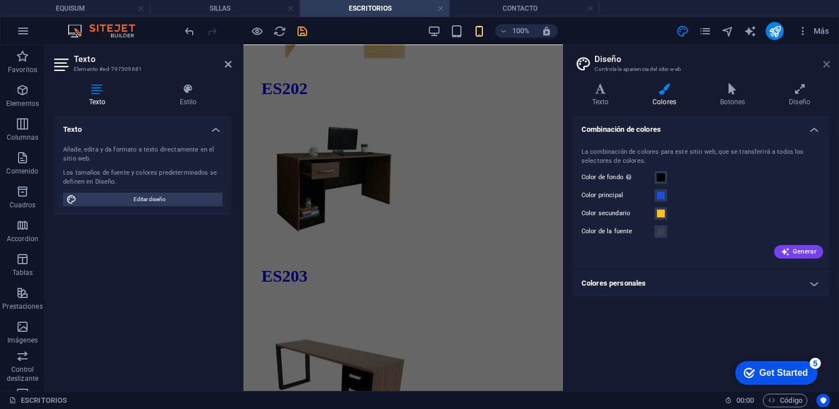
click at [824, 60] on icon at bounding box center [826, 64] width 7 height 9
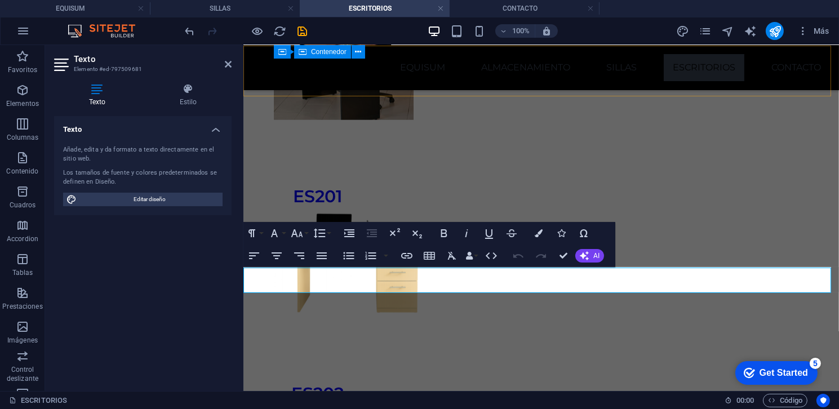
scroll to position [1495, 0]
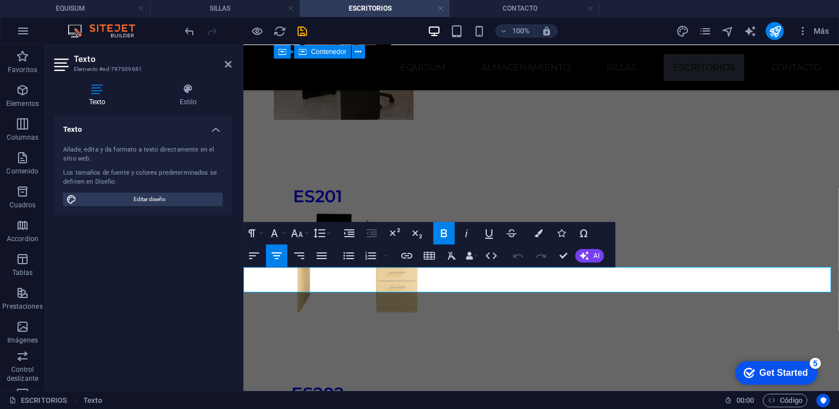
drag, startPoint x: 718, startPoint y: 275, endPoint x: 397, endPoint y: 286, distance: 320.7
click at [151, 197] on span "Editar diseño" at bounding box center [149, 200] width 139 height 14
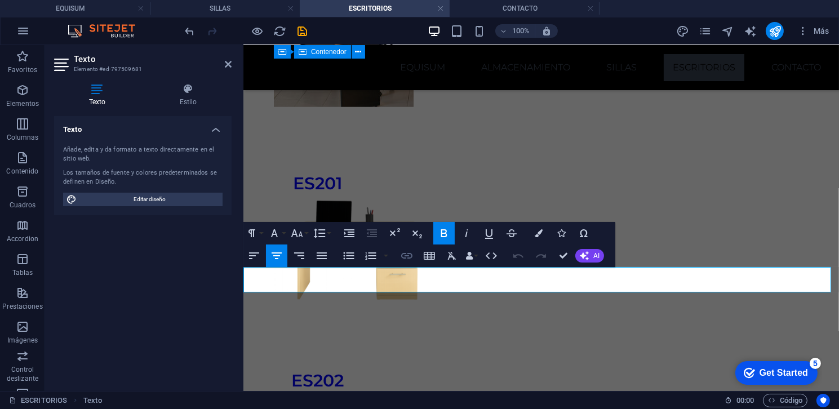
scroll to position [7007, 0]
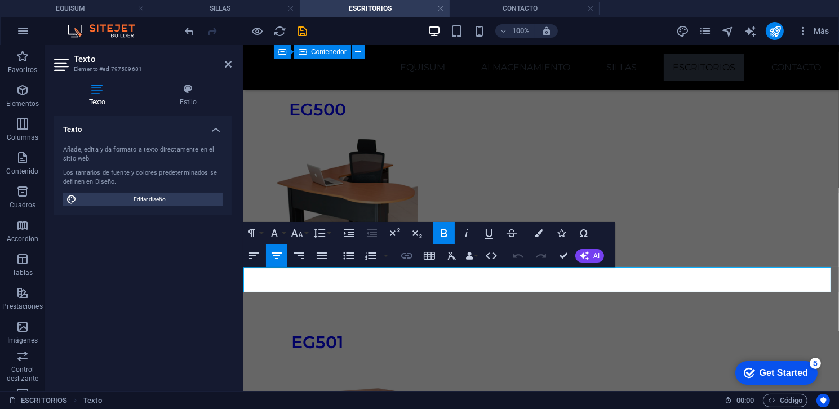
select select "ease-in-out"
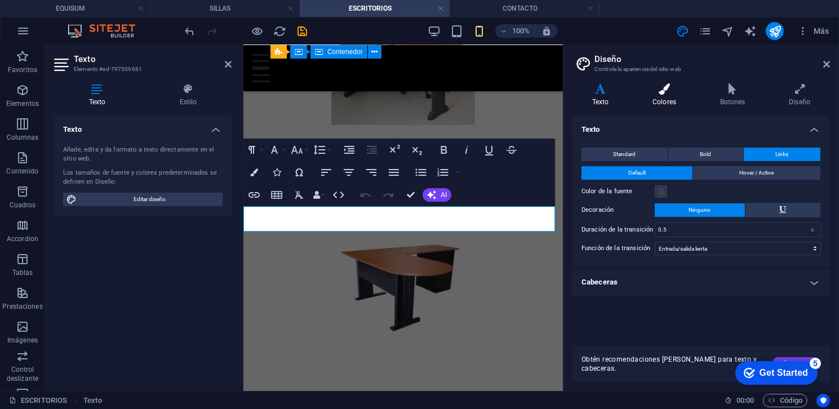
click at [650, 100] on h4 "Colores" at bounding box center [667, 95] width 68 height 24
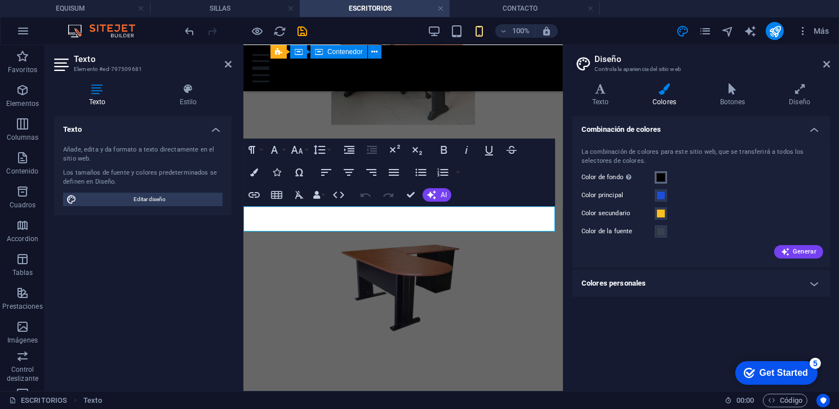
click at [664, 177] on span at bounding box center [660, 177] width 9 height 9
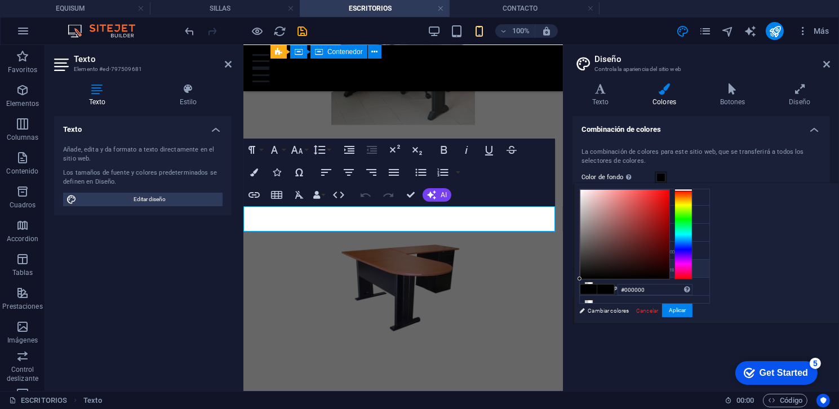
scroll to position [0, 0]
click at [633, 203] on li "Color de fondo #000000" at bounding box center [645, 198] width 130 height 18
type input "#ffffff"
drag, startPoint x: 731, startPoint y: 264, endPoint x: 713, endPoint y: 180, distance: 86.3
click at [714, 180] on body "EQUISUM EQUISUM SILLAS ESCRITORIOS CONTACTO Favoritos Elementos Columnas Conten…" at bounding box center [419, 204] width 839 height 409
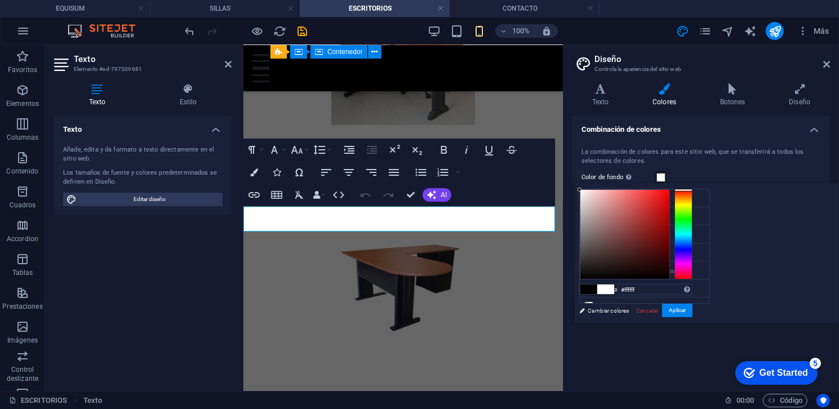
click at [698, 302] on div "#ffffff Formatos soportados #0852ed rgb(8, 82, 237) rgba(8, 82, 237, 90%) hsv(2…" at bounding box center [635, 335] width 124 height 303
click at [692, 307] on button "Aplicar" at bounding box center [677, 311] width 30 height 14
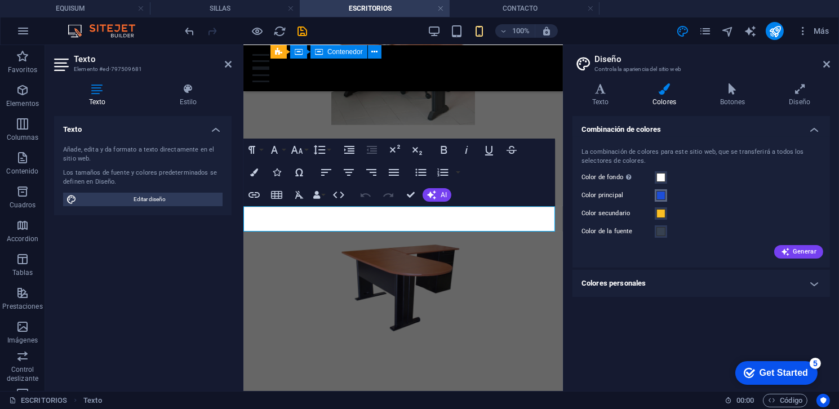
click at [665, 197] on span at bounding box center [660, 195] width 9 height 9
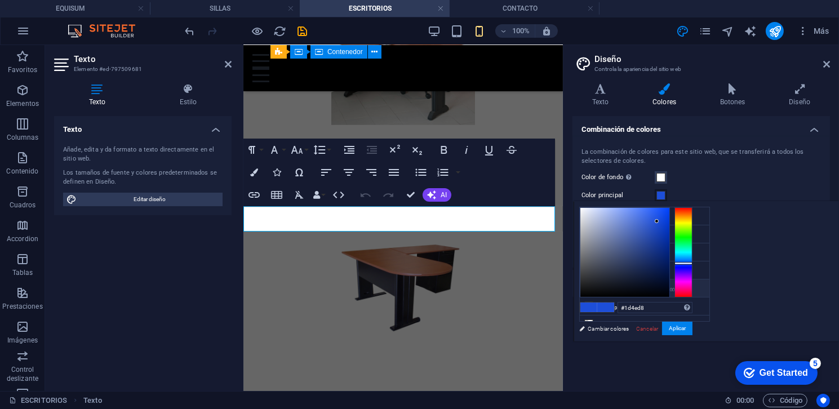
click at [619, 285] on li "Color personalizado 1 #000000" at bounding box center [645, 288] width 130 height 18
type input "#000000"
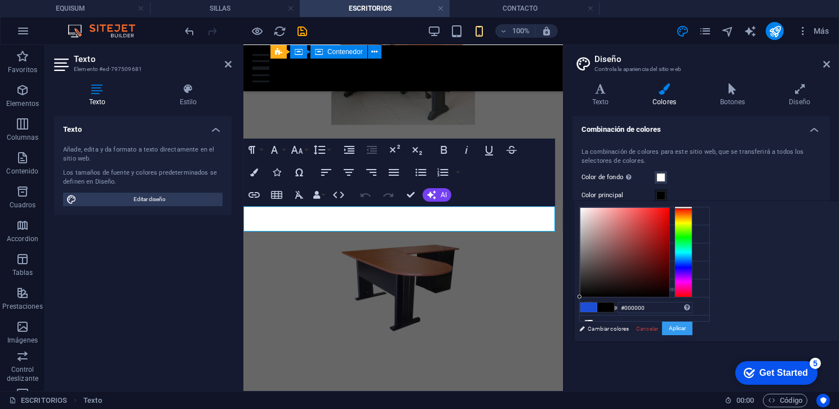
click at [692, 322] on button "Aplicar" at bounding box center [677, 329] width 30 height 14
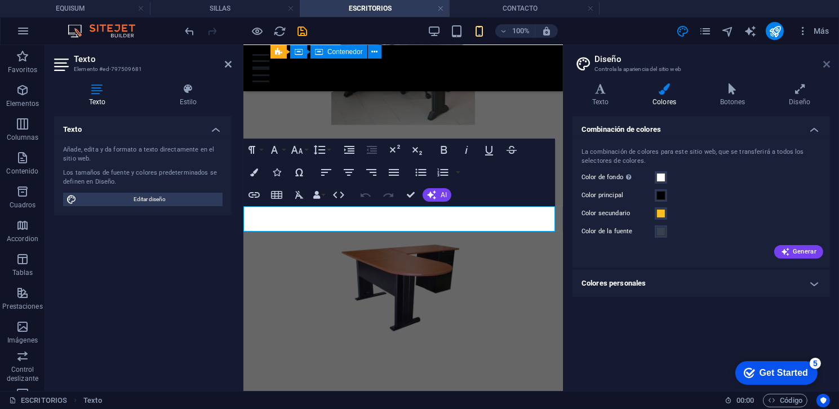
click at [825, 62] on icon at bounding box center [826, 64] width 7 height 9
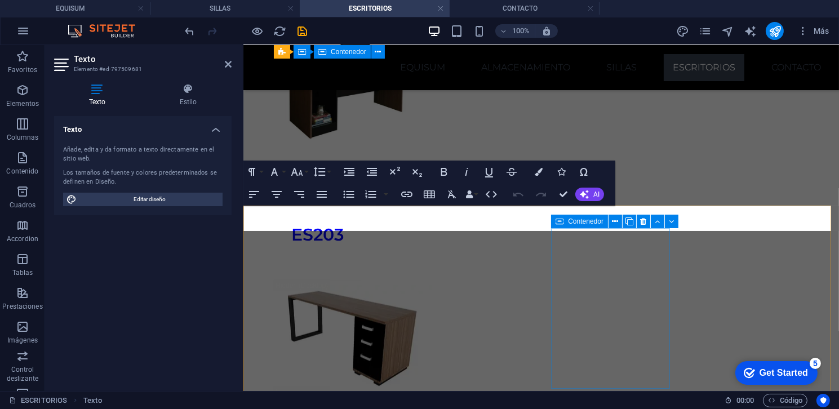
scroll to position [1556, 0]
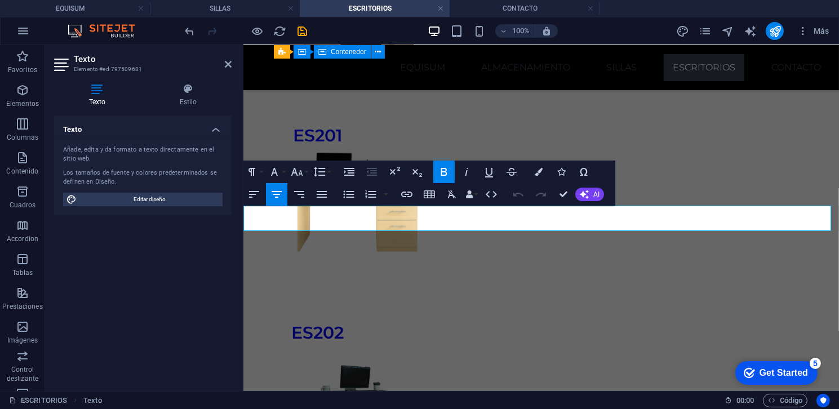
drag, startPoint x: 717, startPoint y: 224, endPoint x: 397, endPoint y: 224, distance: 319.4
click at [542, 168] on button "Colors" at bounding box center [538, 172] width 21 height 23
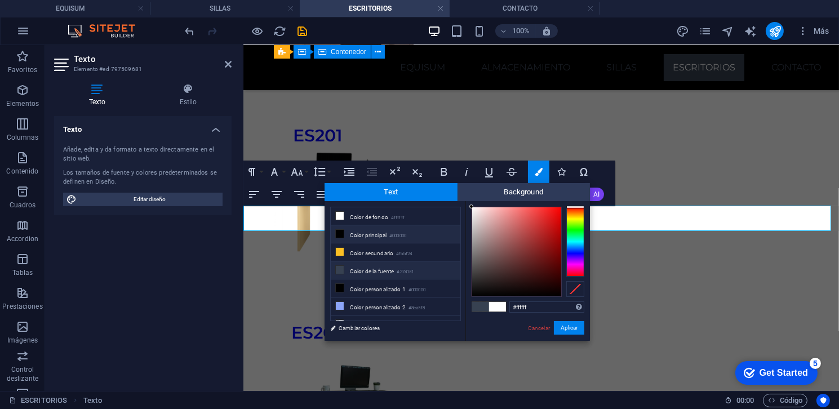
click at [400, 230] on li "Color principal #000000" at bounding box center [396, 234] width 130 height 18
type input "#000000"
click at [572, 327] on button "Aplicar" at bounding box center [569, 328] width 30 height 14
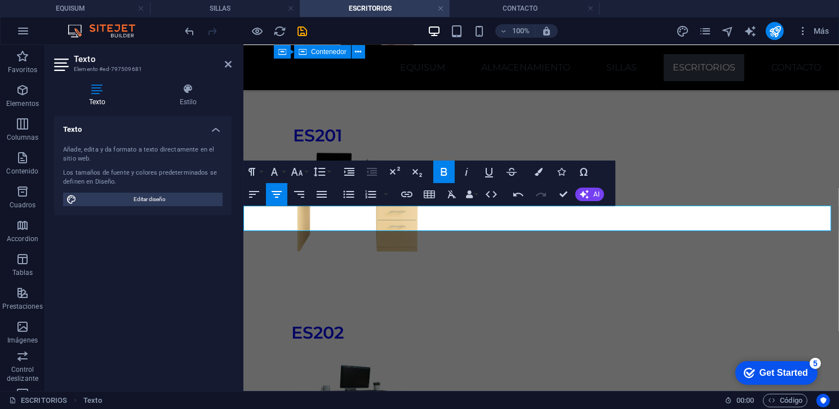
click at [188, 112] on div "Texto Estilo Texto Añade, edita y da formato a texto directamente en el sitio w…" at bounding box center [142, 232] width 177 height 299
click at [181, 97] on h4 "Estilo" at bounding box center [188, 95] width 87 height 24
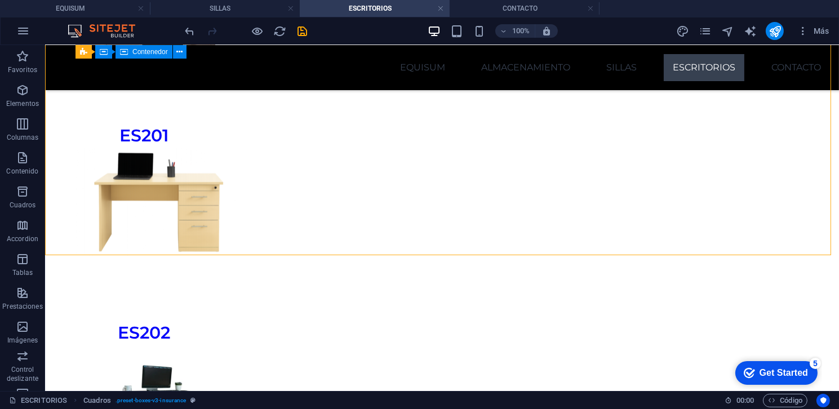
scroll to position [1887, 0]
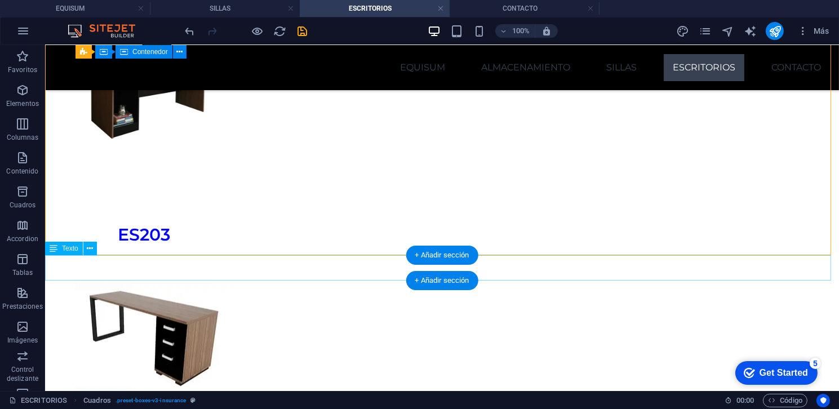
select select "px"
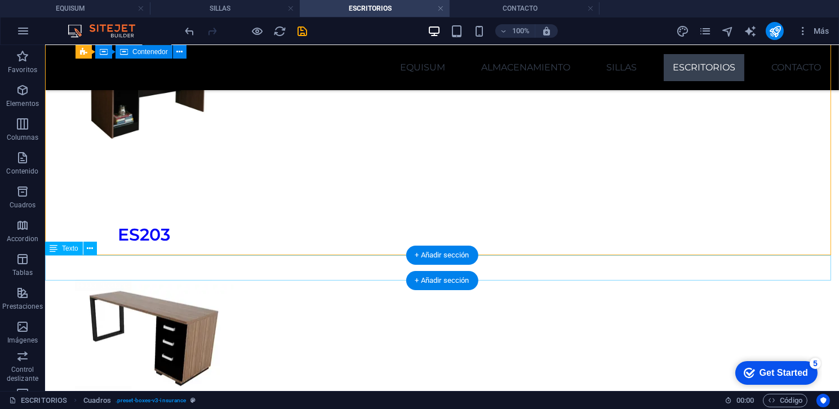
select select "px"
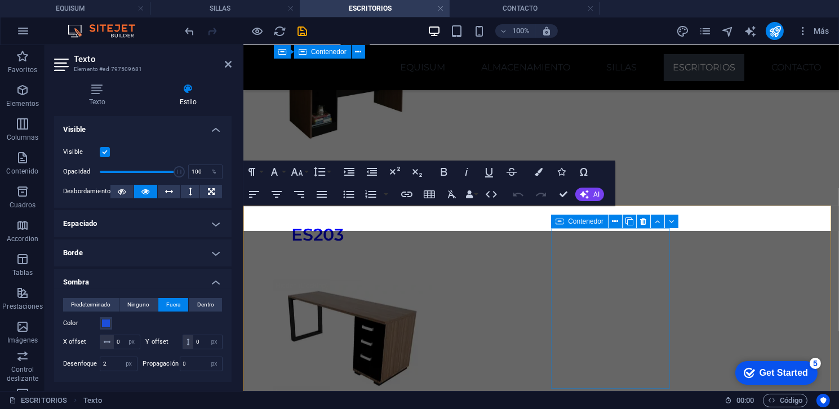
scroll to position [1556, 0]
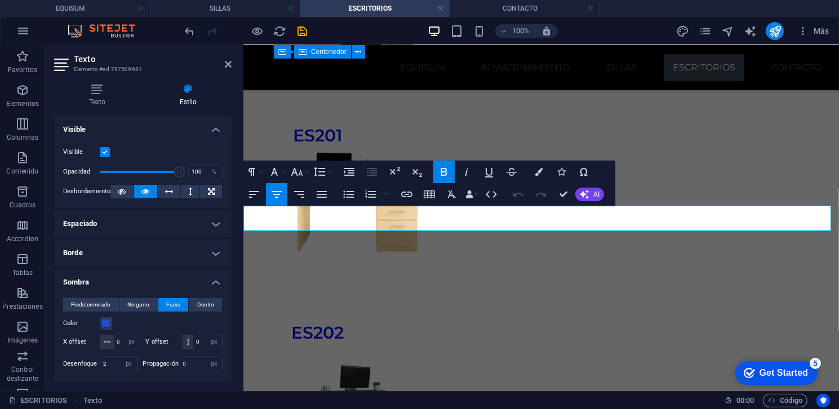
drag, startPoint x: 695, startPoint y: 221, endPoint x: 283, endPoint y: 221, distance: 411.8
click at [169, 302] on span "Fuera" at bounding box center [173, 305] width 14 height 14
click at [104, 322] on span at bounding box center [105, 323] width 9 height 9
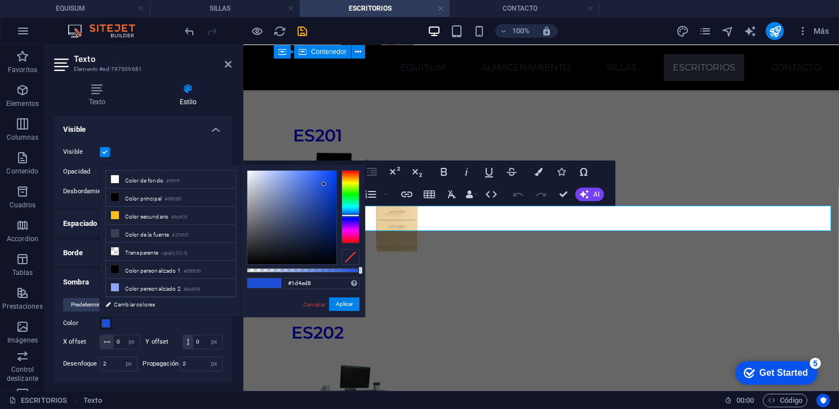
click at [165, 316] on div "less Color de fondo #ffffff Color principal #000000 Color secundario #fbbf24 Co…" at bounding box center [232, 240] width 265 height 153
click at [342, 300] on button "Aplicar" at bounding box center [344, 304] width 30 height 14
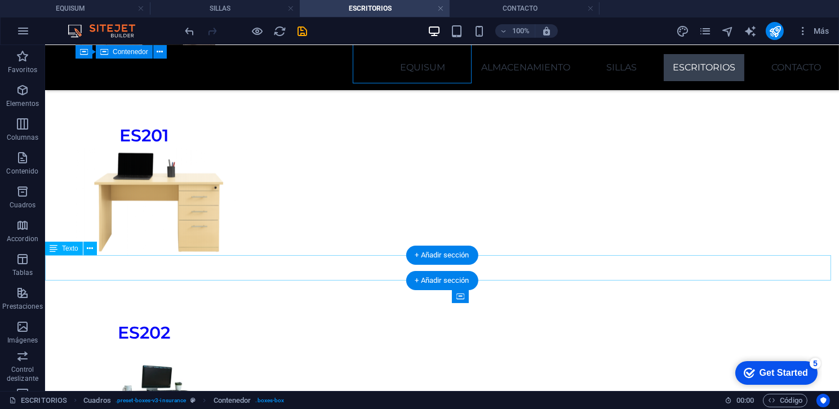
scroll to position [1887, 0]
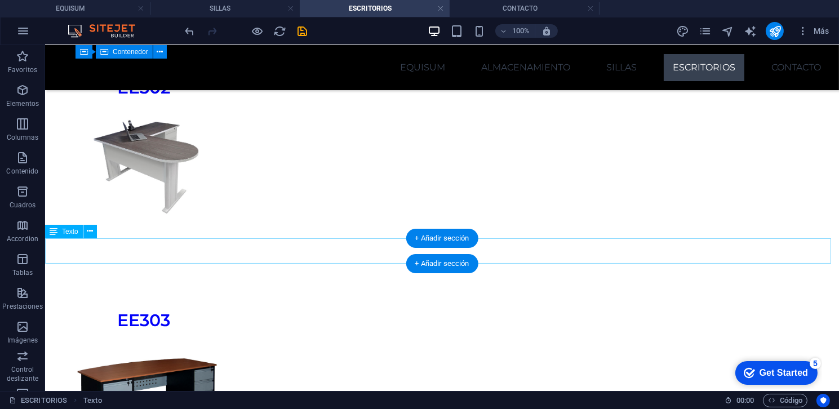
scroll to position [3295, 0]
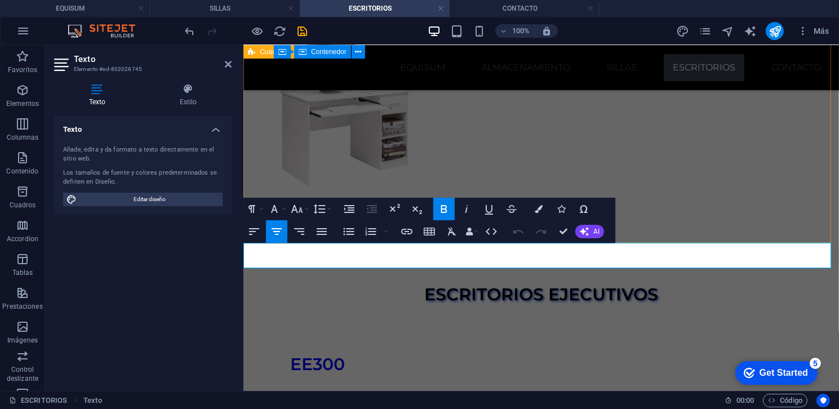
scroll to position [2548, 0]
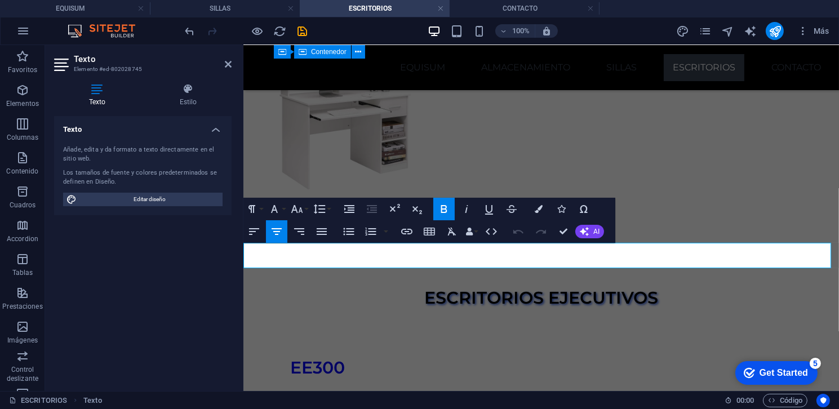
drag, startPoint x: 730, startPoint y: 253, endPoint x: 214, endPoint y: 253, distance: 515.5
click at [543, 204] on button "Colors" at bounding box center [538, 209] width 21 height 23
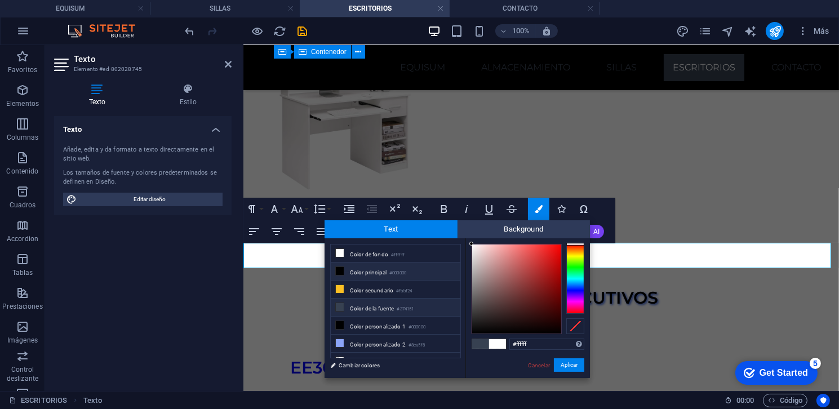
click at [391, 267] on li "Color principal #000000" at bounding box center [396, 272] width 130 height 18
type input "#000000"
click at [563, 367] on button "Aplicar" at bounding box center [569, 365] width 30 height 14
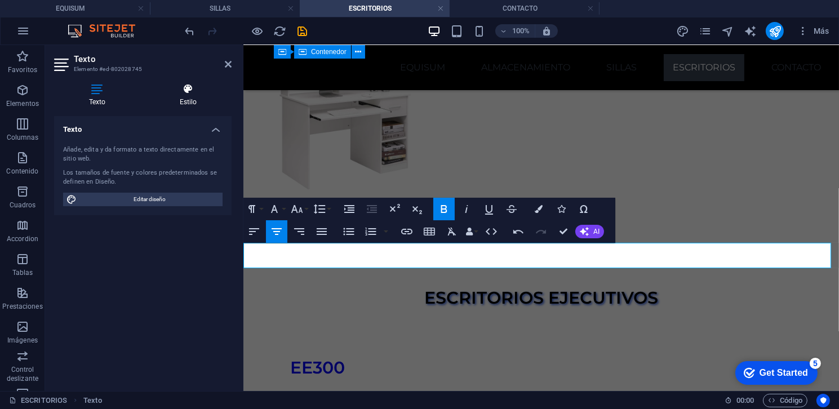
click at [197, 105] on h4 "Estilo" at bounding box center [188, 95] width 87 height 24
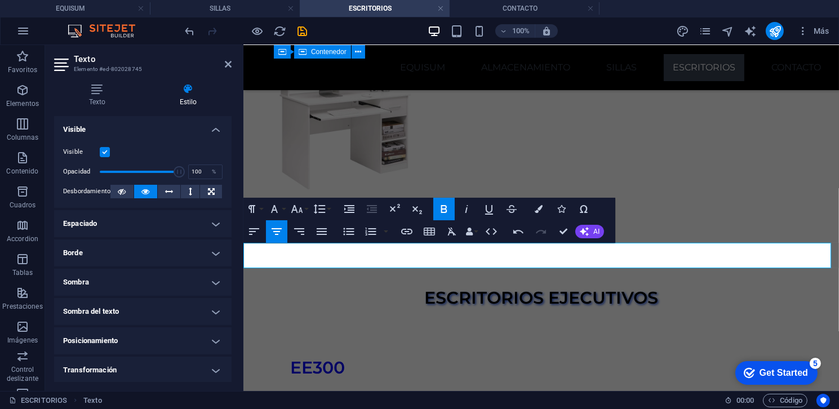
click at [151, 304] on h4 "Sombra del texto" at bounding box center [142, 311] width 177 height 27
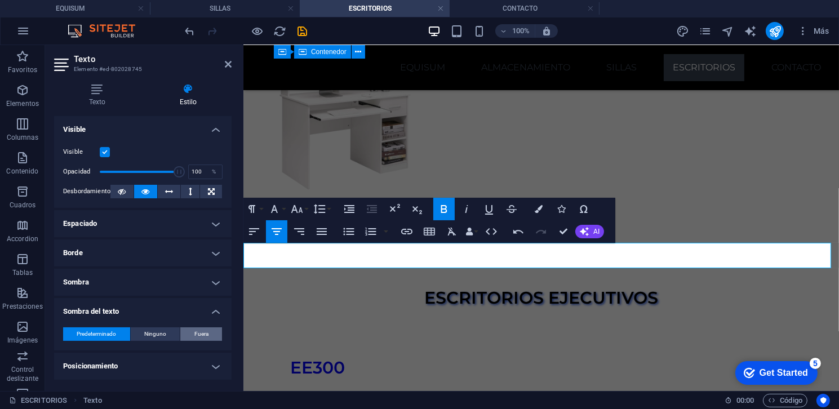
click at [197, 328] on span "Fuera" at bounding box center [201, 334] width 14 height 14
type input "2"
type input "4"
click at [106, 357] on button "Color" at bounding box center [106, 352] width 12 height 12
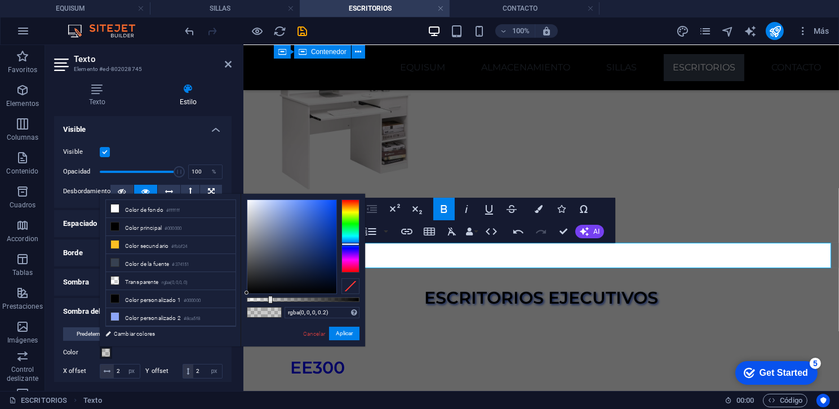
click at [352, 244] on div at bounding box center [350, 235] width 18 height 73
type input "rgba(10, 80, 248, 0.2)"
drag, startPoint x: 303, startPoint y: 242, endPoint x: 332, endPoint y: 202, distance: 49.6
click at [332, 202] on div at bounding box center [291, 247] width 89 height 94
click at [352, 331] on button "Aplicar" at bounding box center [344, 334] width 30 height 14
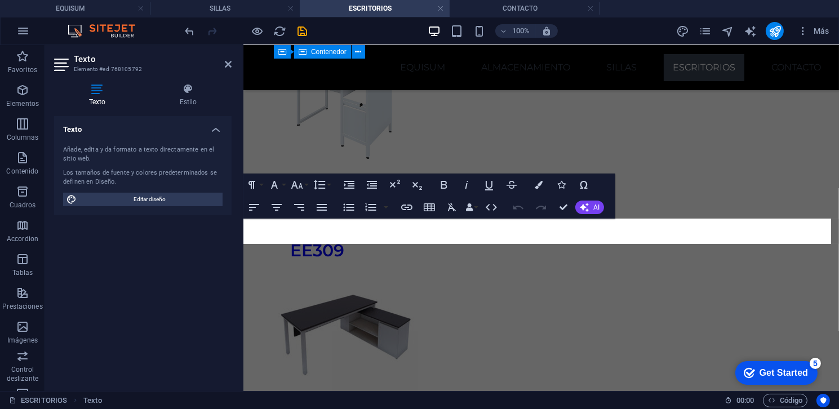
scroll to position [3844, 0]
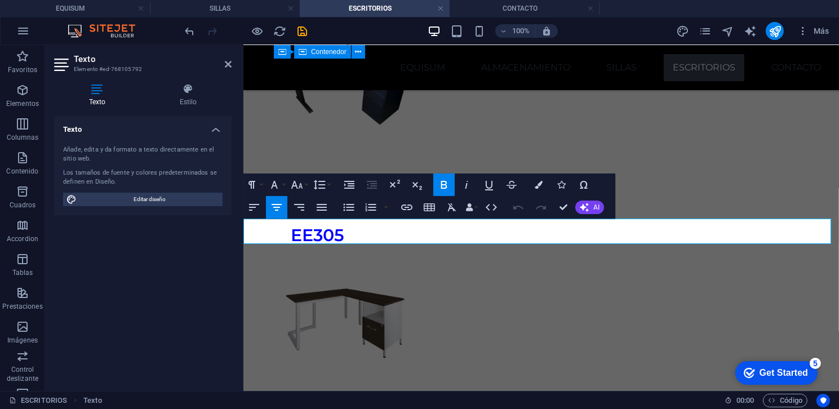
drag, startPoint x: 625, startPoint y: 233, endPoint x: 346, endPoint y: 244, distance: 279.1
click at [546, 177] on button "Colors" at bounding box center [538, 185] width 21 height 23
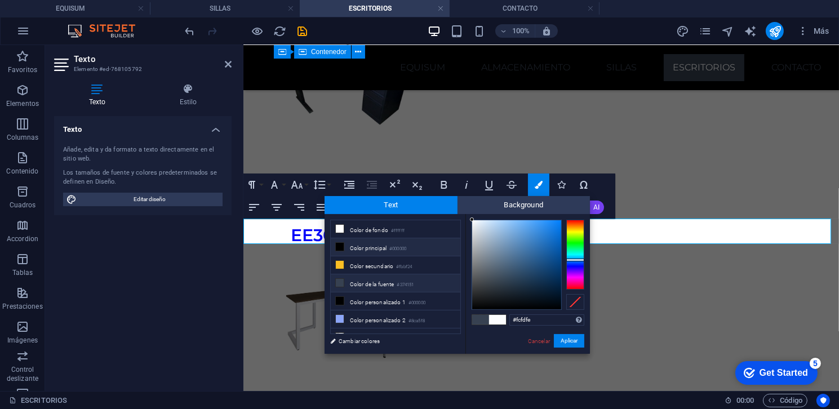
click at [414, 250] on li "Color principal #000000" at bounding box center [396, 247] width 130 height 18
type input "#000000"
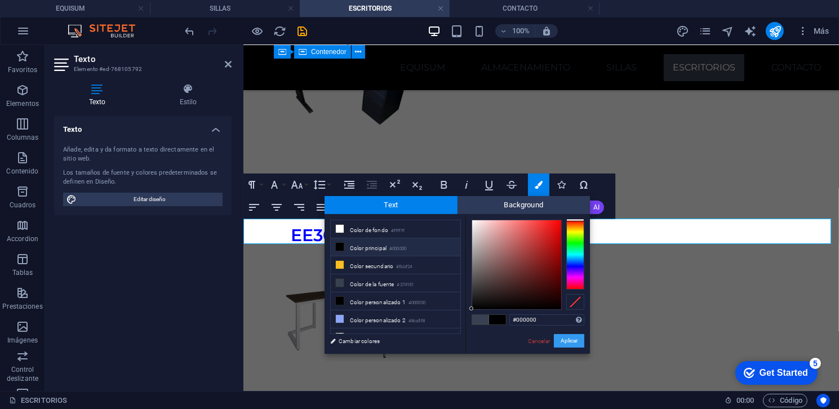
click at [566, 343] on button "Aplicar" at bounding box center [569, 341] width 30 height 14
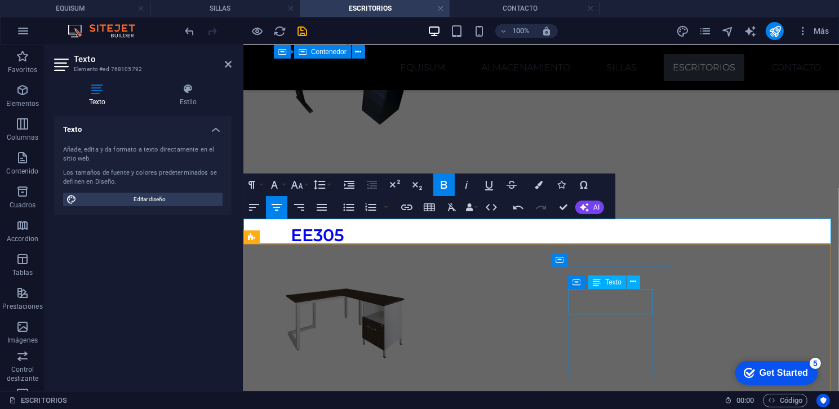
scroll to position [4125, 0]
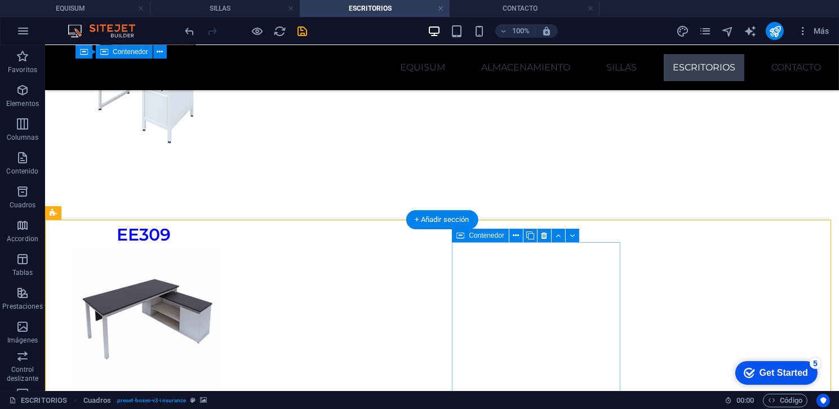
scroll to position [4764, 0]
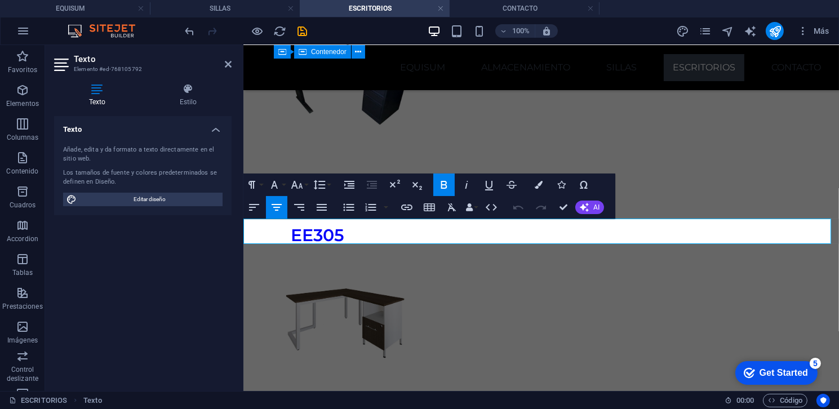
drag, startPoint x: 595, startPoint y: 232, endPoint x: 452, endPoint y: 223, distance: 143.3
click at [188, 97] on h4 "Estilo" at bounding box center [188, 95] width 87 height 24
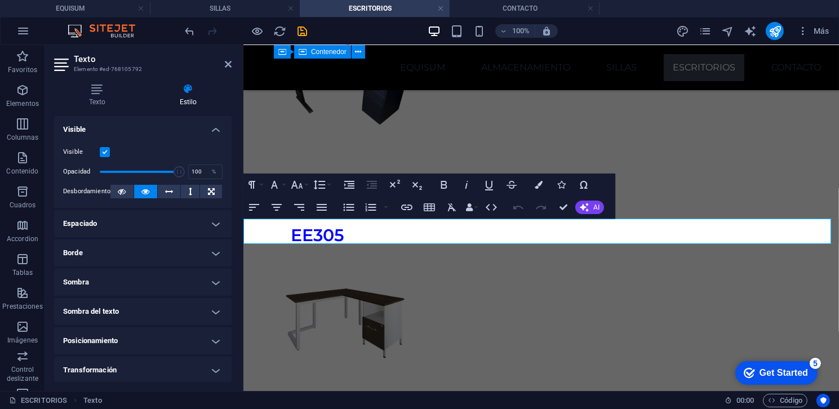
click at [159, 309] on h4 "Sombra del texto" at bounding box center [142, 311] width 177 height 27
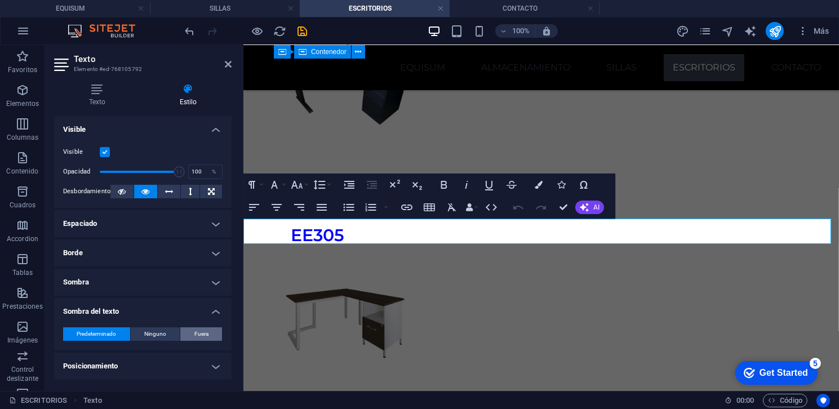
click at [195, 330] on span "Fuera" at bounding box center [201, 334] width 14 height 14
type input "2"
type input "4"
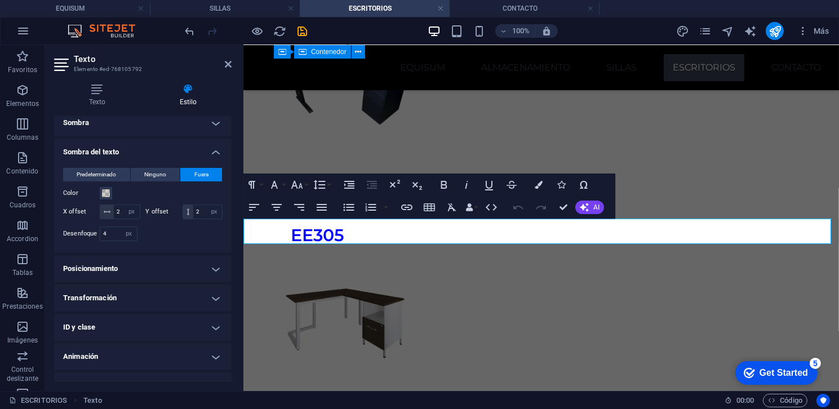
scroll to position [169, 0]
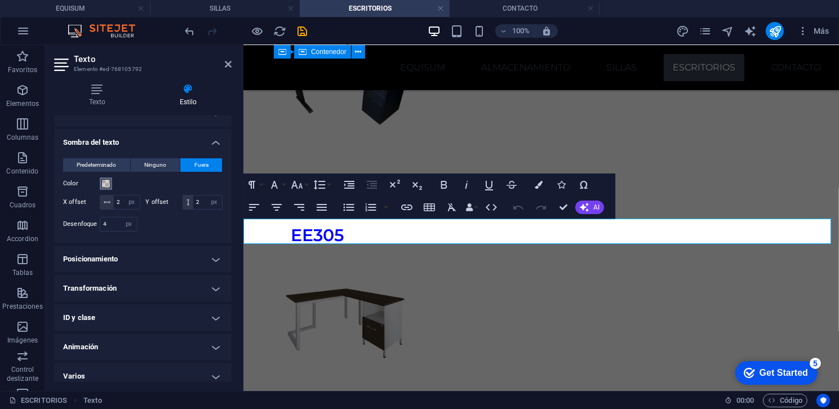
click at [103, 179] on span at bounding box center [105, 183] width 9 height 9
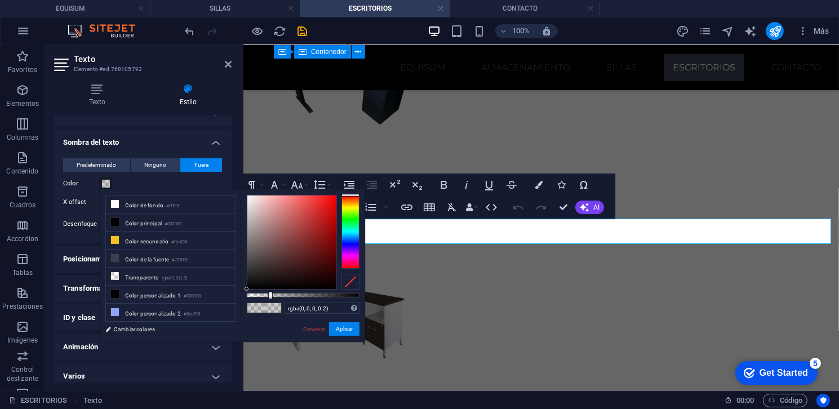
click at [350, 241] on div at bounding box center [350, 231] width 18 height 73
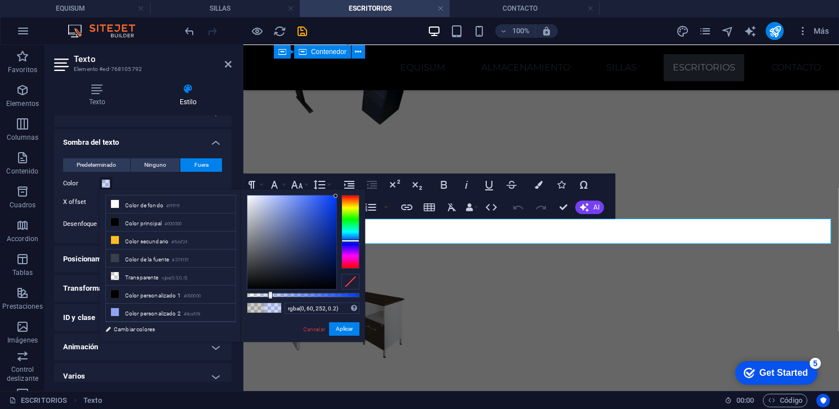
drag, startPoint x: 318, startPoint y: 251, endPoint x: 342, endPoint y: 194, distance: 62.1
click at [341, 195] on div at bounding box center [303, 242] width 113 height 95
type input "rgba(0, 60, 255, 0.2)"
click at [355, 329] on button "Aplicar" at bounding box center [344, 329] width 30 height 14
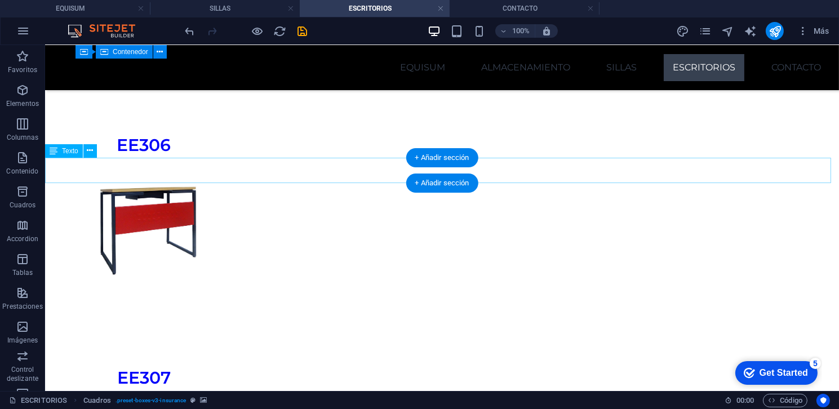
scroll to position [3885, 0]
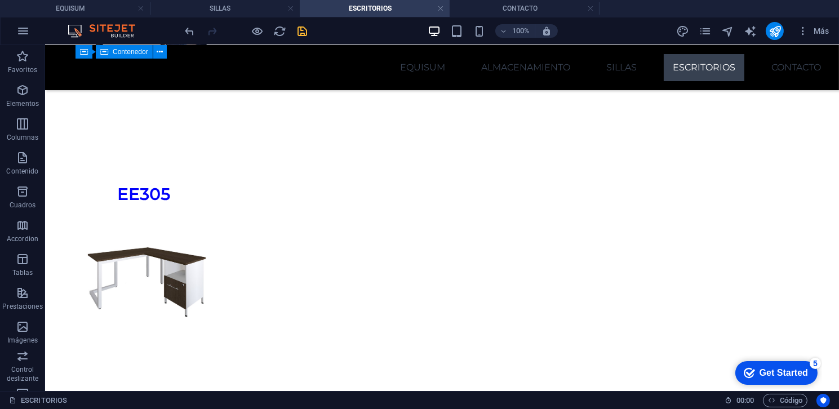
click at [301, 36] on icon "save" at bounding box center [302, 31] width 13 height 13
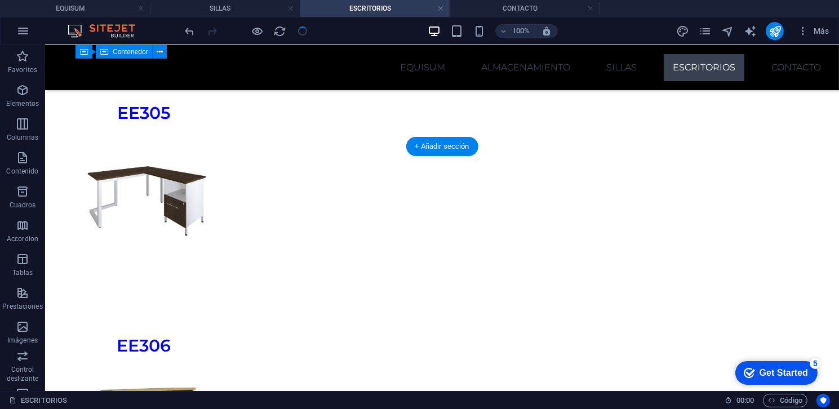
scroll to position [3942, 0]
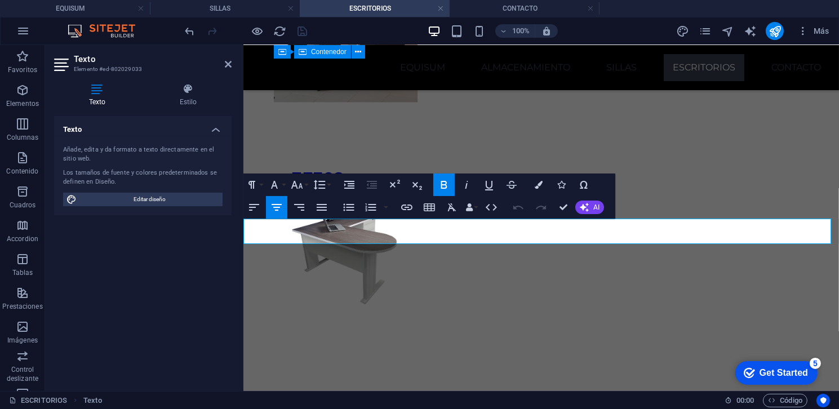
drag, startPoint x: 691, startPoint y: 229, endPoint x: 334, endPoint y: 235, distance: 357.2
click at [536, 187] on icon "button" at bounding box center [539, 185] width 8 height 8
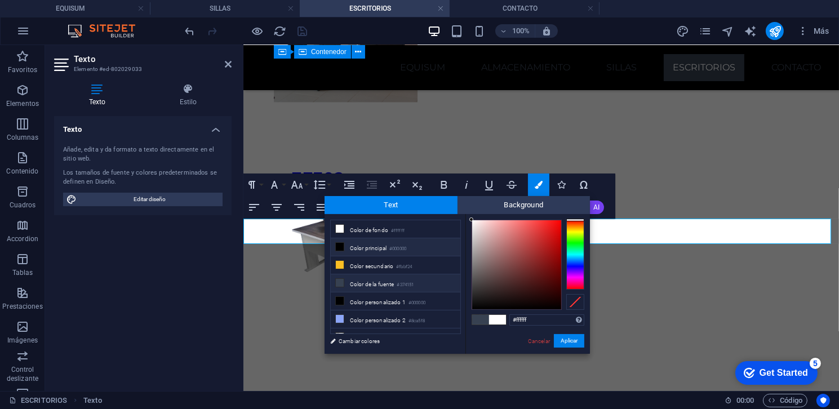
click at [394, 246] on small "#000000" at bounding box center [397, 249] width 17 height 8
type input "#000000"
click at [565, 344] on button "Aplicar" at bounding box center [569, 341] width 30 height 14
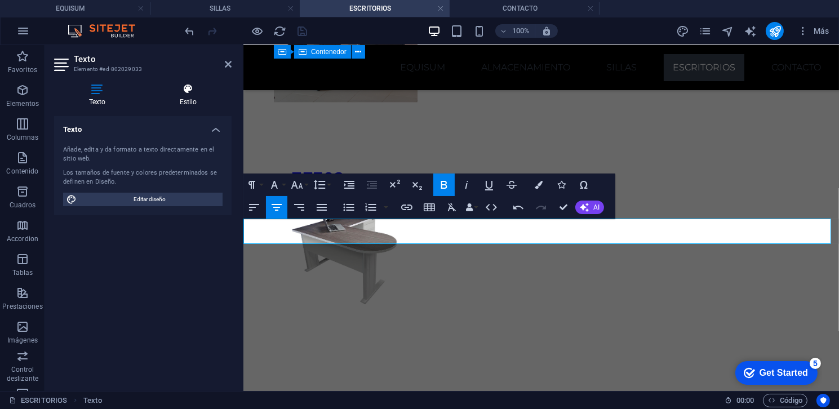
click at [183, 98] on h4 "Estilo" at bounding box center [188, 95] width 87 height 24
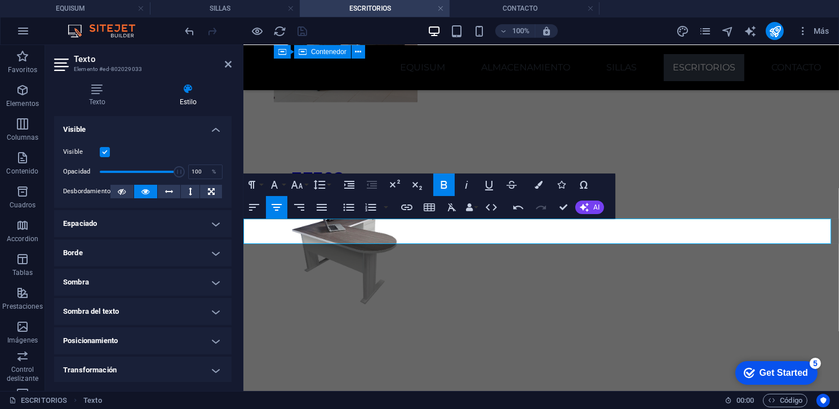
click at [138, 317] on h4 "Sombra del texto" at bounding box center [142, 311] width 177 height 27
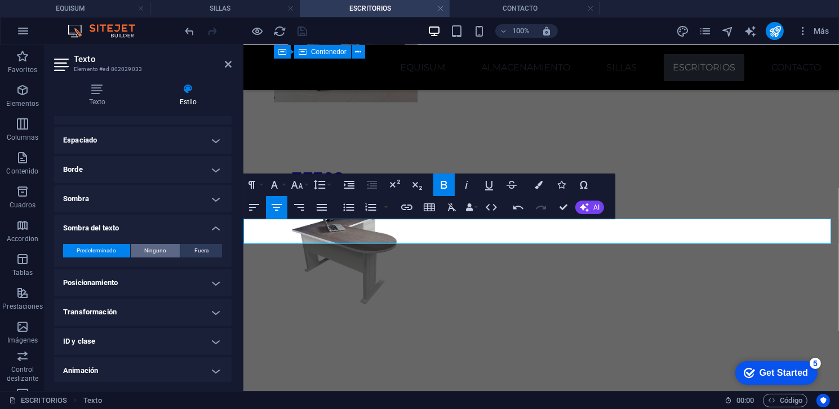
scroll to position [113, 0]
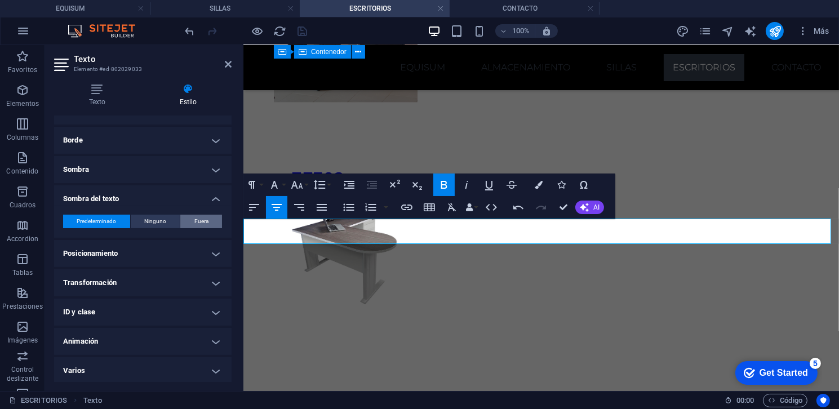
click at [194, 224] on span "Fuera" at bounding box center [201, 222] width 14 height 14
type input "rgba(0, 0, 0, 0.2)"
type input "2"
type input "4"
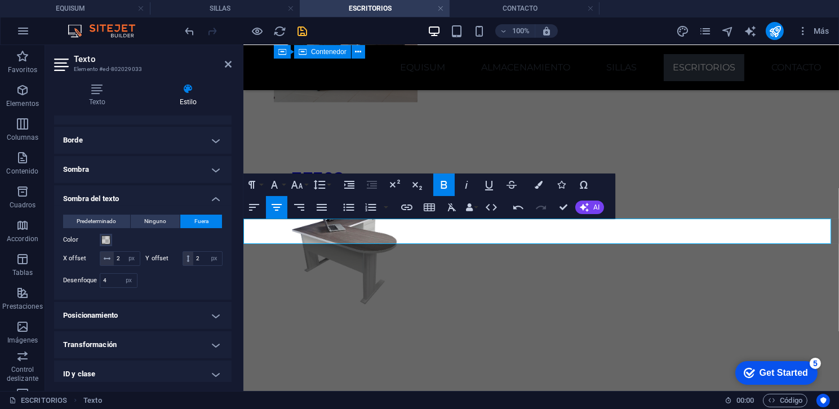
click at [113, 240] on div "Color" at bounding box center [142, 240] width 159 height 14
click at [108, 240] on span at bounding box center [105, 239] width 9 height 9
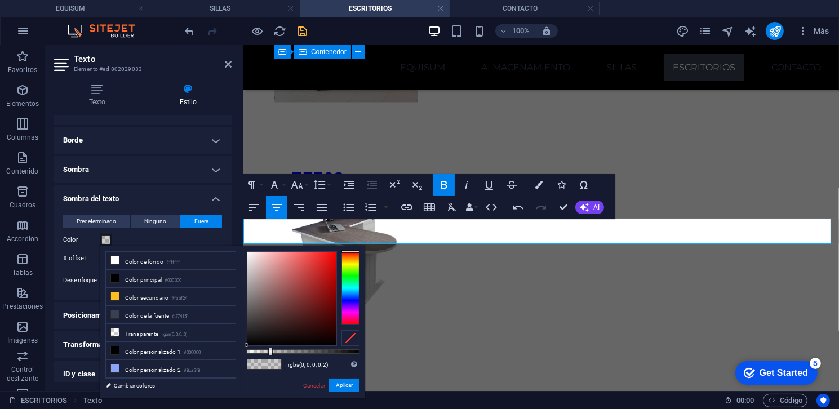
click at [349, 294] on div at bounding box center [350, 287] width 18 height 73
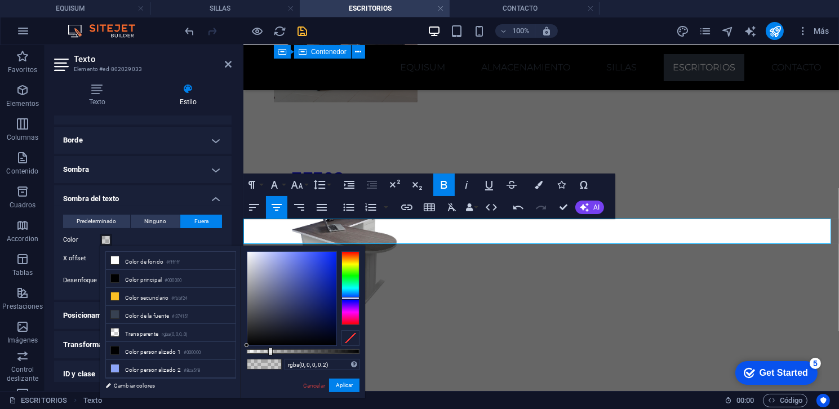
click at [354, 298] on div at bounding box center [350, 287] width 18 height 73
drag, startPoint x: 323, startPoint y: 282, endPoint x: 336, endPoint y: 251, distance: 33.6
click at [336, 252] on div at bounding box center [291, 299] width 89 height 94
click at [343, 383] on button "Aplicar" at bounding box center [344, 386] width 30 height 14
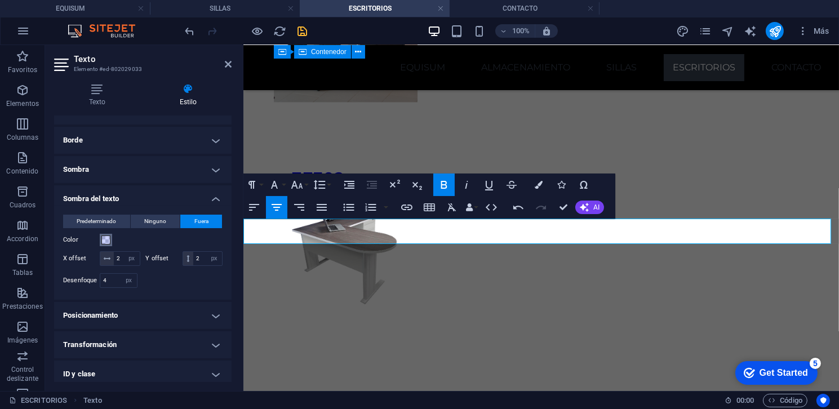
click at [103, 238] on span at bounding box center [105, 239] width 9 height 9
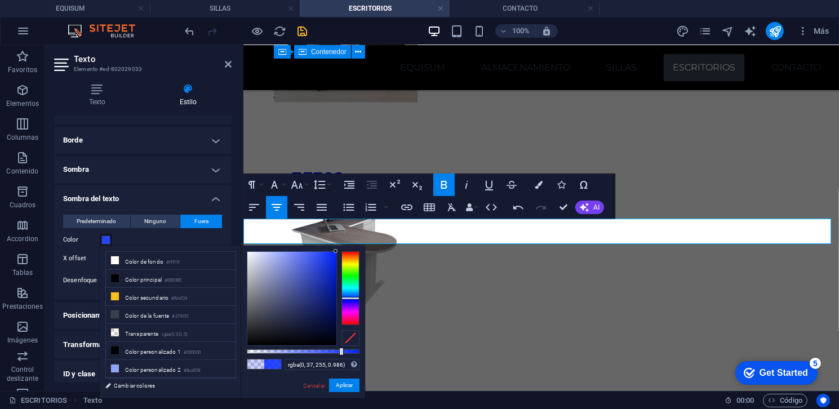
type input "#0025ff"
drag, startPoint x: 268, startPoint y: 351, endPoint x: 362, endPoint y: 355, distance: 94.7
click at [362, 355] on div "#0025ff Formatos soportados #0852ed rgb(8, 82, 237) rgba(8, 82, 237, 90%) hsv(2…" at bounding box center [303, 404] width 124 height 316
click at [346, 383] on button "Aplicar" at bounding box center [344, 386] width 30 height 14
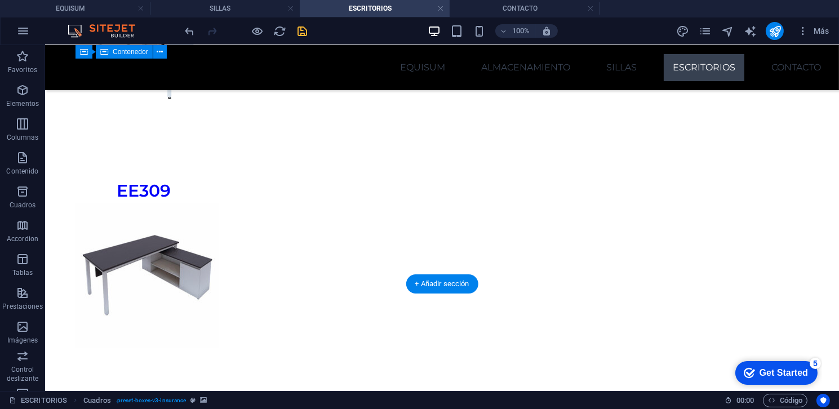
scroll to position [4825, 0]
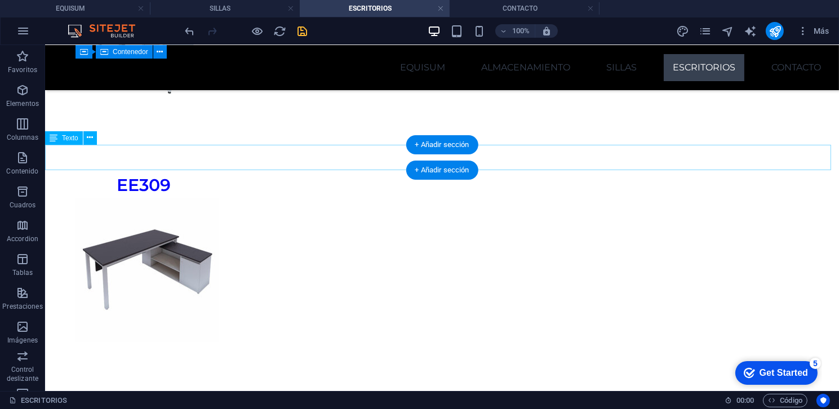
select select "px"
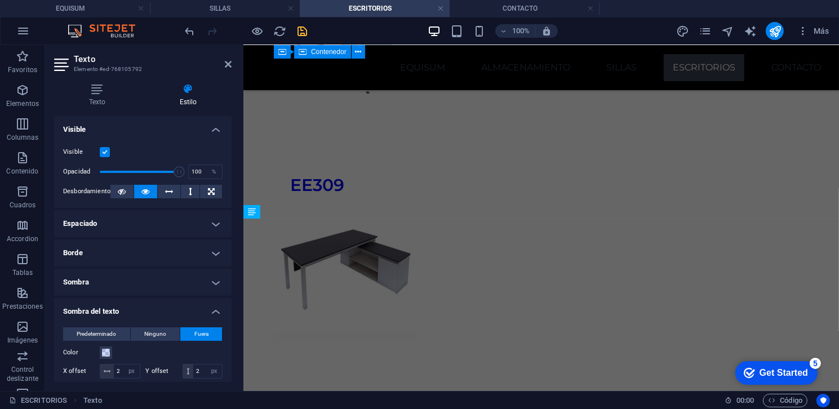
scroll to position [3844, 0]
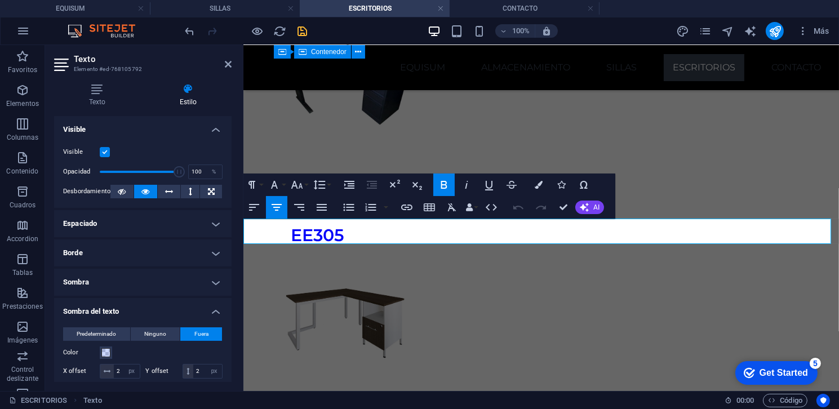
drag, startPoint x: 611, startPoint y: 221, endPoint x: 442, endPoint y: 235, distance: 169.6
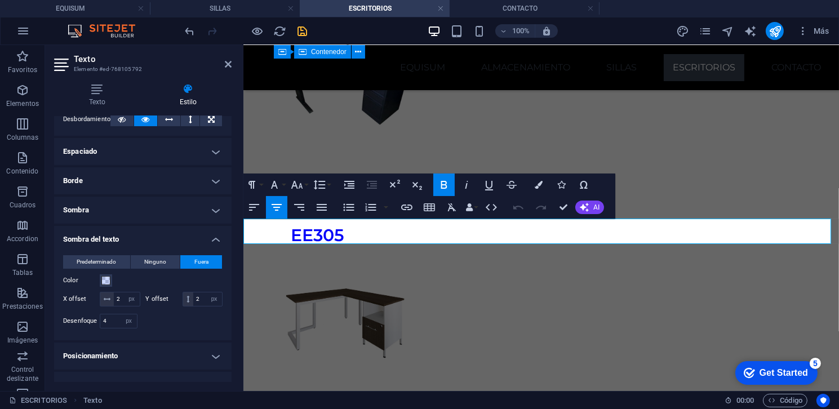
scroll to position [113, 0]
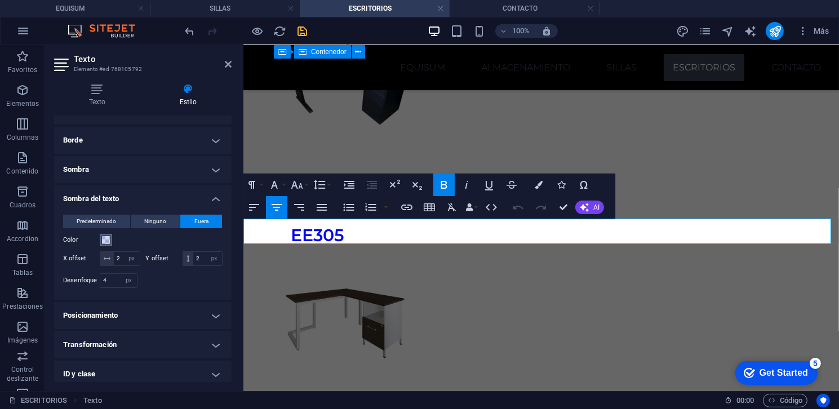
click at [106, 241] on span at bounding box center [105, 239] width 9 height 9
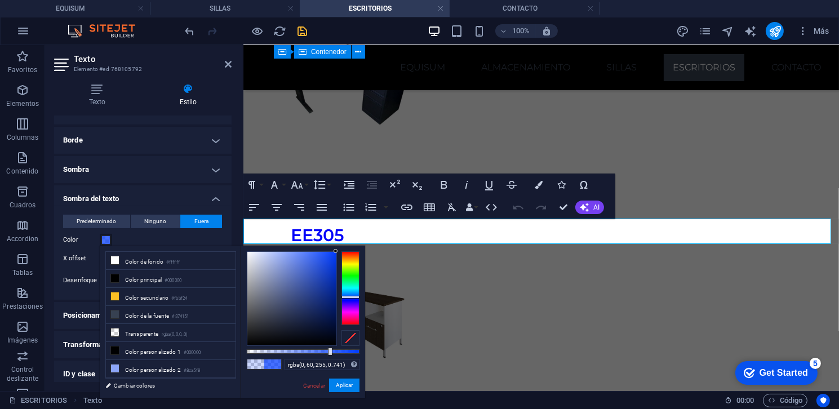
click at [330, 350] on div at bounding box center [303, 351] width 113 height 5
click at [341, 350] on div at bounding box center [303, 351] width 113 height 5
type input "rgba(0, 60, 255, 0.921)"
click at [350, 353] on div at bounding box center [303, 351] width 113 height 5
click at [352, 381] on button "Aplicar" at bounding box center [344, 386] width 30 height 14
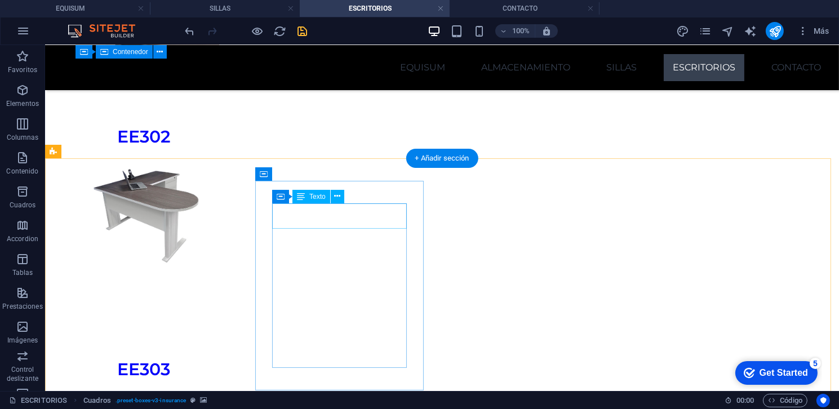
scroll to position [3225, 0]
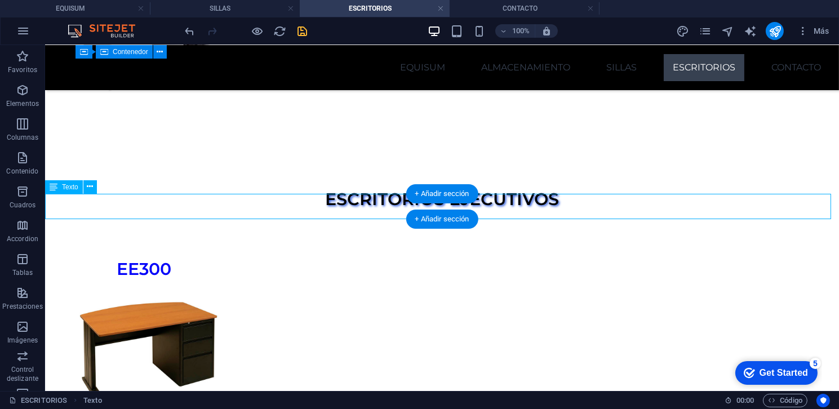
select select "px"
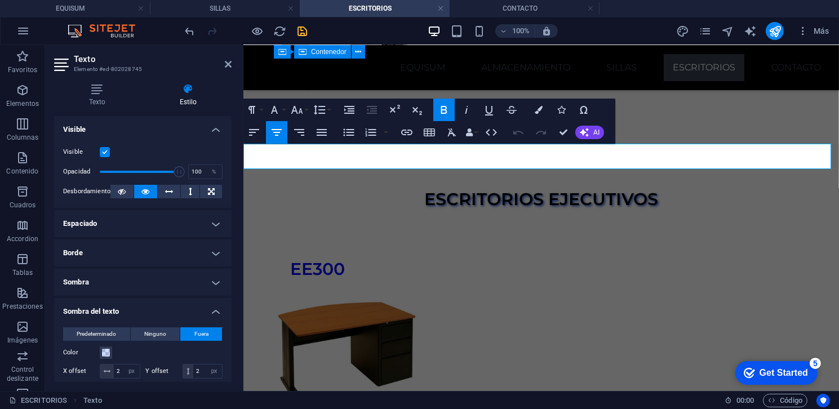
drag, startPoint x: 681, startPoint y: 153, endPoint x: 336, endPoint y: 148, distance: 344.2
click at [104, 350] on span at bounding box center [105, 352] width 9 height 9
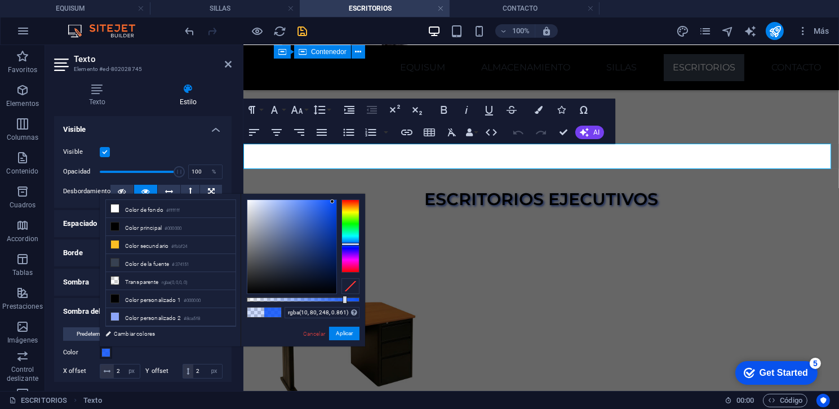
click at [344, 297] on div at bounding box center [303, 299] width 113 height 5
type input "rgba(10, 80, 248, 0.931)"
click at [352, 299] on div at bounding box center [303, 299] width 113 height 5
click at [348, 327] on button "Aplicar" at bounding box center [344, 334] width 30 height 14
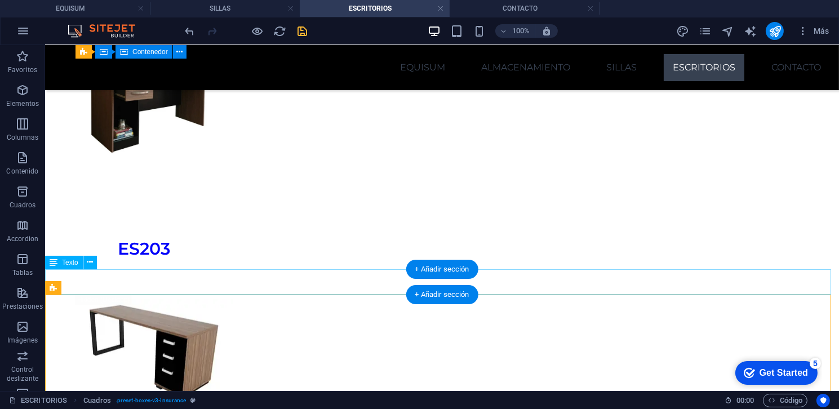
select select "px"
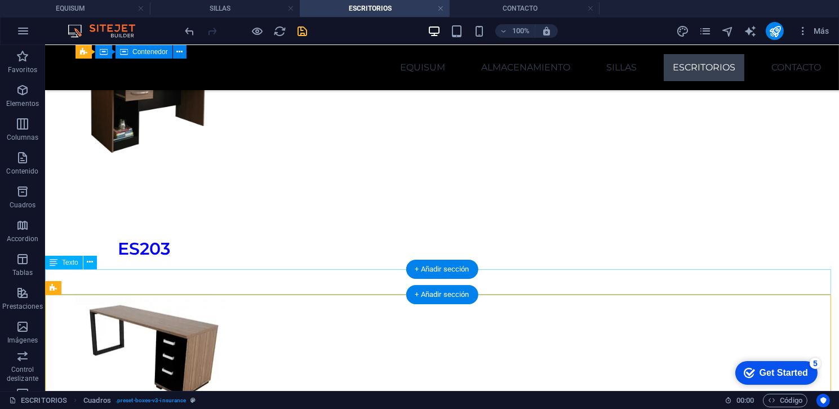
select select "px"
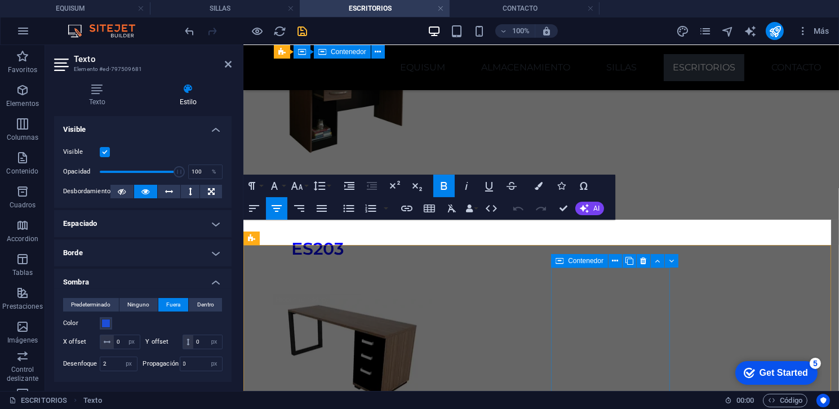
scroll to position [1542, 0]
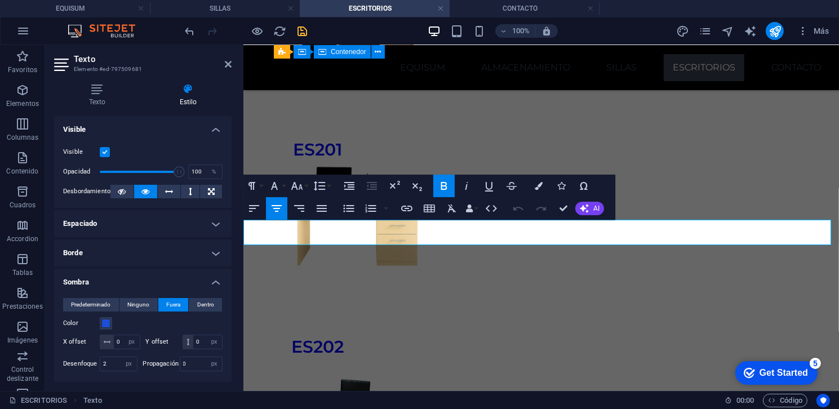
drag, startPoint x: 678, startPoint y: 232, endPoint x: 396, endPoint y: 226, distance: 281.7
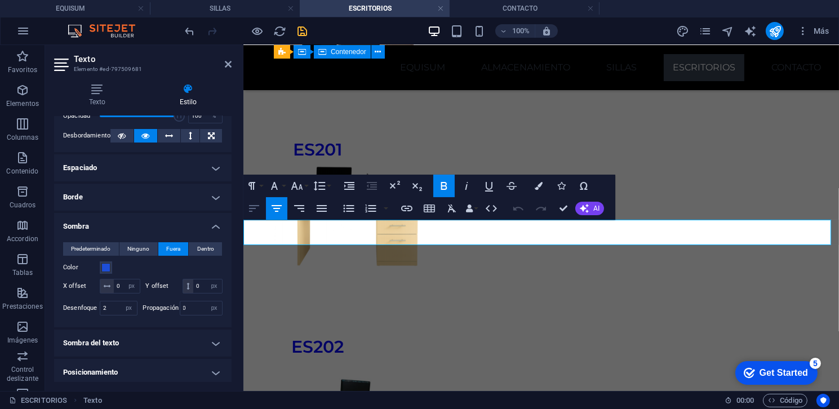
scroll to position [56, 0]
click at [211, 224] on h4 "Sombra" at bounding box center [142, 222] width 177 height 20
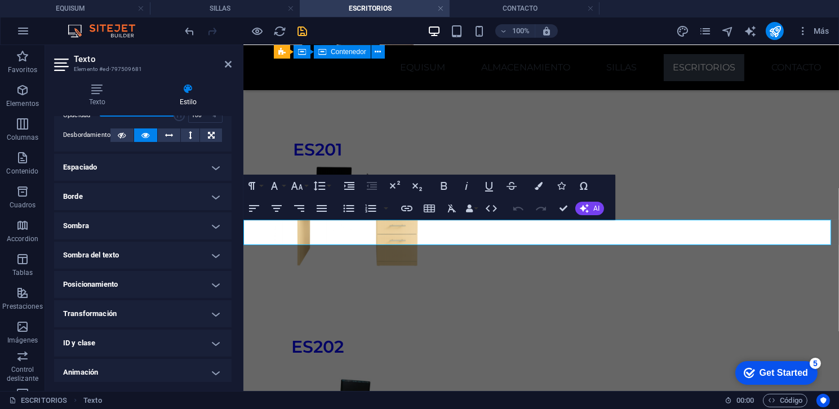
click at [149, 259] on h4 "Sombra del texto" at bounding box center [142, 255] width 177 height 27
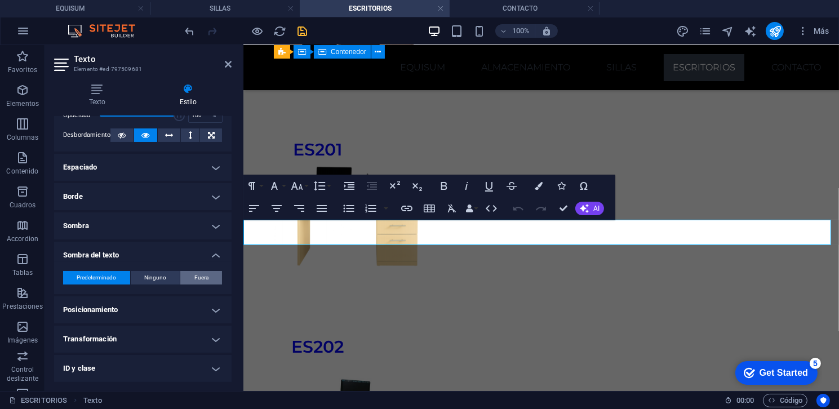
click at [206, 275] on span "Fuera" at bounding box center [201, 278] width 14 height 14
type input "rgba(0, 0, 0, 0.2)"
type input "2"
type input "4"
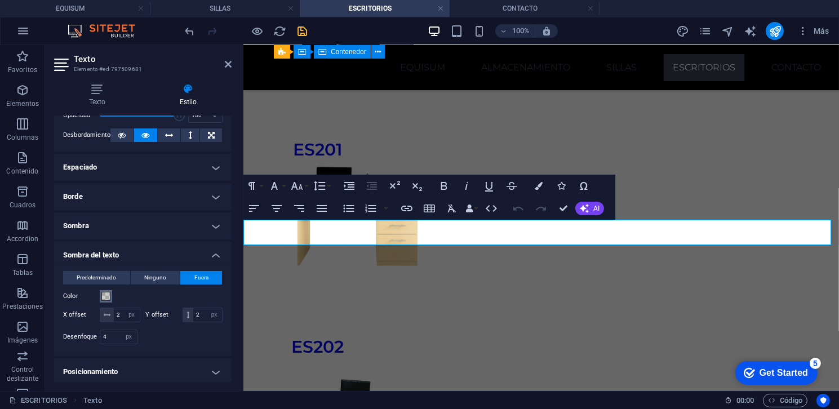
click at [109, 299] on span at bounding box center [105, 296] width 9 height 9
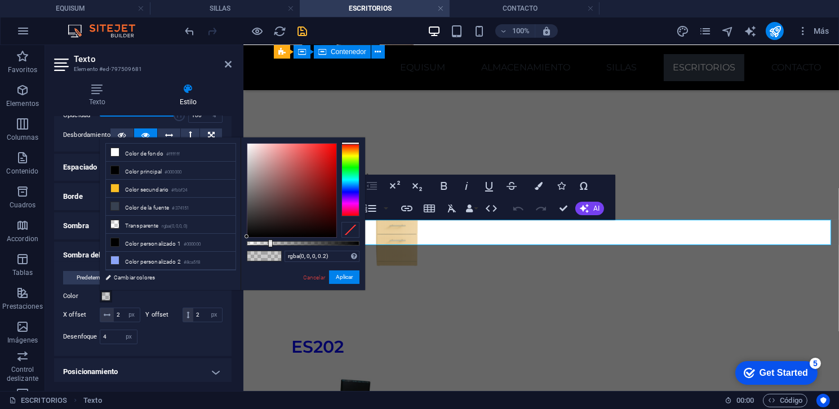
click at [345, 191] on div at bounding box center [350, 179] width 18 height 73
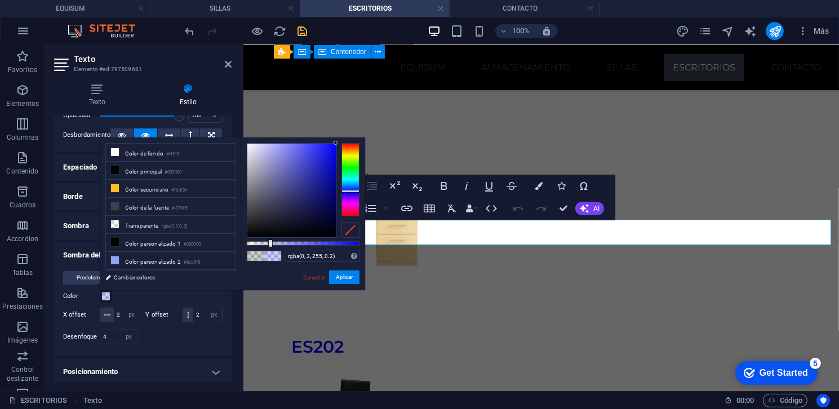
drag, startPoint x: 311, startPoint y: 161, endPoint x: 339, endPoint y: 141, distance: 34.1
click at [339, 141] on div "rgba(0, 3, 255, 0.2) Formatos soportados #0852ed rgb(8, 82, 237) rgba(8, 82, 23…" at bounding box center [303, 295] width 124 height 316
type input "rgba(0, 3, 255, 0.916)"
click at [350, 243] on div at bounding box center [303, 243] width 113 height 5
click at [352, 277] on button "Aplicar" at bounding box center [344, 277] width 30 height 14
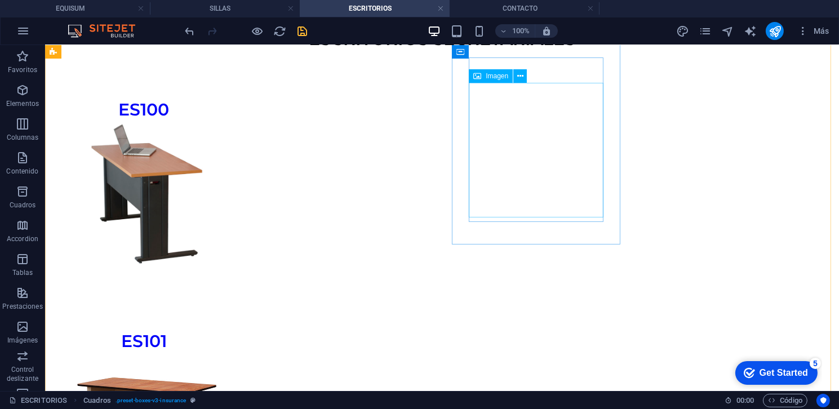
scroll to position [0, 0]
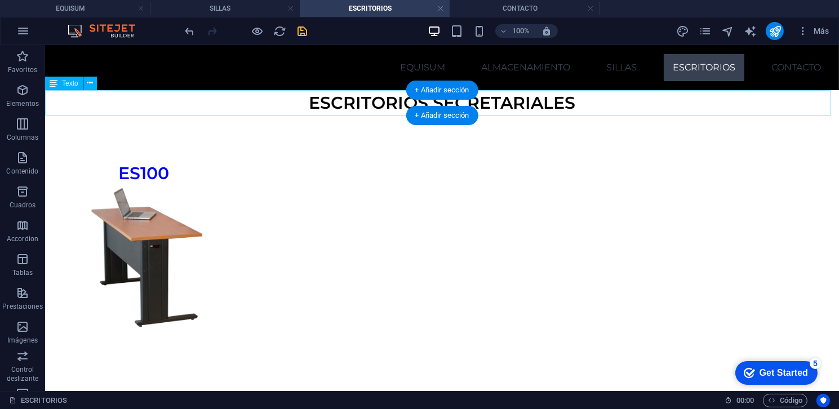
click at [568, 101] on div "ESCRITORIOS SECRETARIALES" at bounding box center [442, 102] width 794 height 25
select select "px"
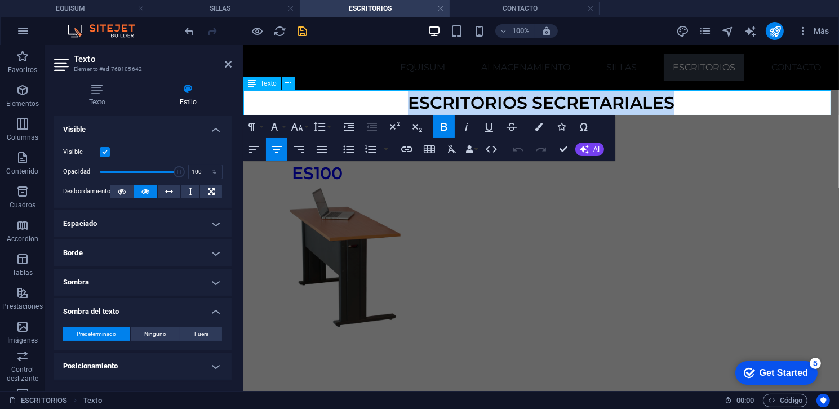
drag, startPoint x: 678, startPoint y: 103, endPoint x: 399, endPoint y: 92, distance: 279.1
click at [399, 92] on p "ESCRITORIOS SECRETARIALES" at bounding box center [540, 102] width 595 height 25
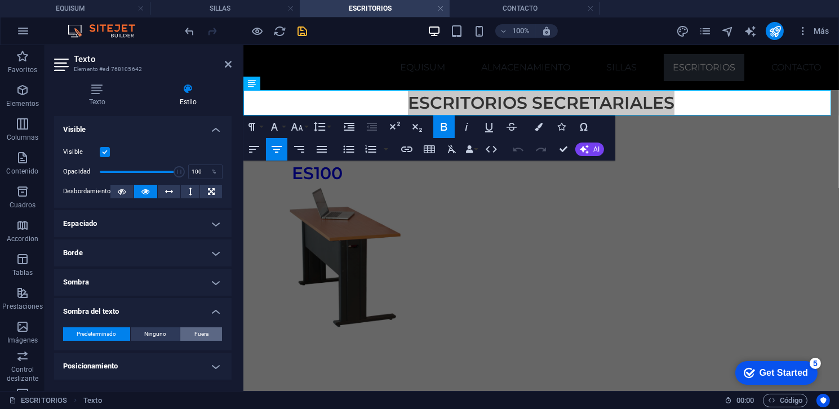
click at [203, 335] on span "Fuera" at bounding box center [201, 334] width 14 height 14
type input "rgba(0, 0, 0, 0.2)"
type input "2"
type input "4"
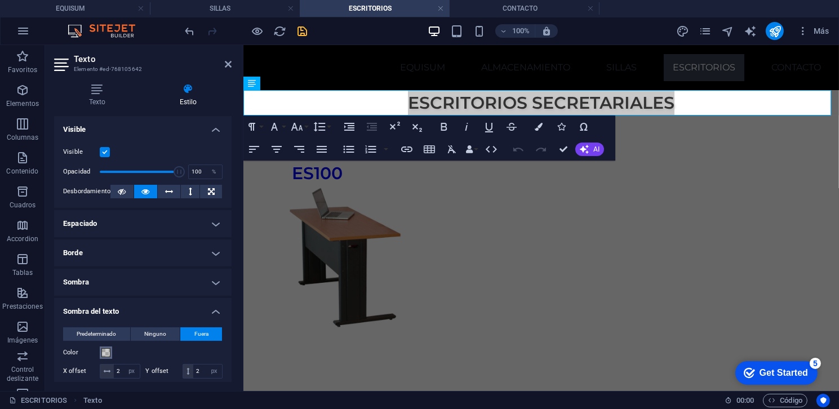
click at [105, 353] on span at bounding box center [105, 352] width 9 height 9
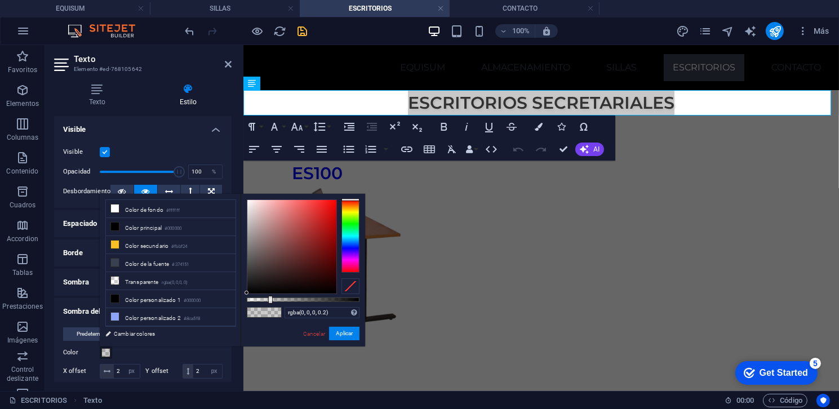
click at [353, 244] on div at bounding box center [350, 235] width 18 height 73
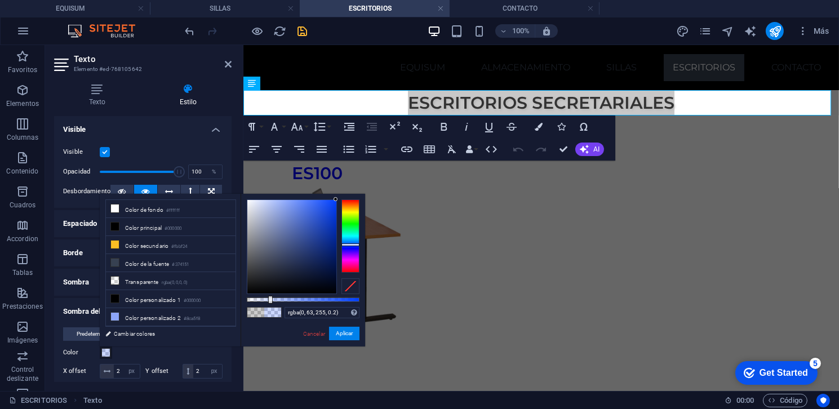
drag, startPoint x: 335, startPoint y: 206, endPoint x: 339, endPoint y: 193, distance: 13.0
click at [339, 195] on div "rgba(0, 63, 255, 0.2) Formatos soportados #0852ed rgb(8, 82, 237) rgba(8, 82, 2…" at bounding box center [303, 352] width 124 height 316
click at [334, 337] on button "Aplicar" at bounding box center [344, 334] width 30 height 14
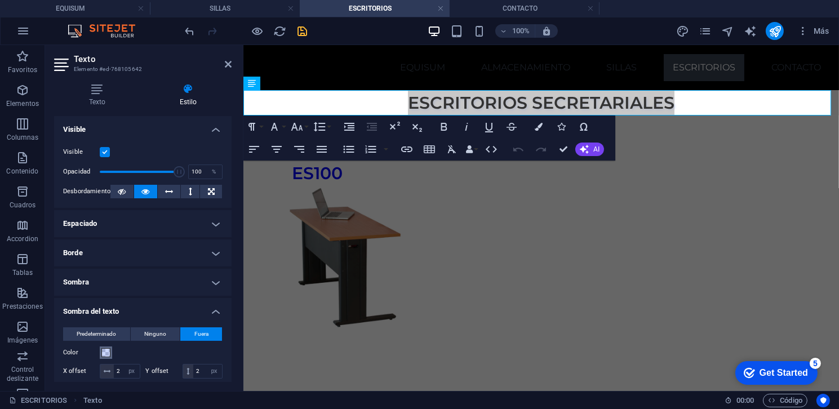
click at [109, 348] on span at bounding box center [105, 352] width 9 height 9
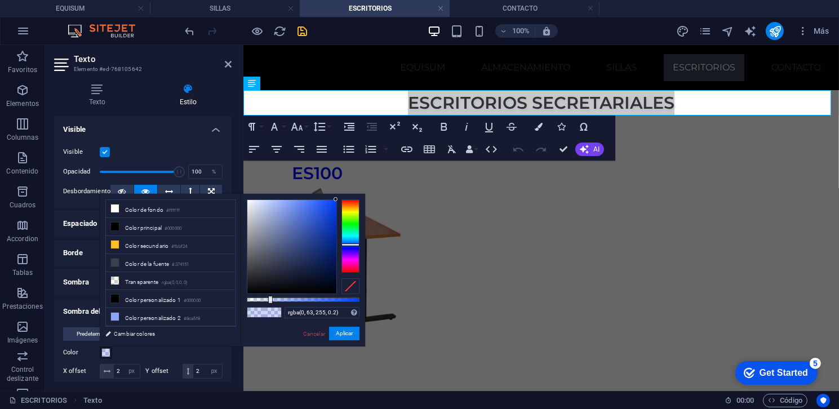
type input "rgba(0, 63, 255, 0.966)"
click at [355, 301] on div at bounding box center [303, 299] width 113 height 5
click at [348, 335] on button "Aplicar" at bounding box center [344, 334] width 30 height 14
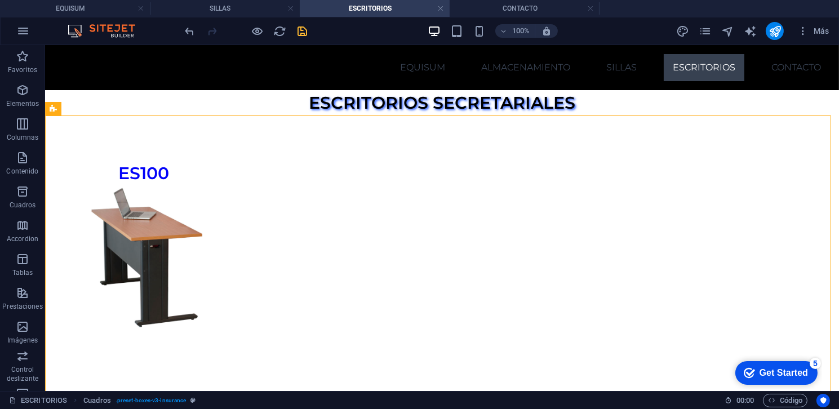
click at [312, 26] on div "100% Más" at bounding box center [508, 31] width 651 height 18
click at [299, 33] on icon "save" at bounding box center [302, 31] width 13 height 13
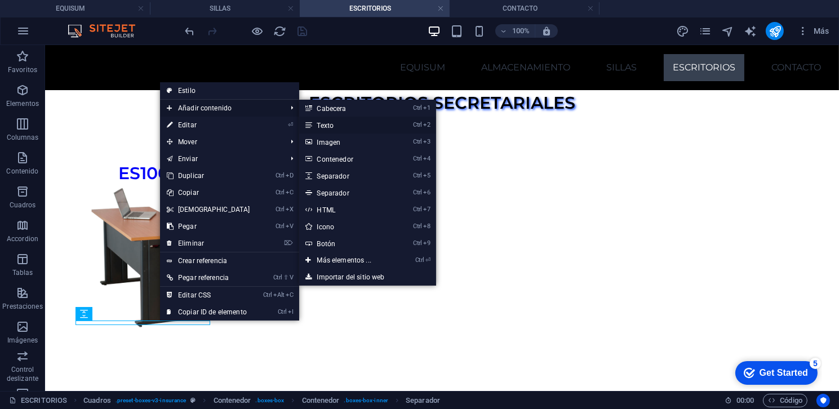
click at [322, 125] on link "Ctrl 2 Texto" at bounding box center [346, 125] width 95 height 17
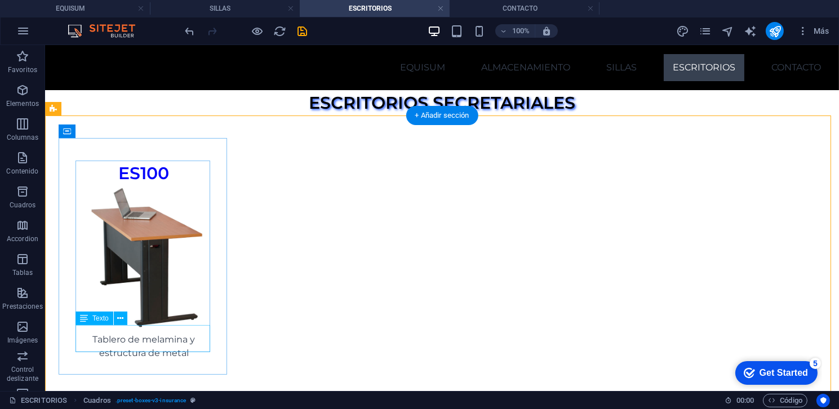
click at [189, 344] on div "Tablero de melamina y estructura de metal" at bounding box center [143, 345] width 137 height 27
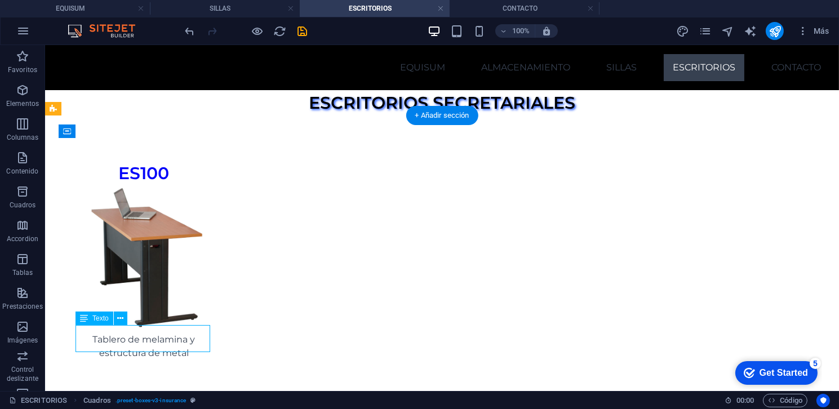
click at [189, 344] on div "Tablero de melamina y estructura de metal" at bounding box center [143, 345] width 137 height 27
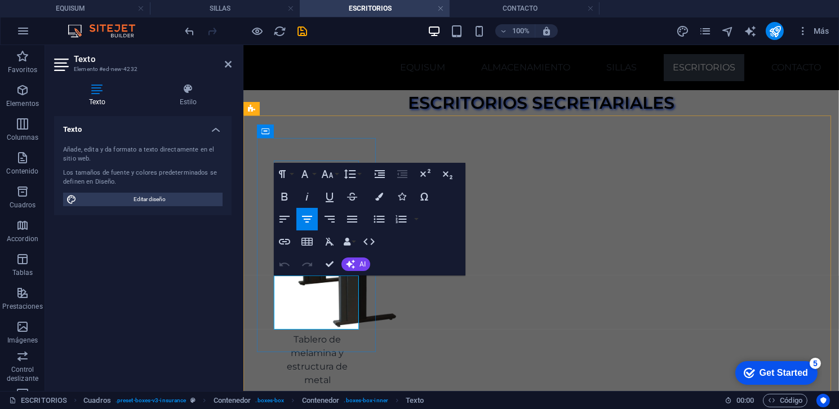
click at [346, 332] on p "Tablero de melamina y estructura de metal" at bounding box center [316, 359] width 87 height 54
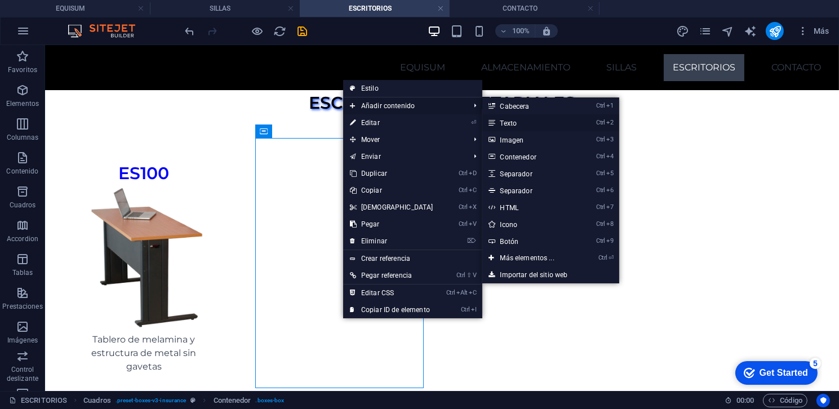
click at [517, 122] on link "Ctrl 2 Texto" at bounding box center [529, 122] width 95 height 17
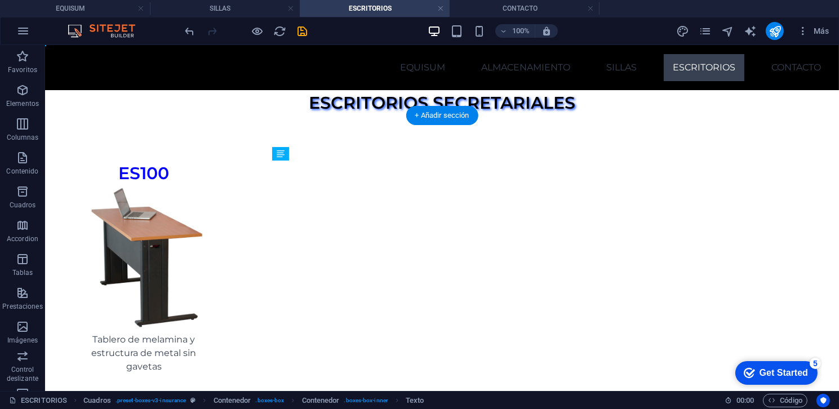
drag, startPoint x: 359, startPoint y: 201, endPoint x: 306, endPoint y: 297, distance: 110.4
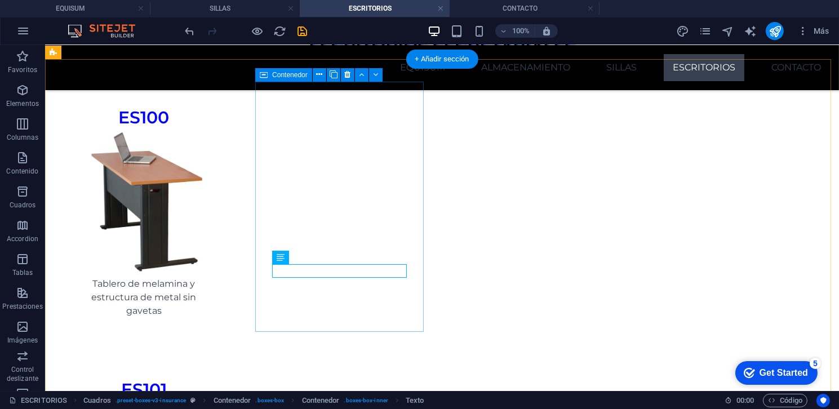
scroll to position [56, 0]
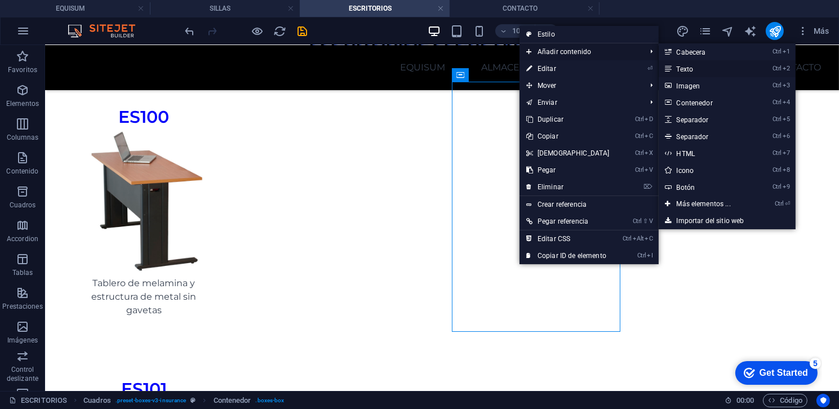
click at [703, 64] on link "Ctrl 2 Texto" at bounding box center [706, 68] width 95 height 17
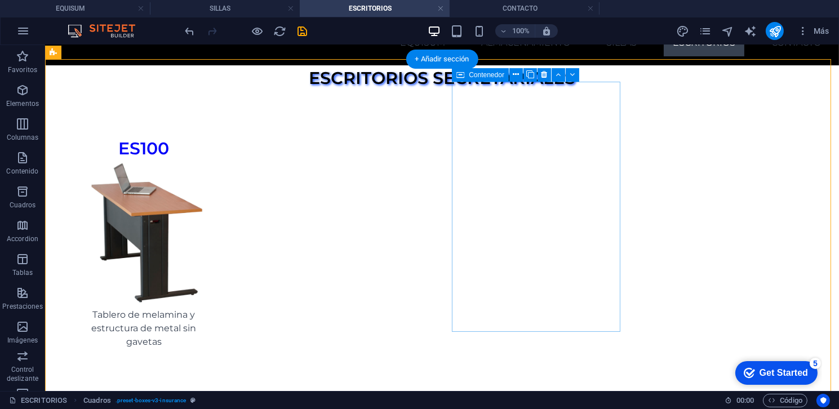
scroll to position [0, 0]
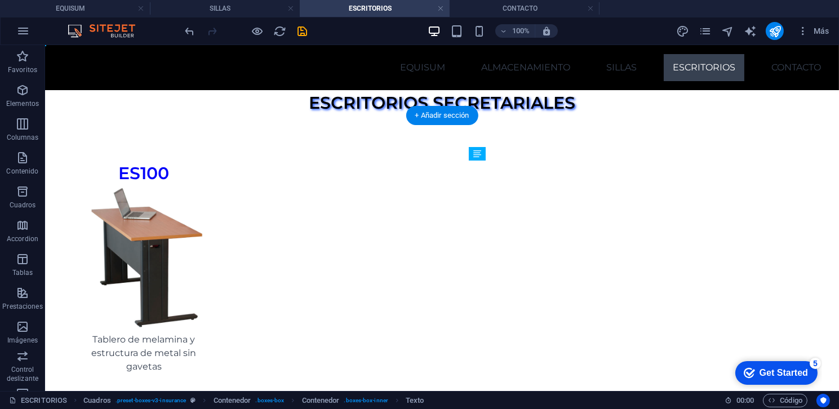
drag, startPoint x: 549, startPoint y: 201, endPoint x: 509, endPoint y: 301, distance: 107.8
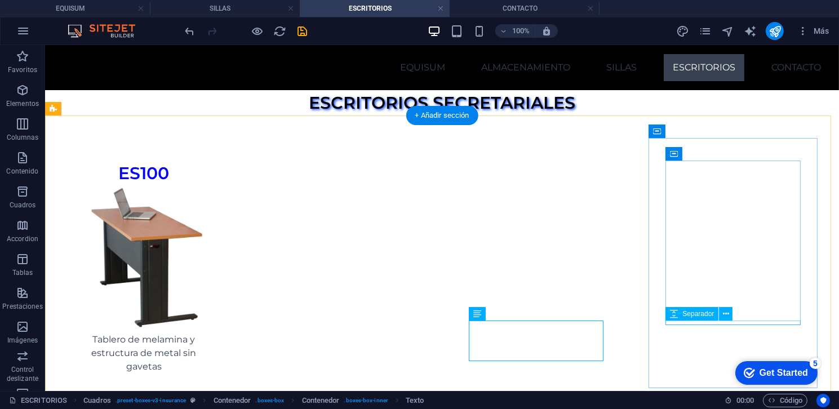
select select "px"
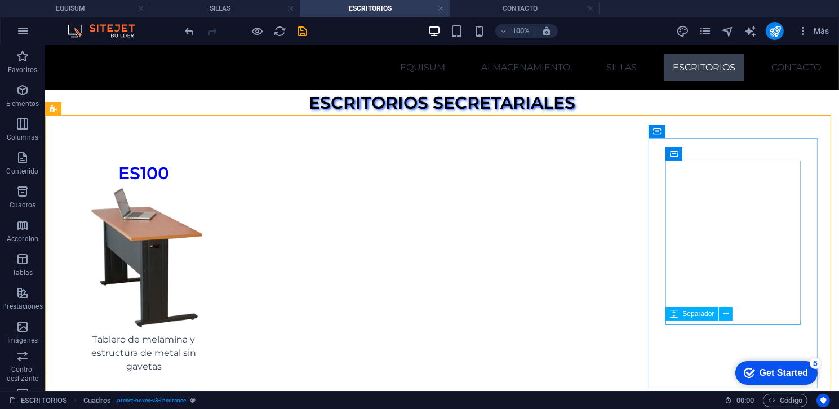
drag, startPoint x: 782, startPoint y: 364, endPoint x: 661, endPoint y: 367, distance: 121.7
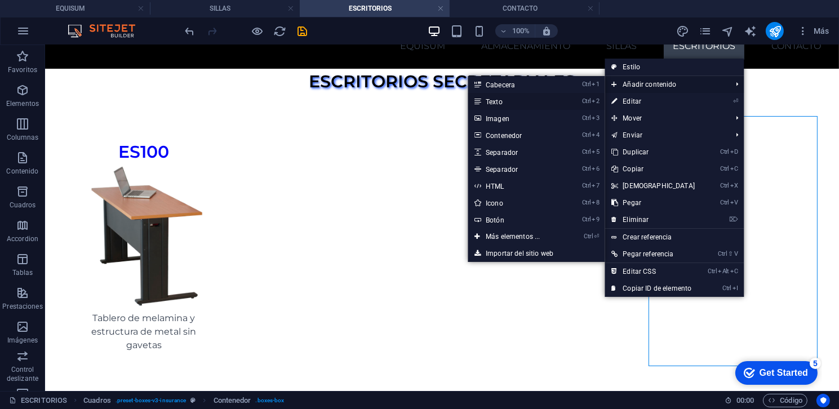
click at [493, 105] on link "Ctrl 2 Texto" at bounding box center [515, 101] width 95 height 17
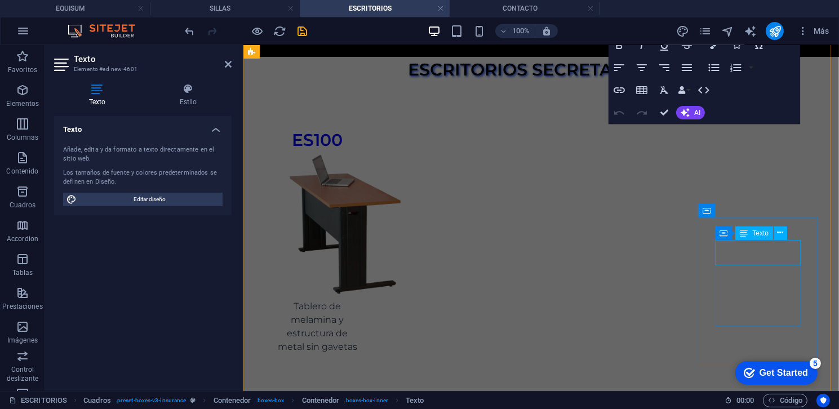
scroll to position [0, 0]
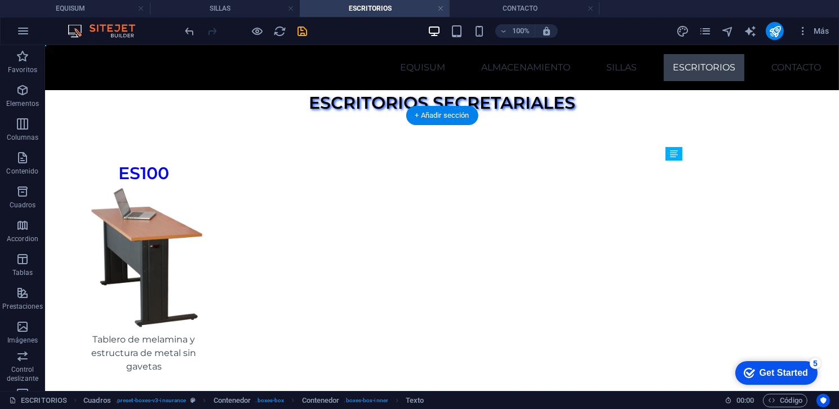
drag, startPoint x: 753, startPoint y: 201, endPoint x: 717, endPoint y: 270, distance: 78.4
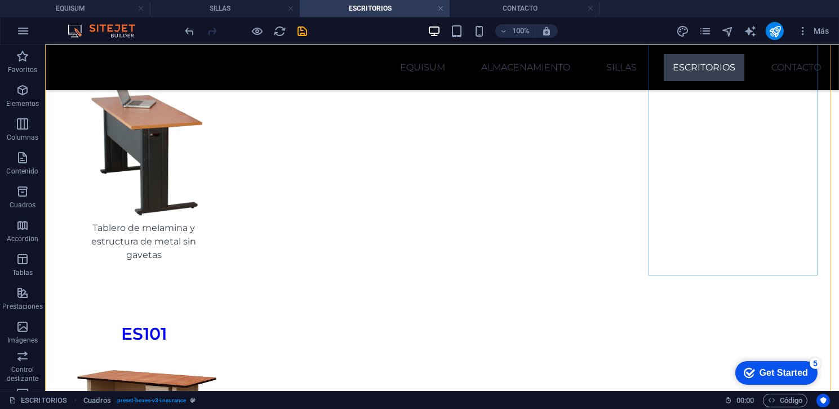
scroll to position [113, 0]
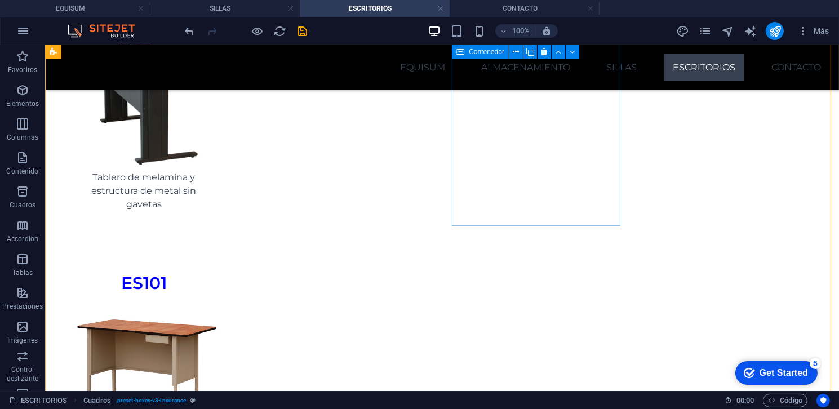
scroll to position [0, 0]
